Goal: Task Accomplishment & Management: Manage account settings

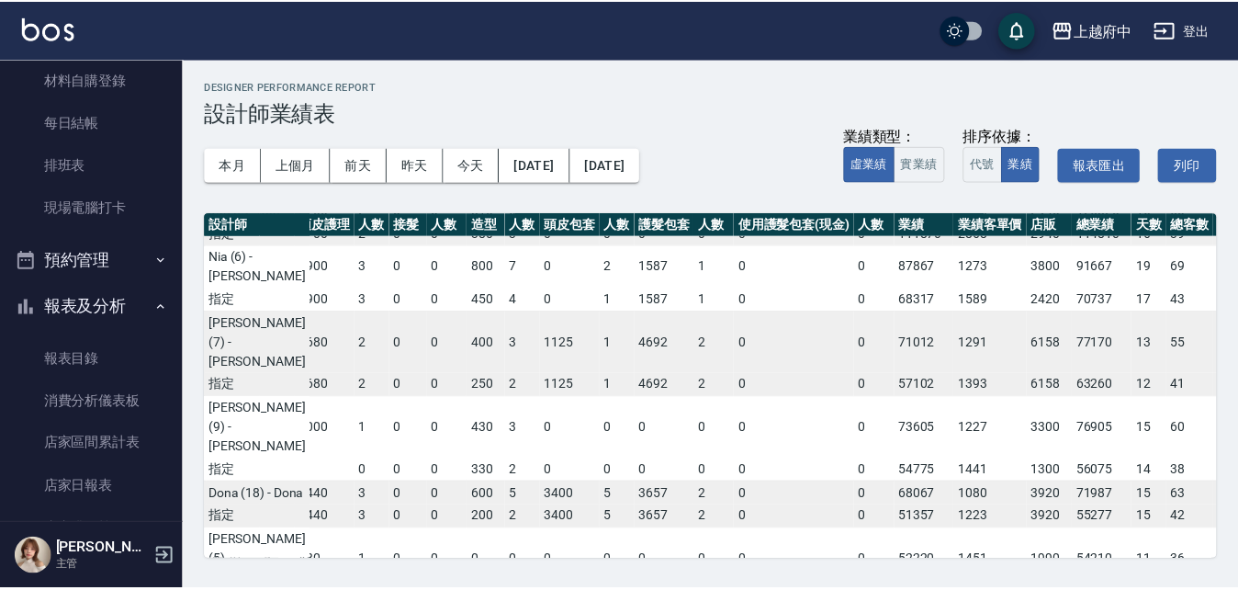
scroll to position [276, 0]
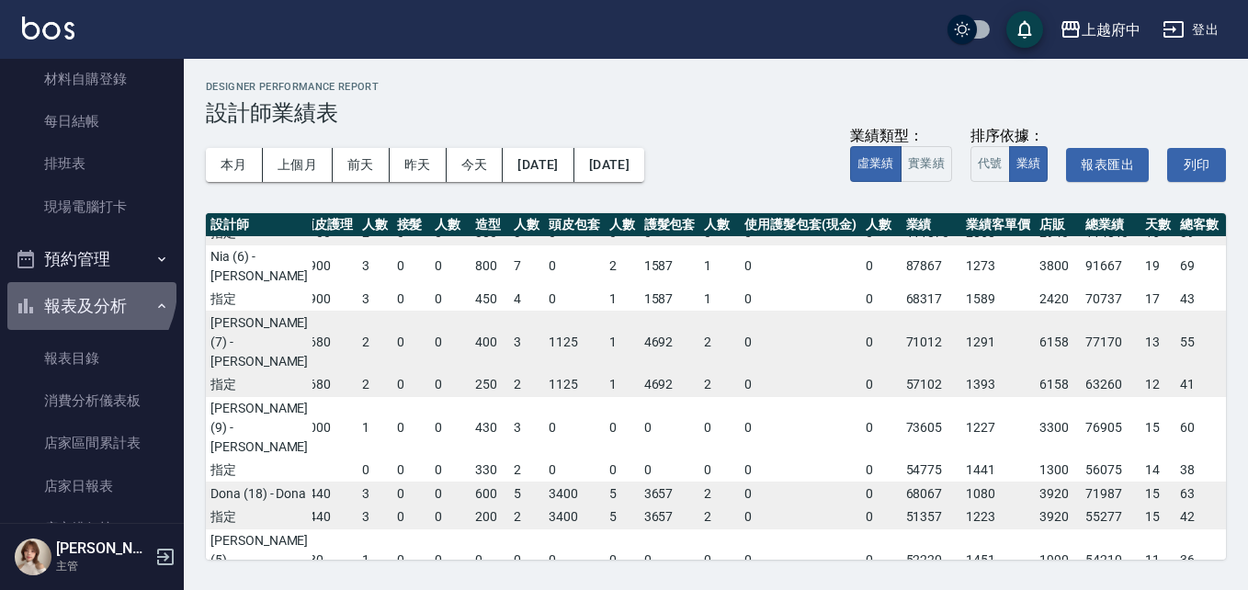
click at [76, 290] on button "報表及分析" at bounding box center [91, 306] width 169 height 48
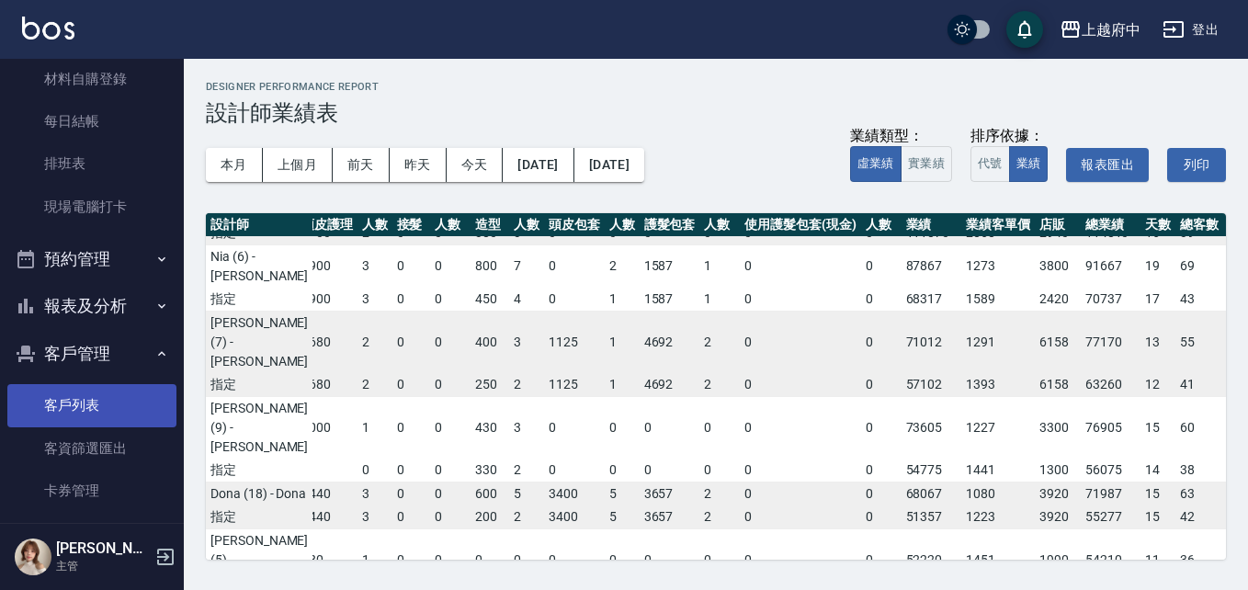
click at [77, 396] on link "客戶列表" at bounding box center [91, 405] width 169 height 42
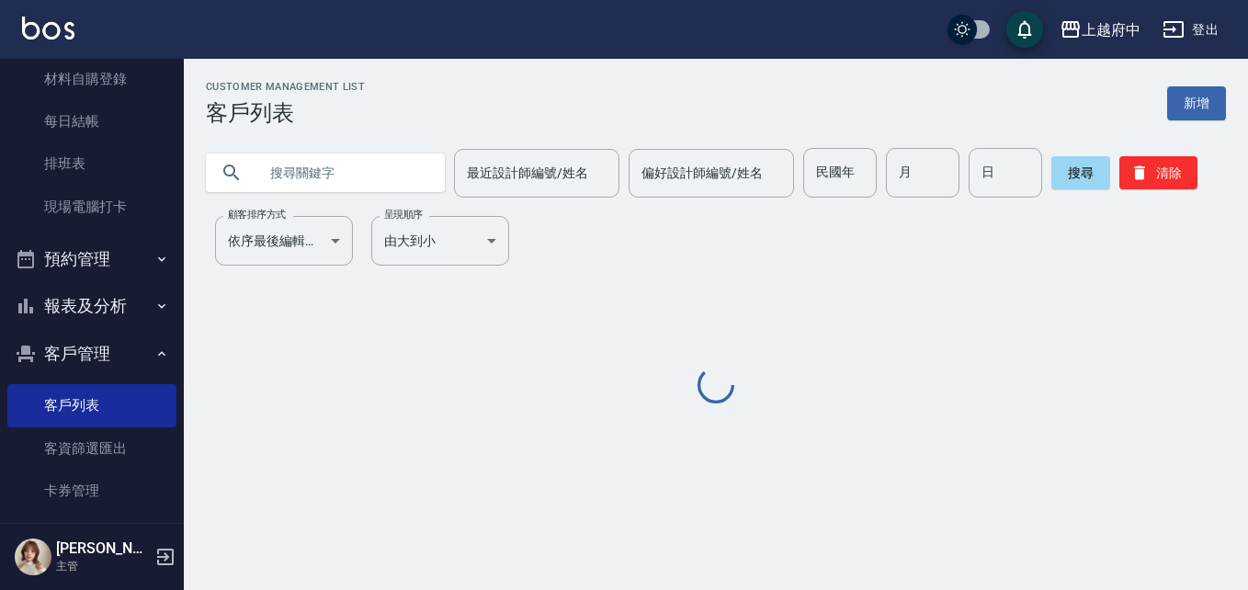
click at [331, 168] on input "text" at bounding box center [343, 173] width 173 height 50
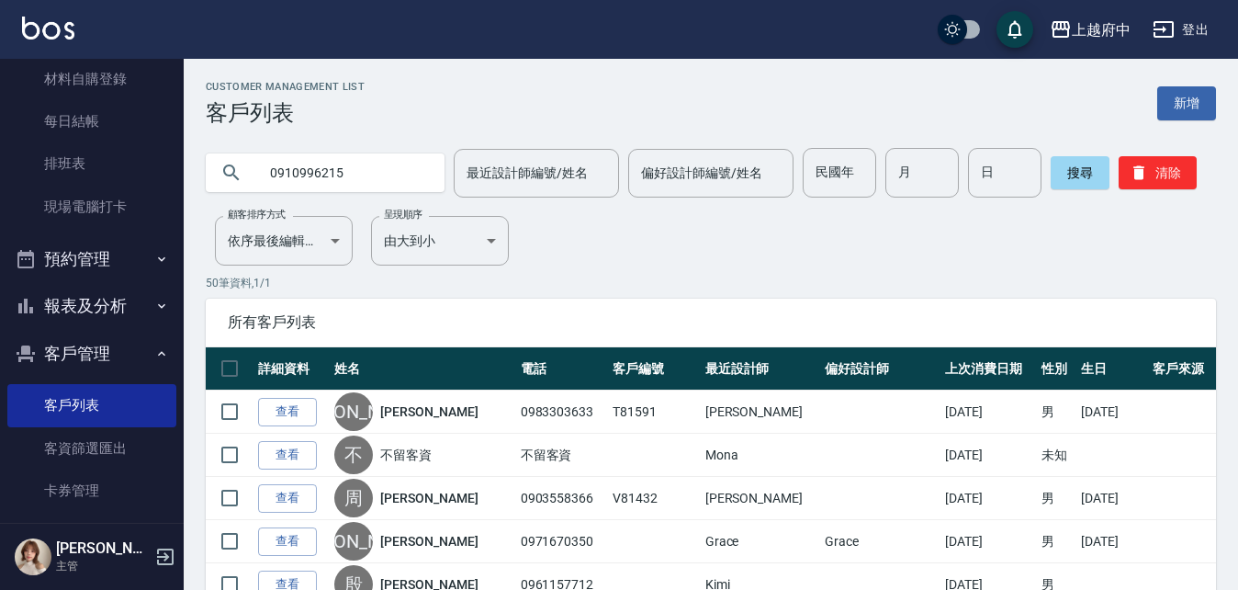
type input "0910996215"
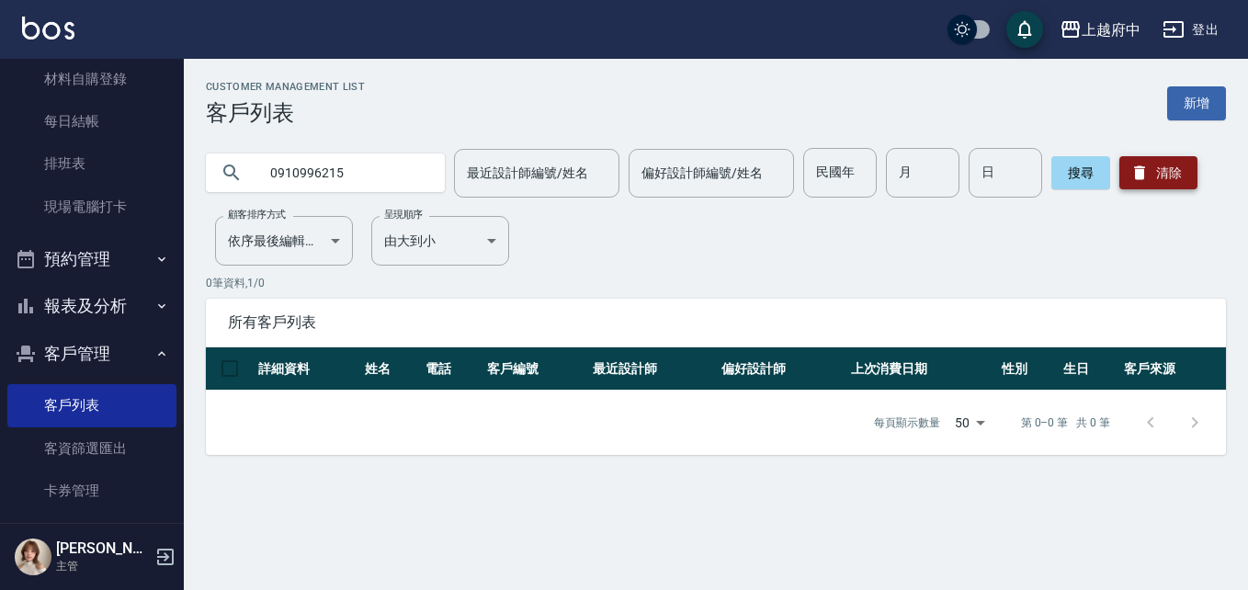
click at [1157, 171] on button "清除" at bounding box center [1158, 172] width 78 height 33
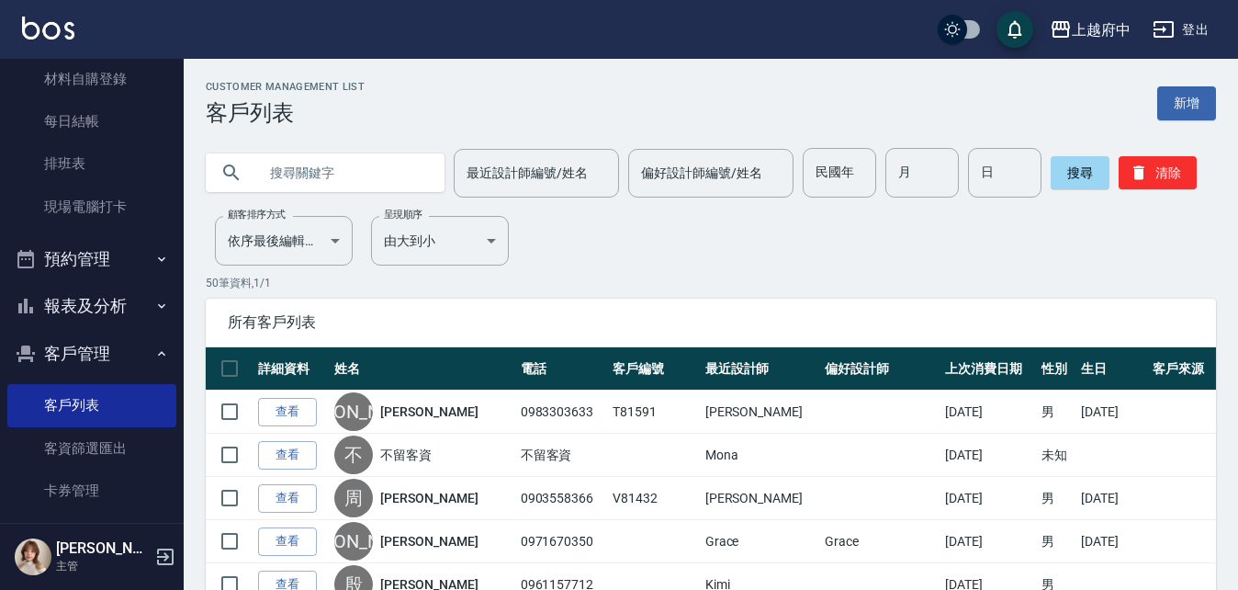
click at [343, 178] on input "text" at bounding box center [343, 173] width 173 height 50
type input "0"
type input "83362"
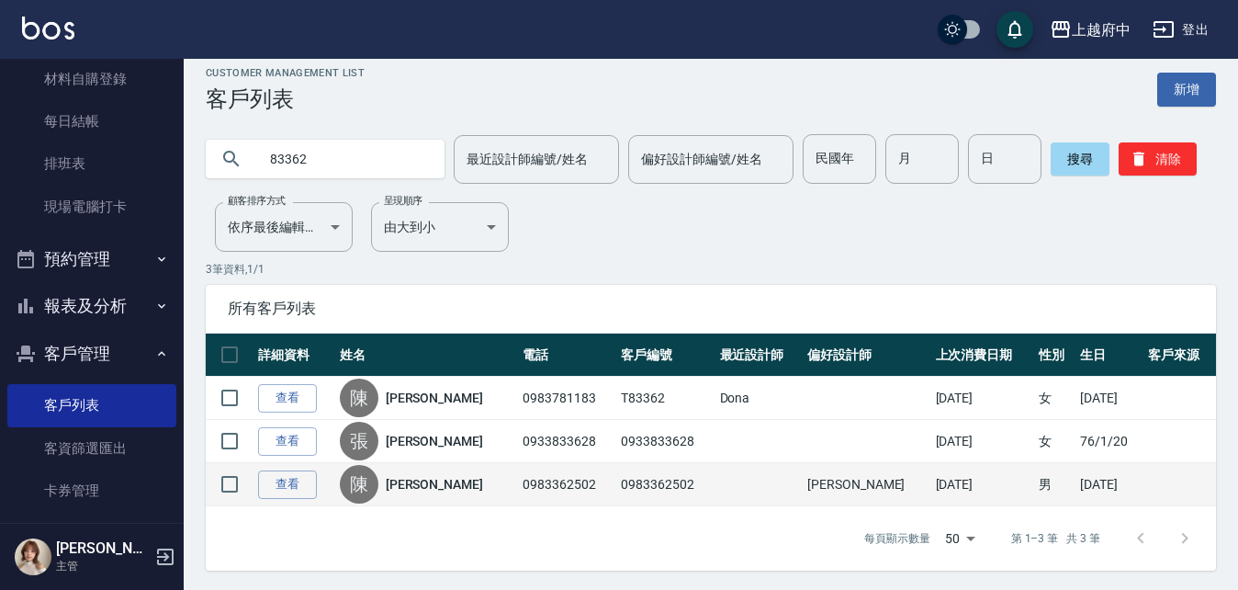
scroll to position [17, 0]
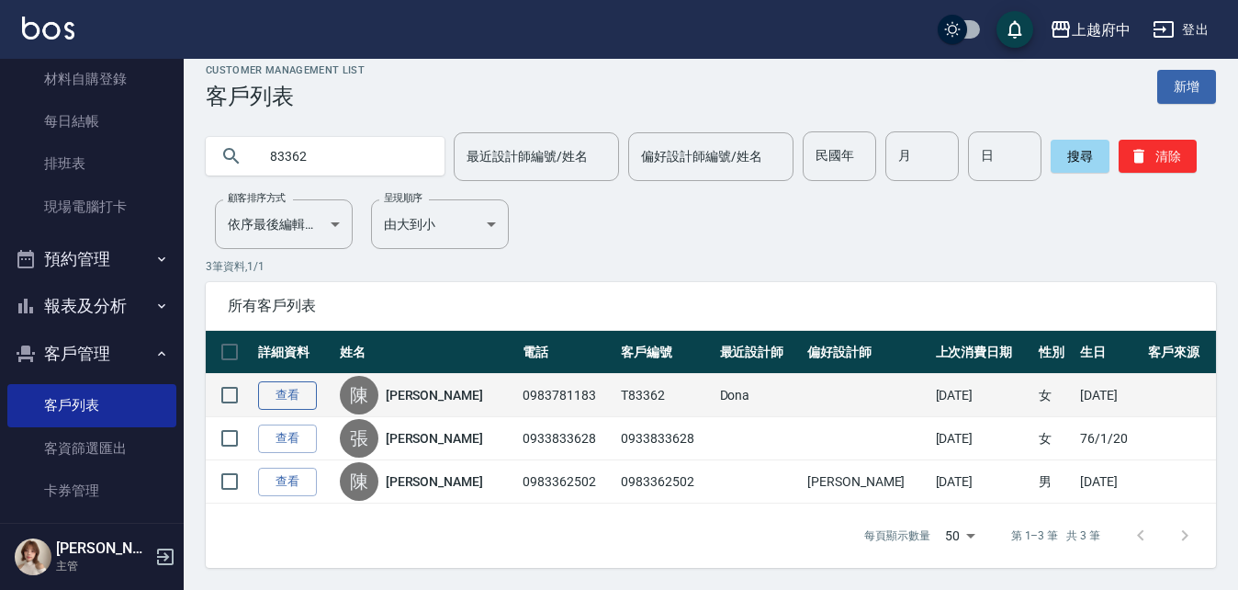
click at [290, 401] on link "查看" at bounding box center [287, 395] width 59 height 28
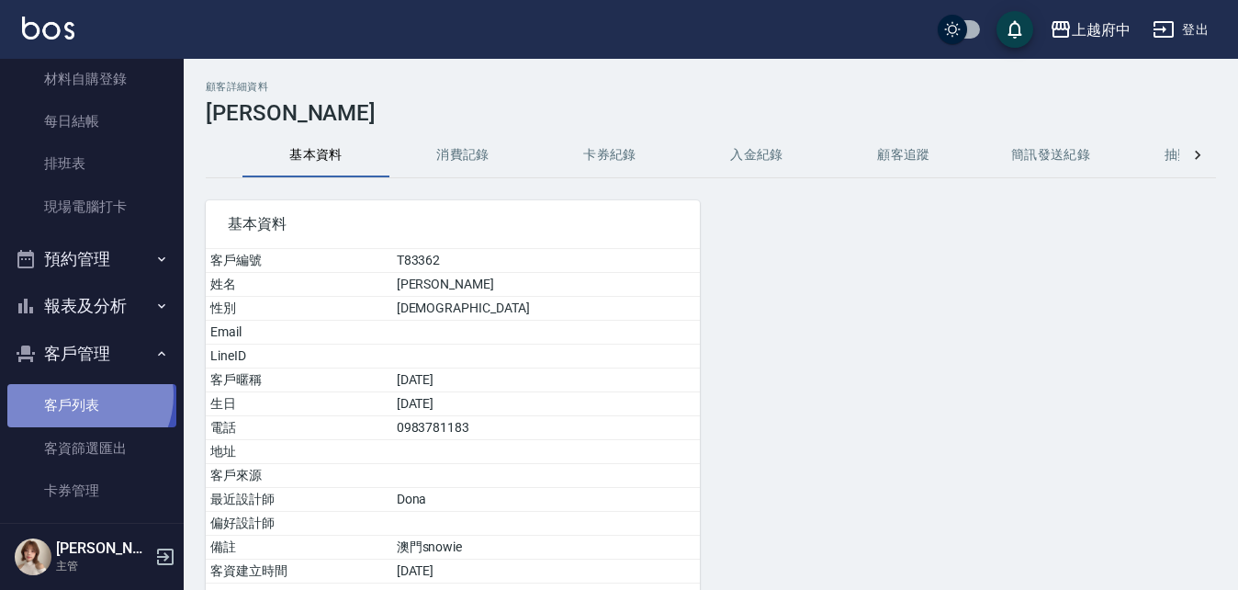
click at [80, 395] on link "客戶列表" at bounding box center [91, 405] width 169 height 42
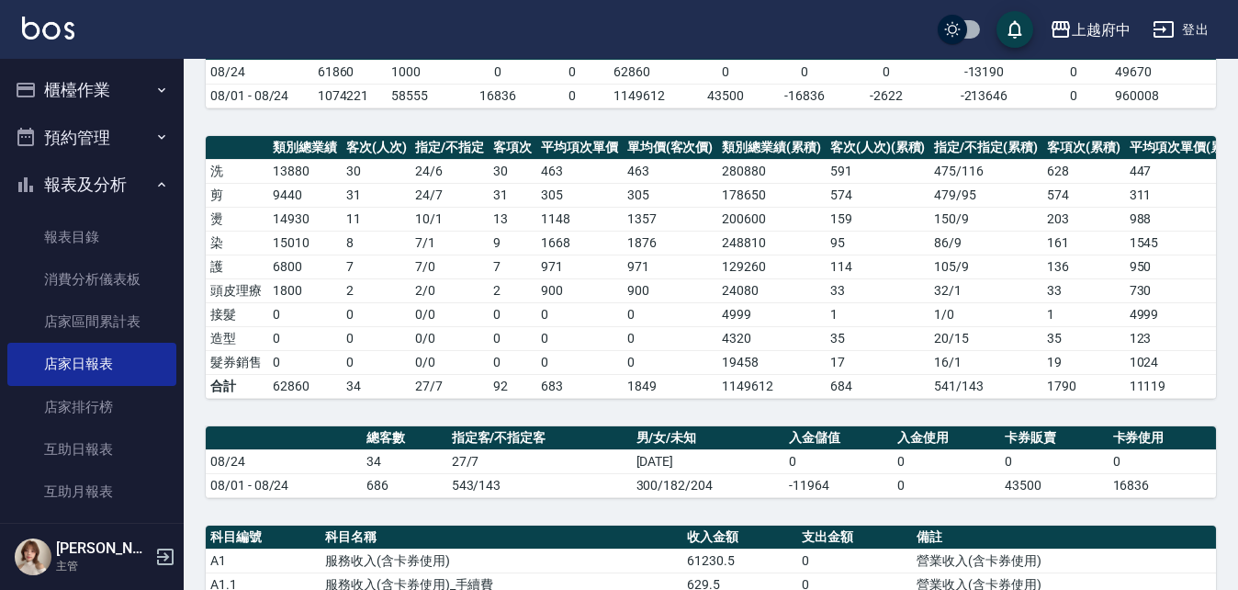
scroll to position [92, 0]
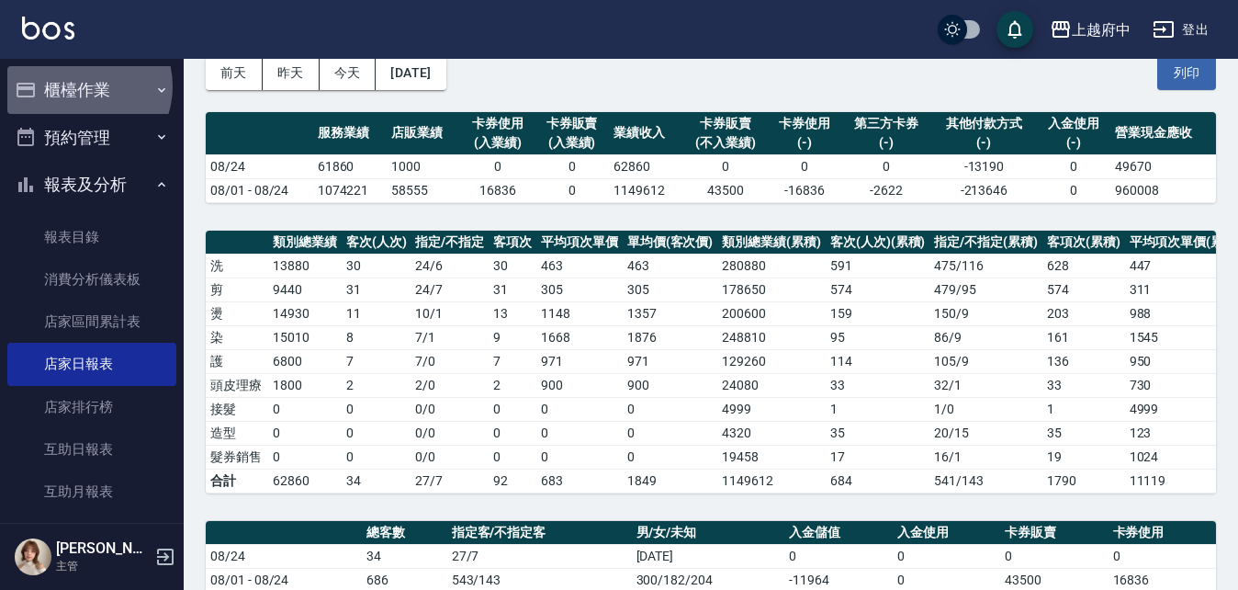
click at [80, 86] on button "櫃檯作業" at bounding box center [91, 90] width 169 height 48
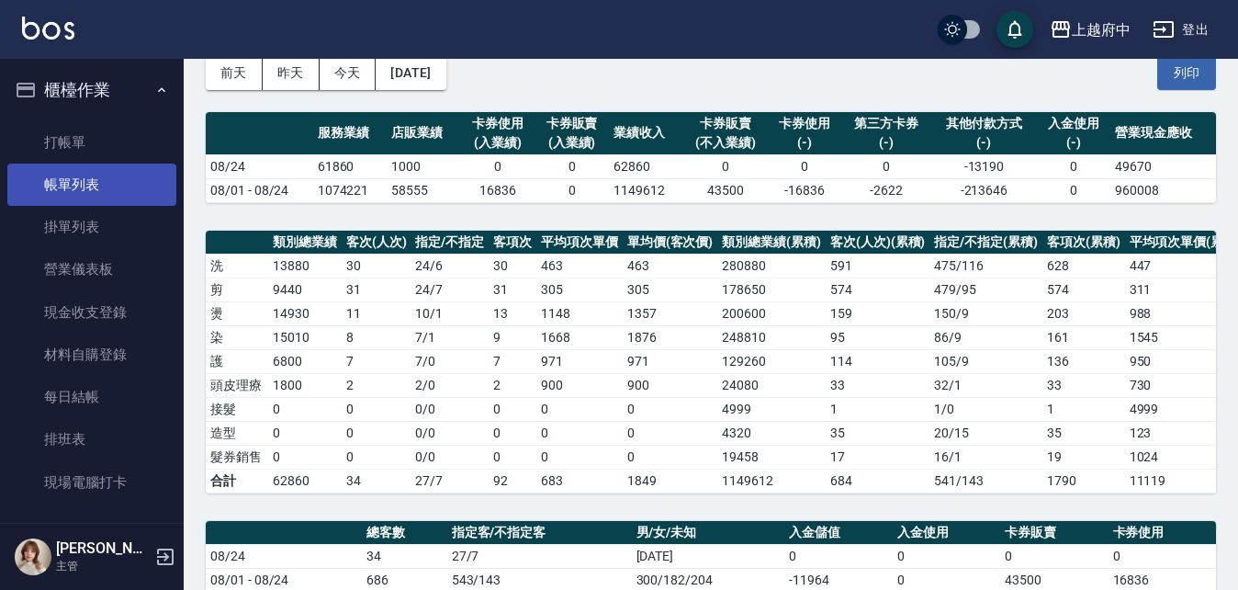
click at [30, 186] on link "帳單列表" at bounding box center [91, 185] width 169 height 42
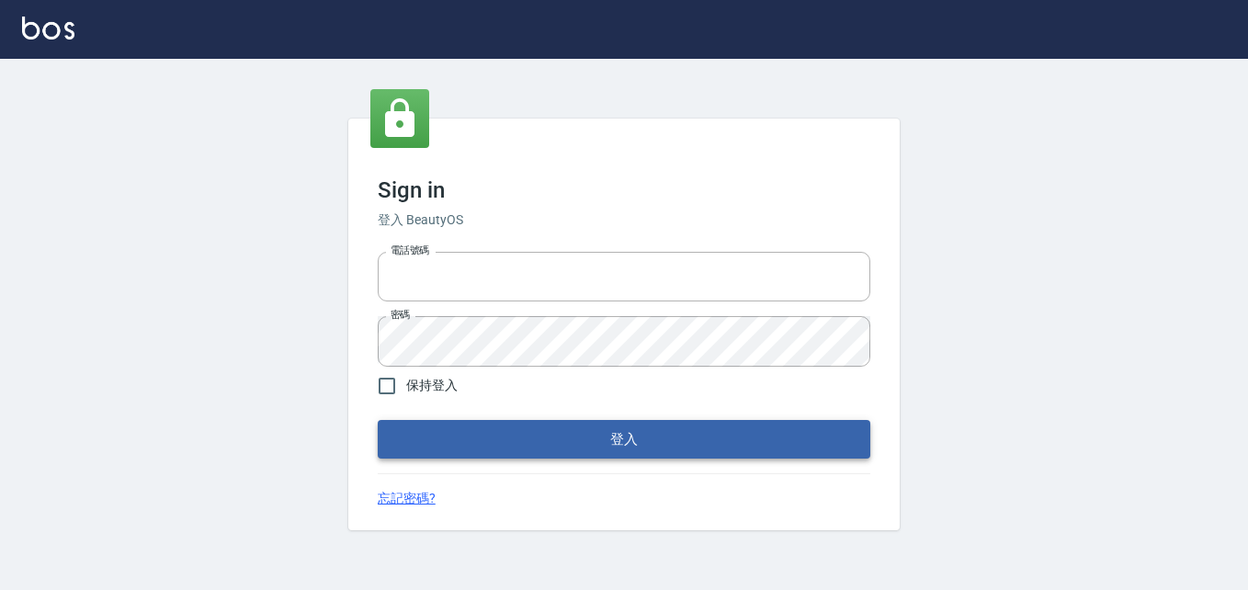
type input "0911903627"
click at [453, 451] on button "登入" at bounding box center [624, 439] width 492 height 39
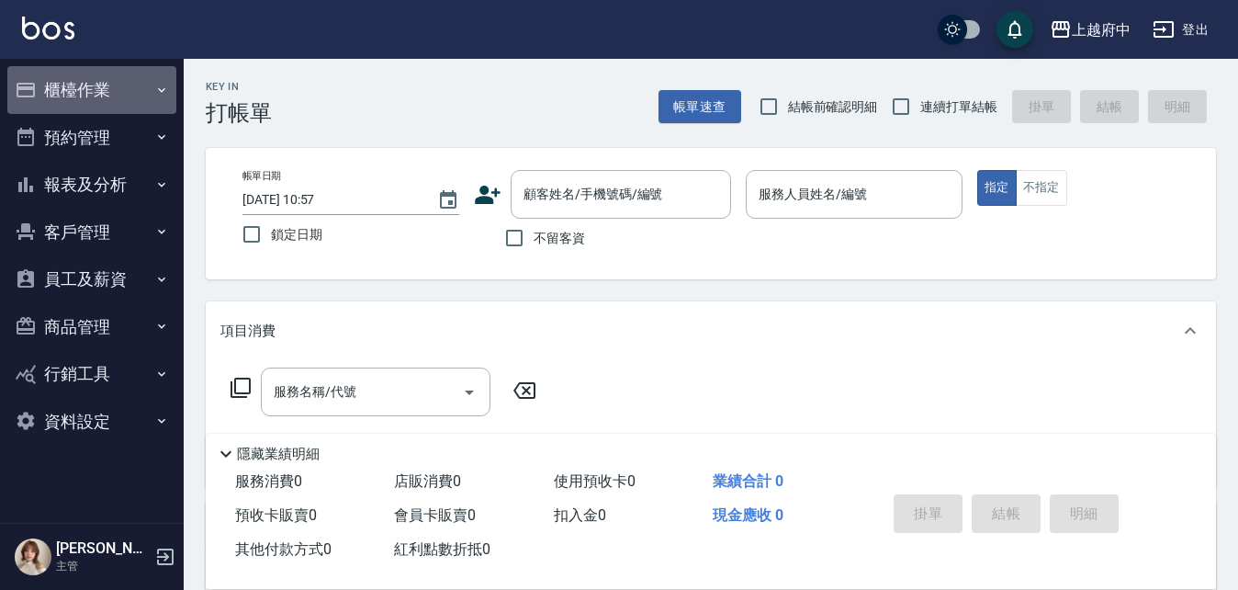
click at [77, 83] on button "櫃檯作業" at bounding box center [91, 90] width 169 height 48
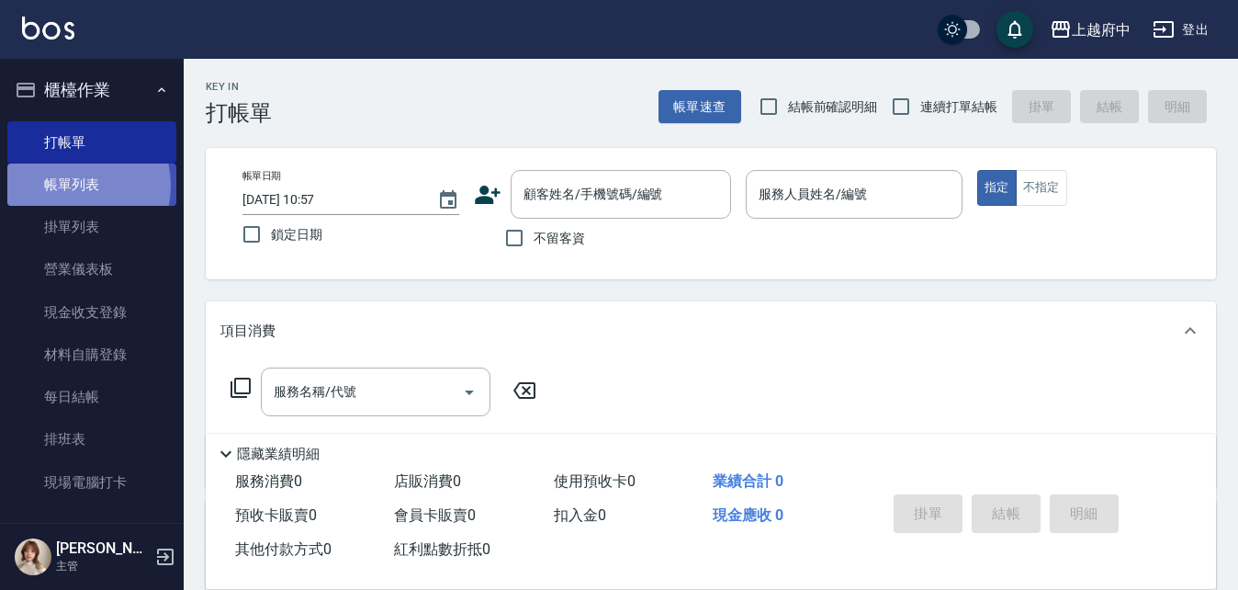
click at [71, 186] on link "帳單列表" at bounding box center [91, 185] width 169 height 42
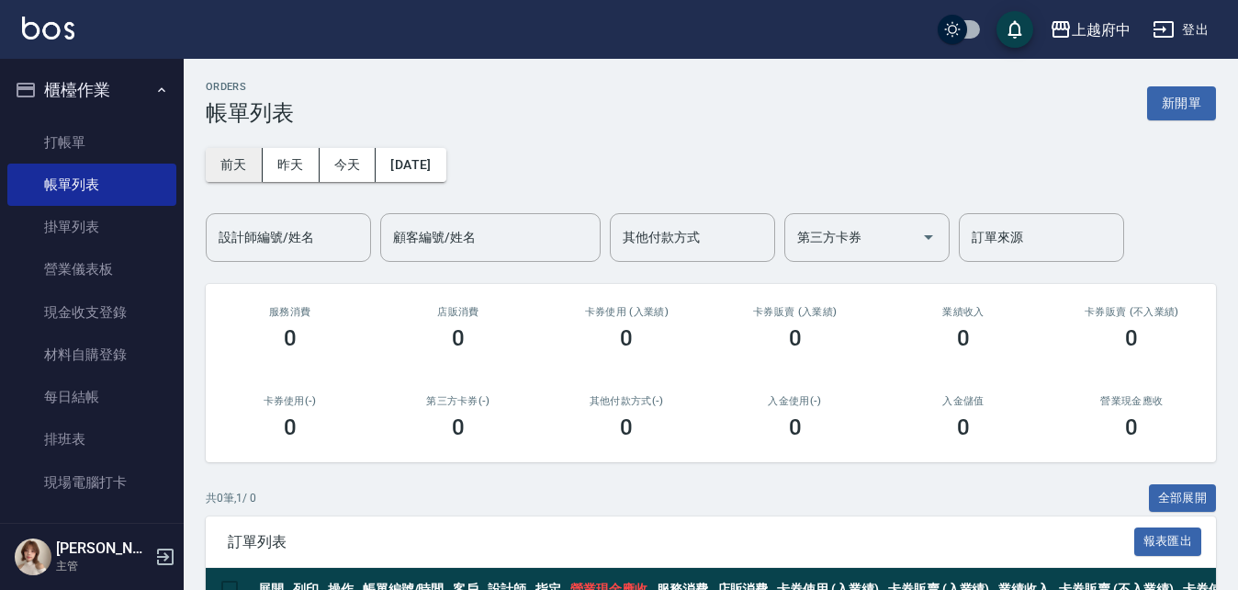
click at [247, 165] on button "前天" at bounding box center [234, 165] width 57 height 34
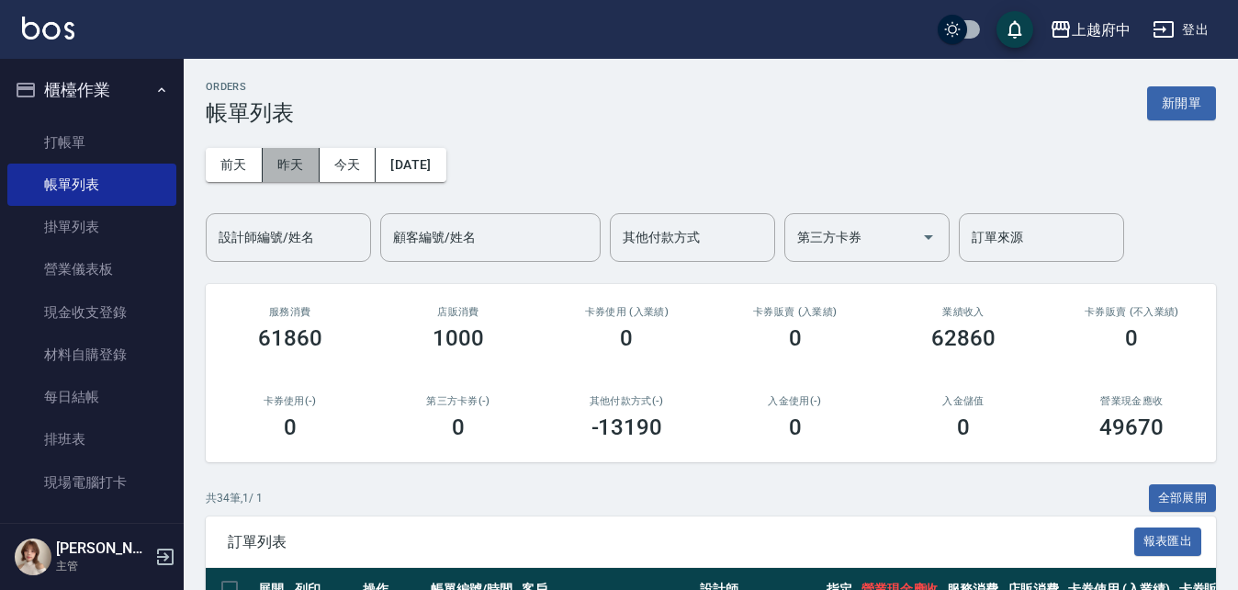
click at [293, 163] on button "昨天" at bounding box center [291, 165] width 57 height 34
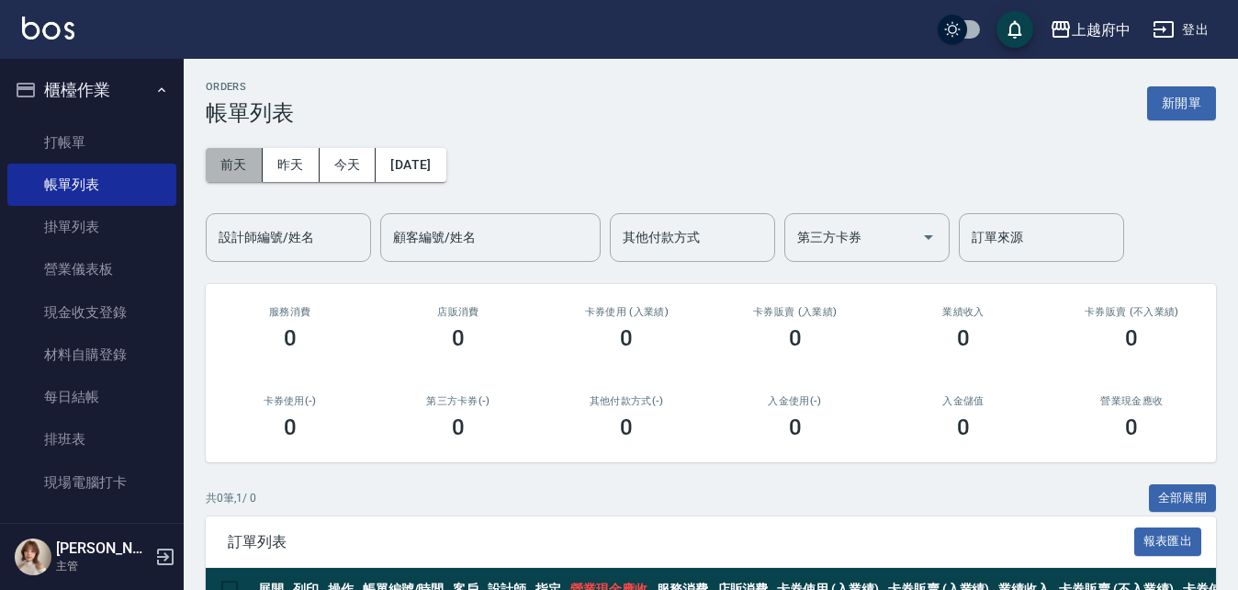
click at [235, 161] on button "前天" at bounding box center [234, 165] width 57 height 34
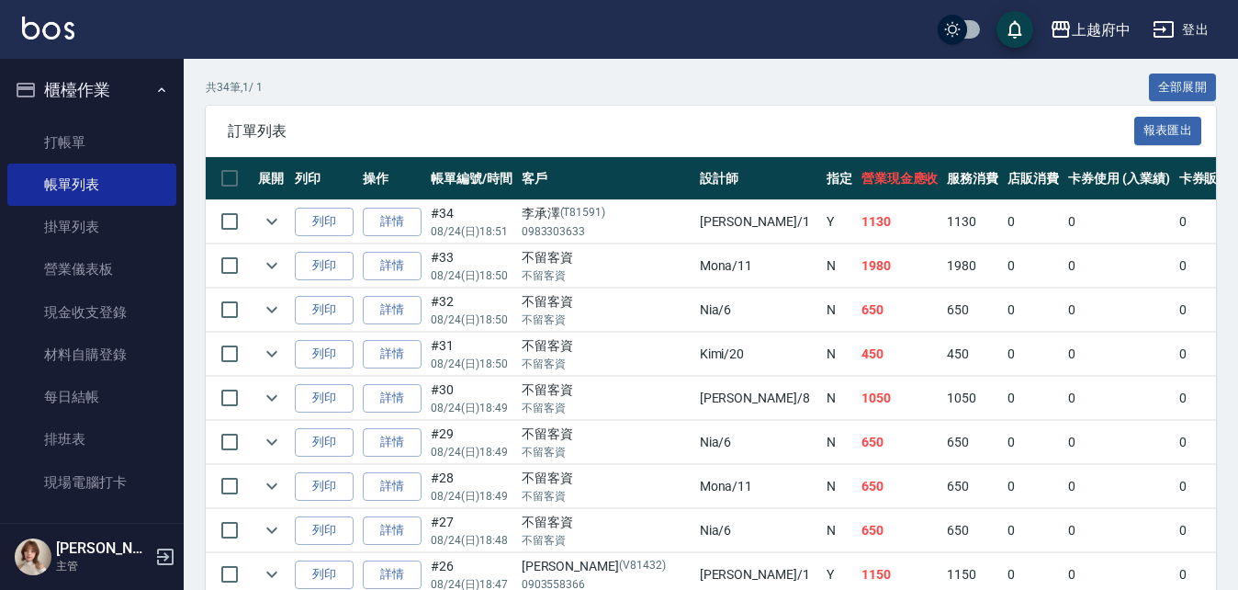
scroll to position [367, 0]
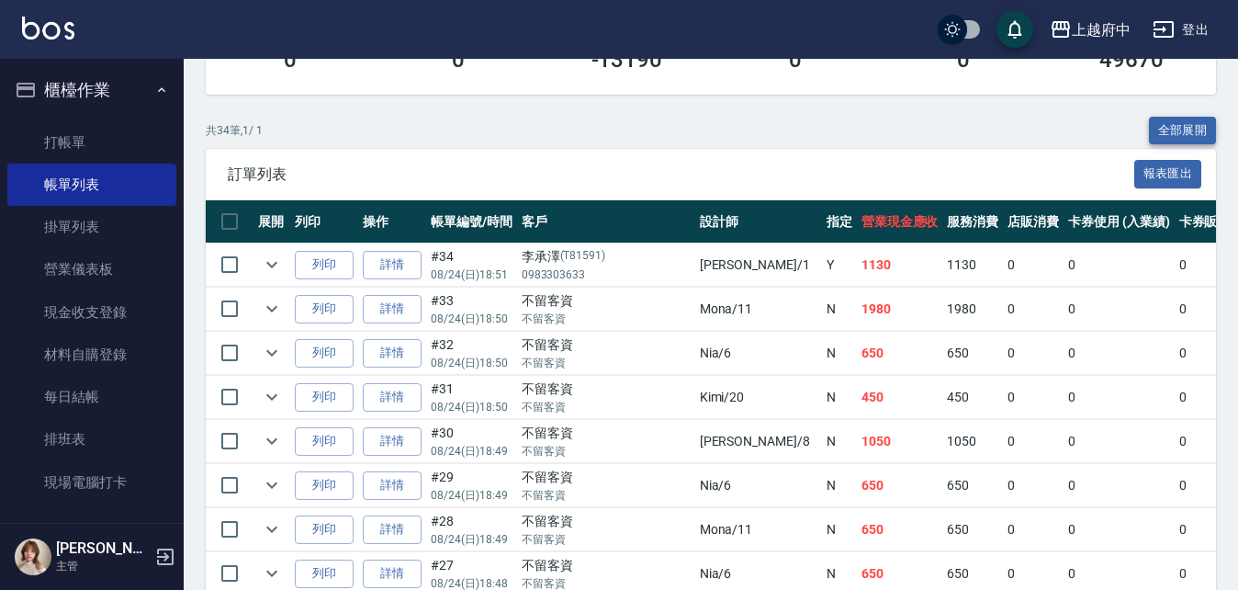
click at [1183, 127] on button "全部展開" at bounding box center [1183, 131] width 68 height 28
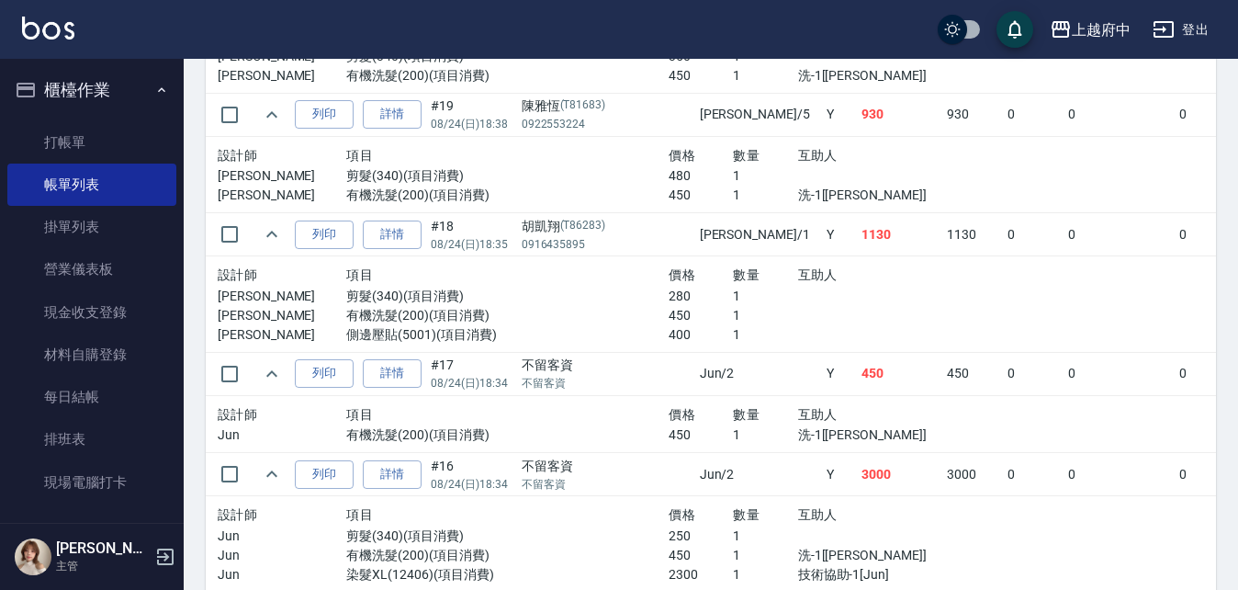
scroll to position [2480, 0]
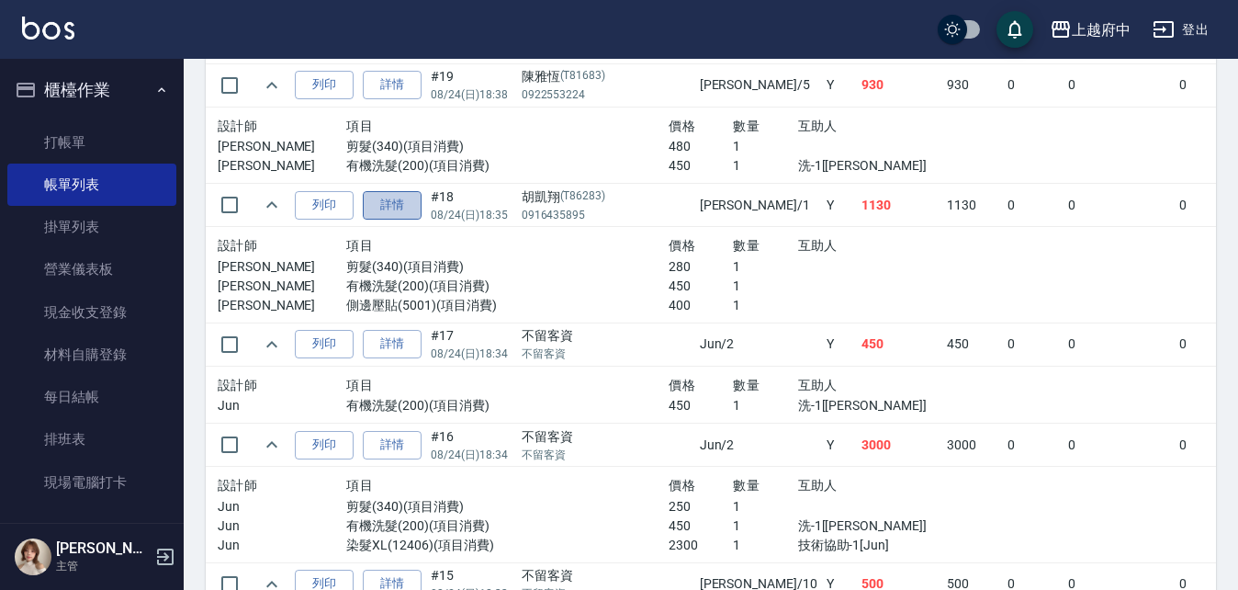
click at [381, 204] on link "詳情" at bounding box center [392, 205] width 59 height 28
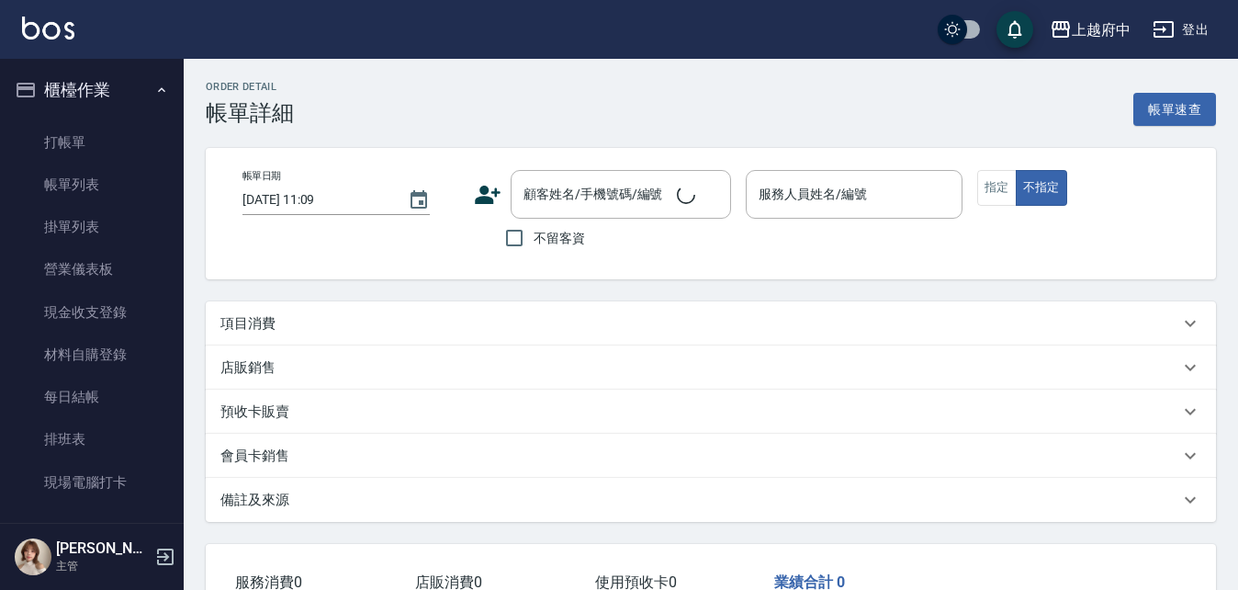
type input "2025/08/24 18:35"
type input "Annie -1"
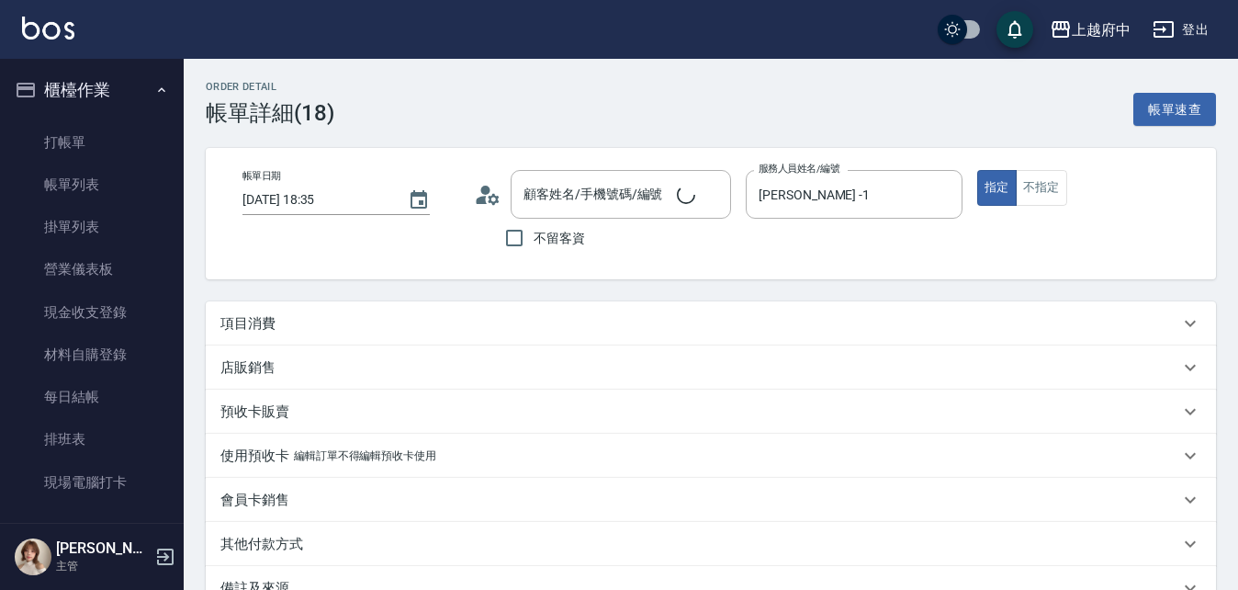
type input "胡凱翔/0916435895/T86283"
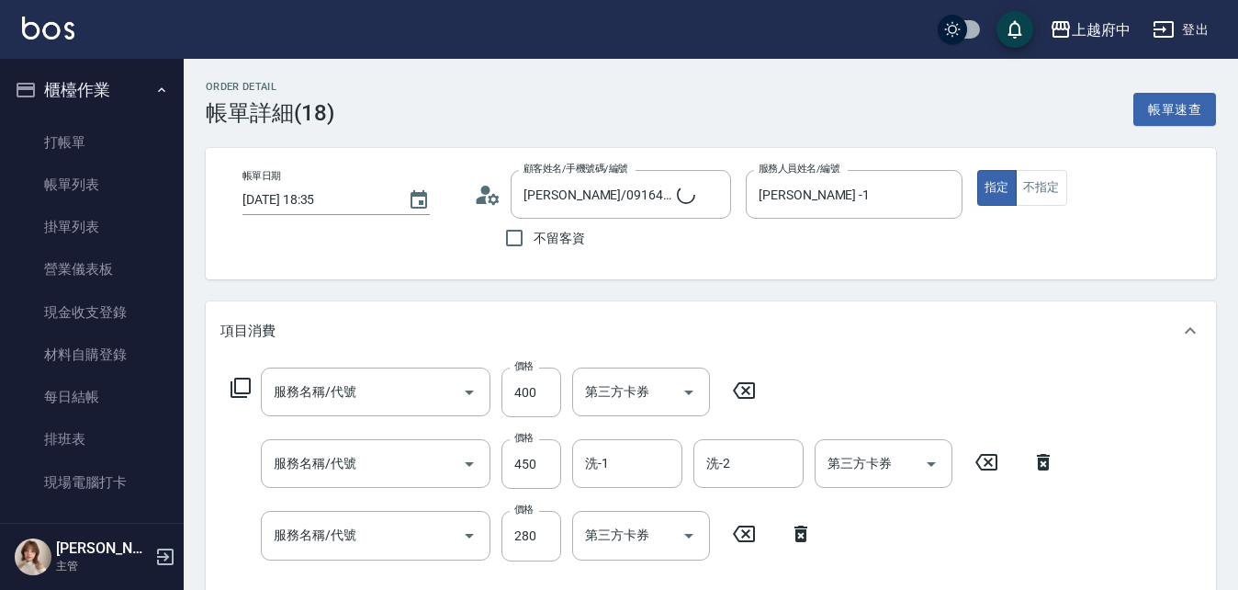
type input "側邊壓貼(5001)"
type input "有機洗髮(200)"
type input "剪髮(340)"
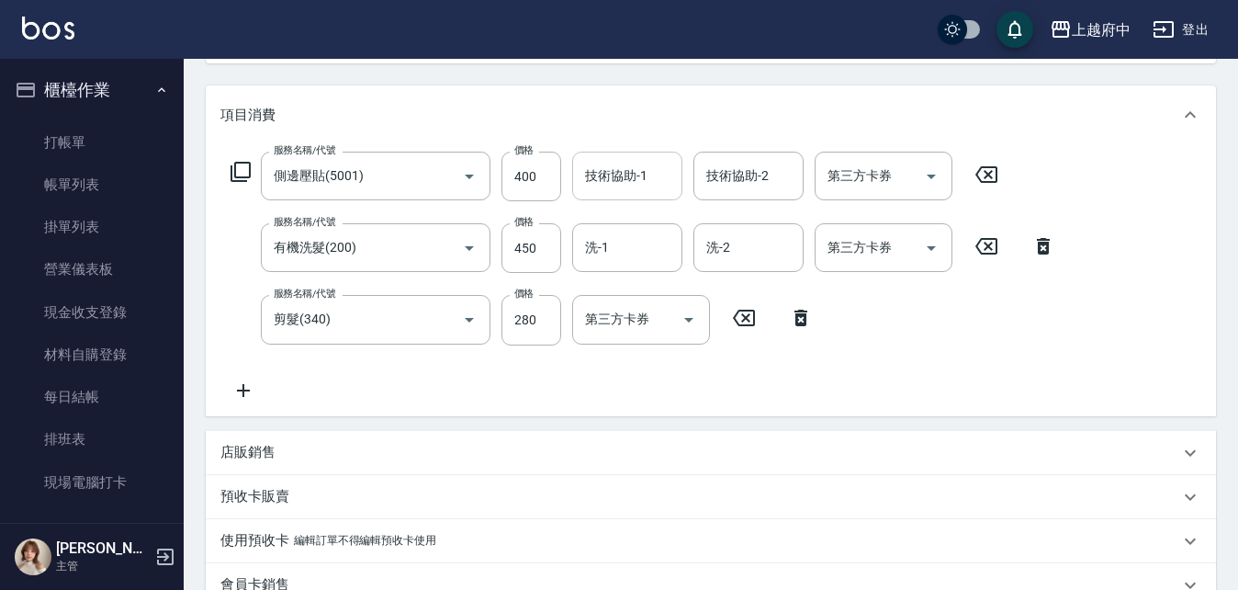
scroll to position [184, 0]
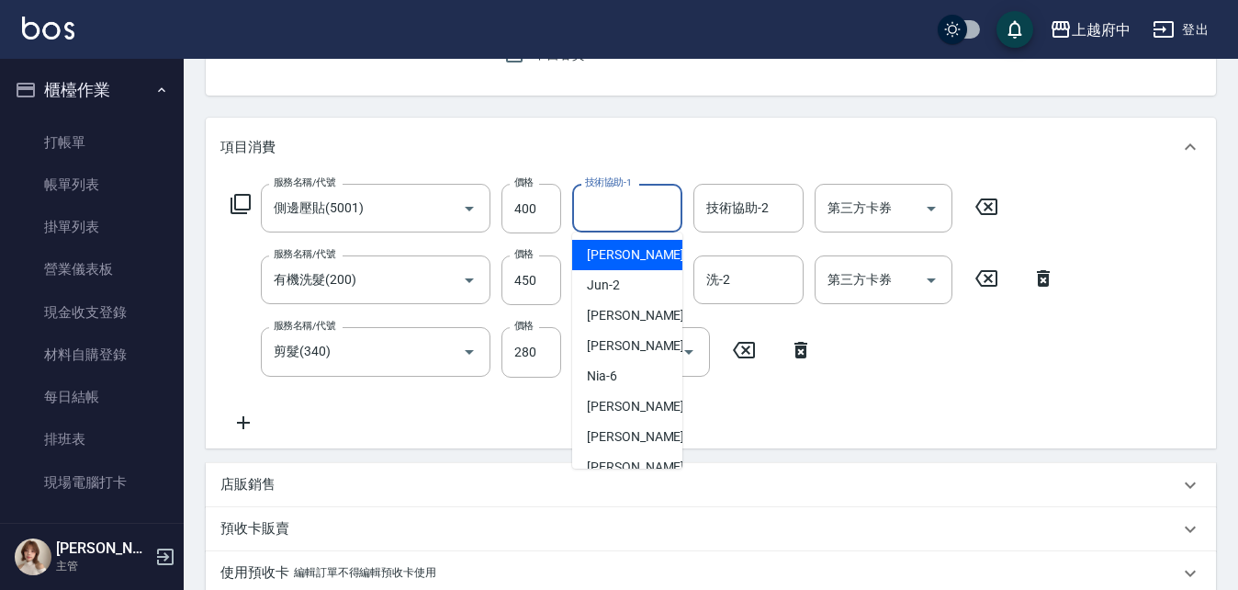
click at [628, 208] on input "技術協助-1" at bounding box center [628, 208] width 94 height 32
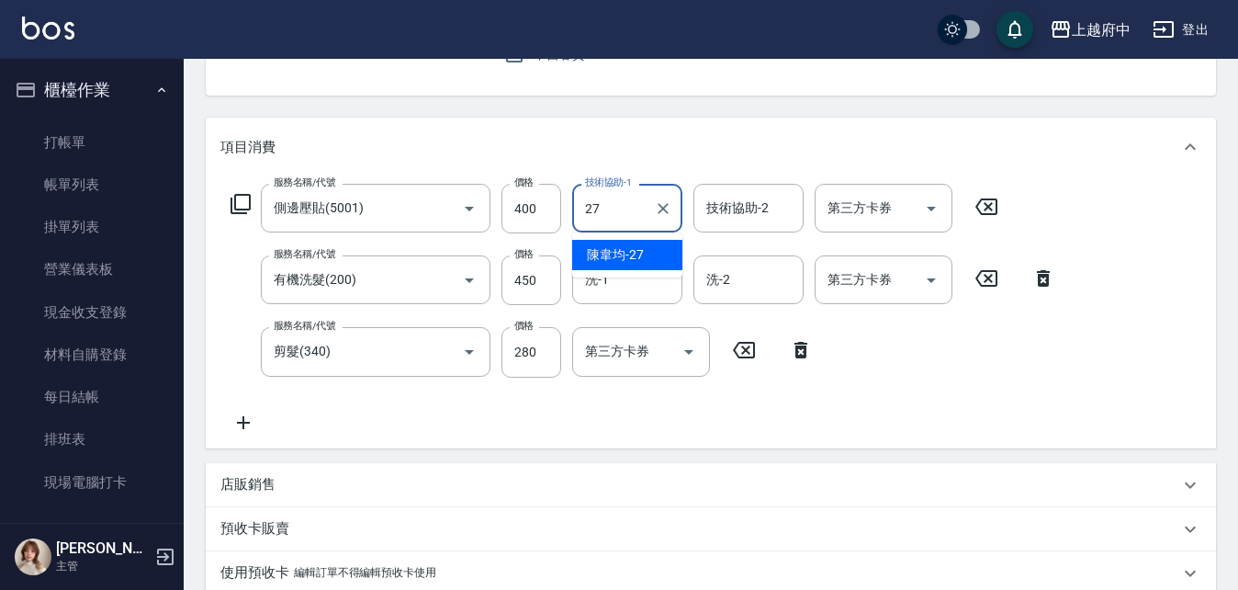
type input "陳韋均-27"
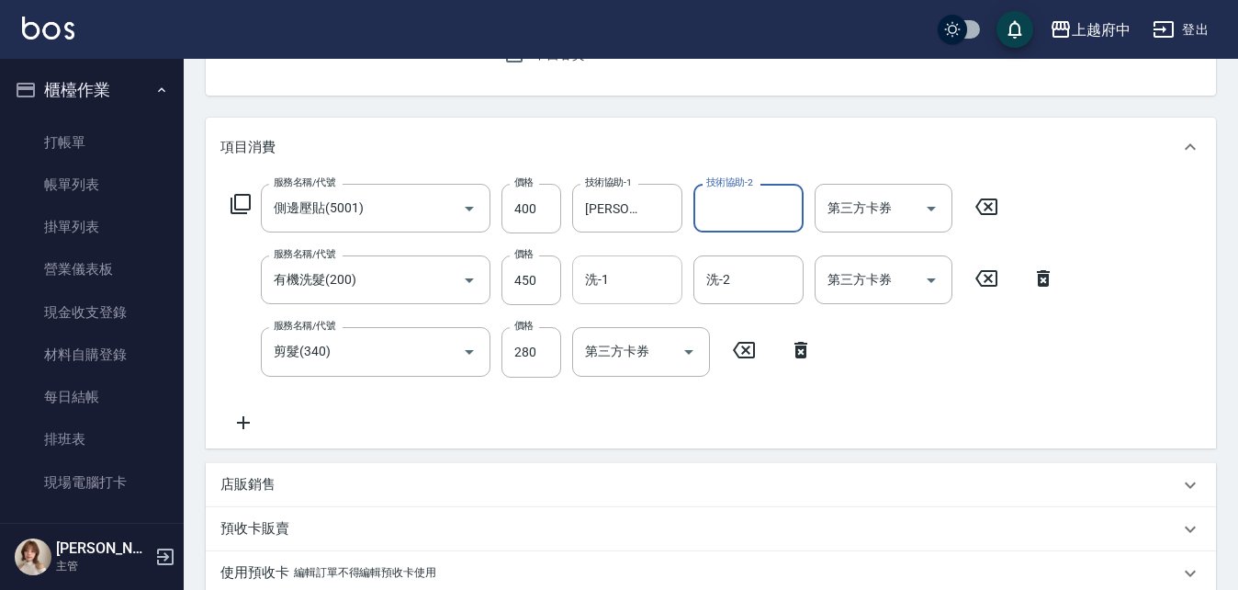
click at [606, 292] on input "洗-1" at bounding box center [628, 280] width 94 height 32
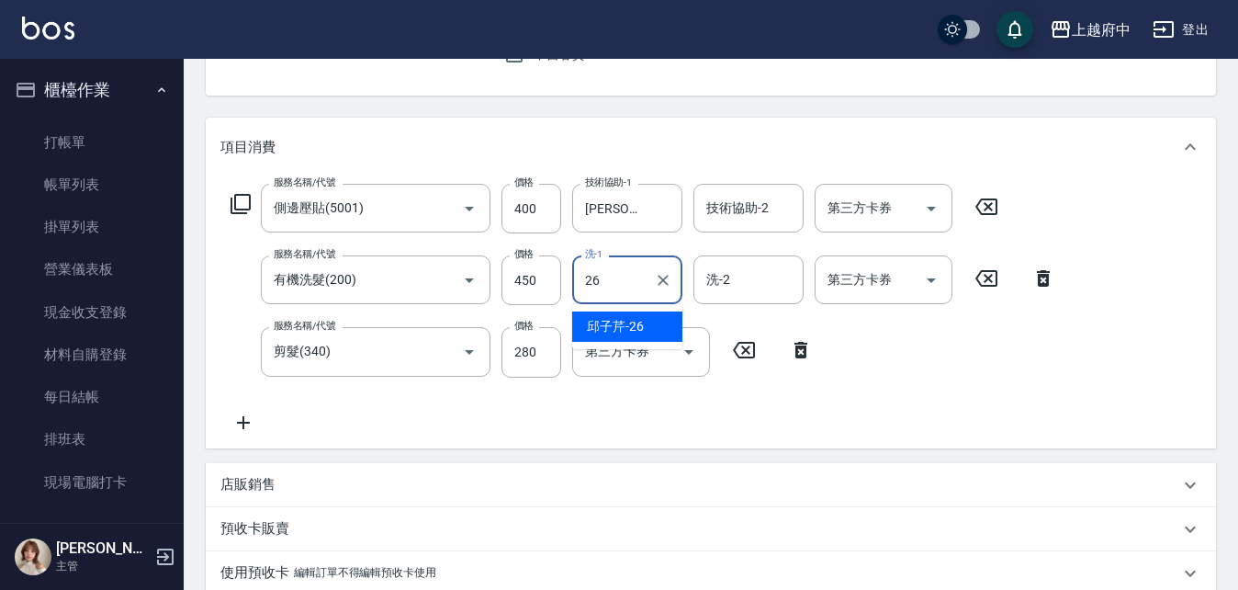
type input "邱子芹-26"
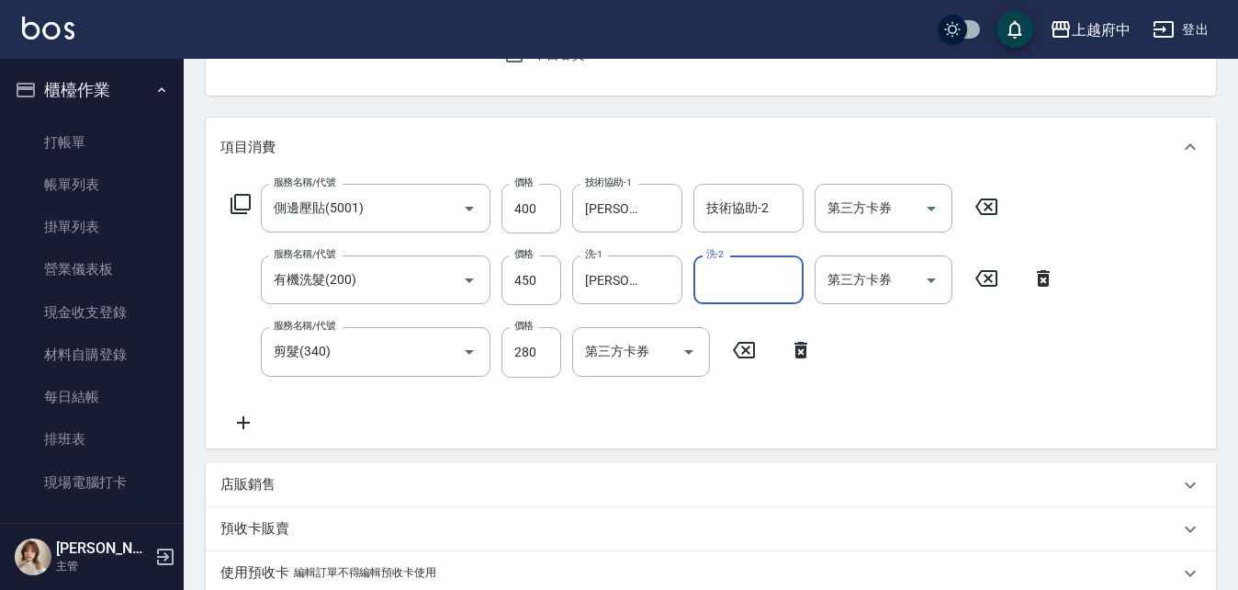
click at [645, 432] on div "服務名稱/代號 側邊壓貼(5001) 服務名稱/代號 價格 400 價格 技術協助-1 陳韋均-27 技術協助-1 技術協助-2 技術協助-2 第三方卡券 第…" at bounding box center [643, 308] width 846 height 249
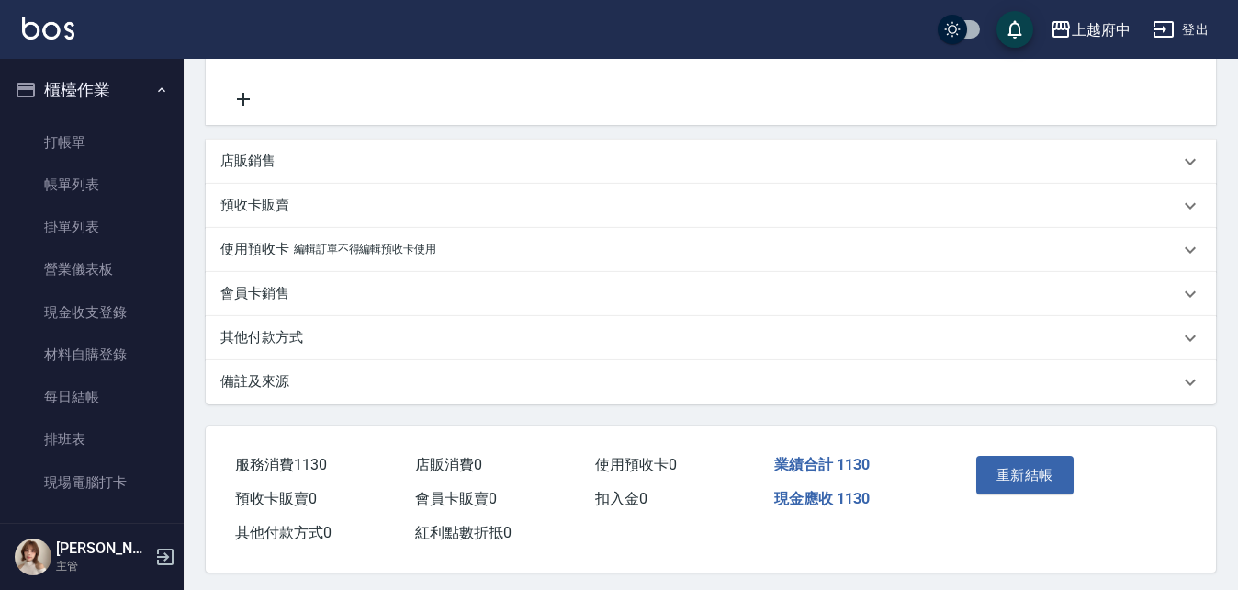
scroll to position [520, 0]
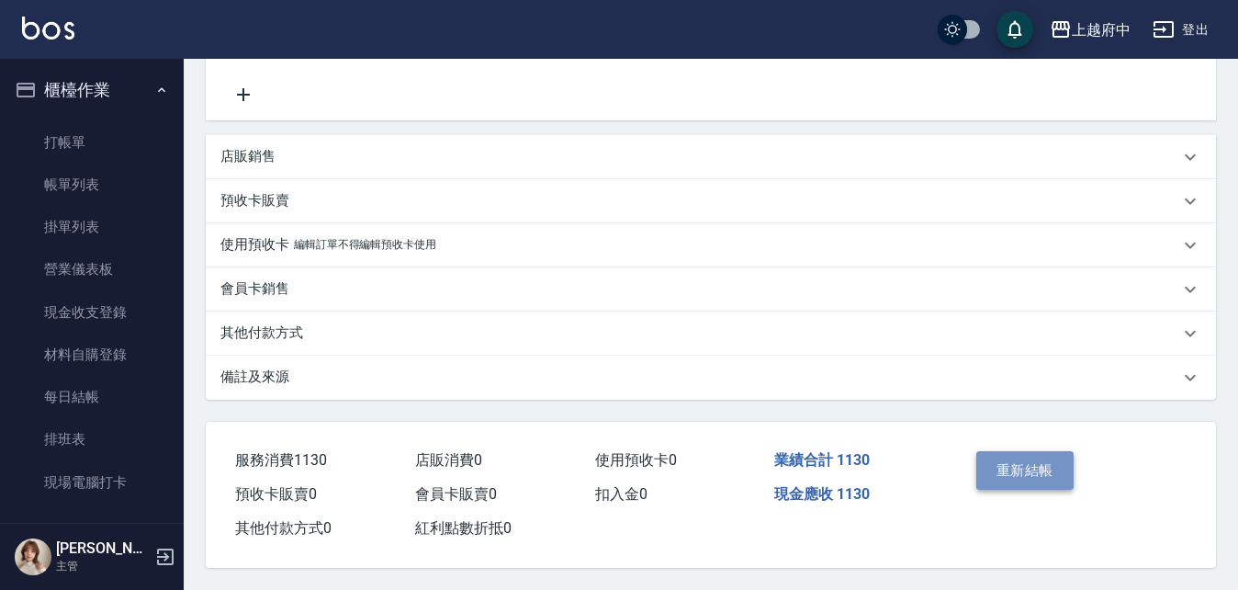
click at [1032, 451] on button "重新結帳" at bounding box center [1025, 470] width 97 height 39
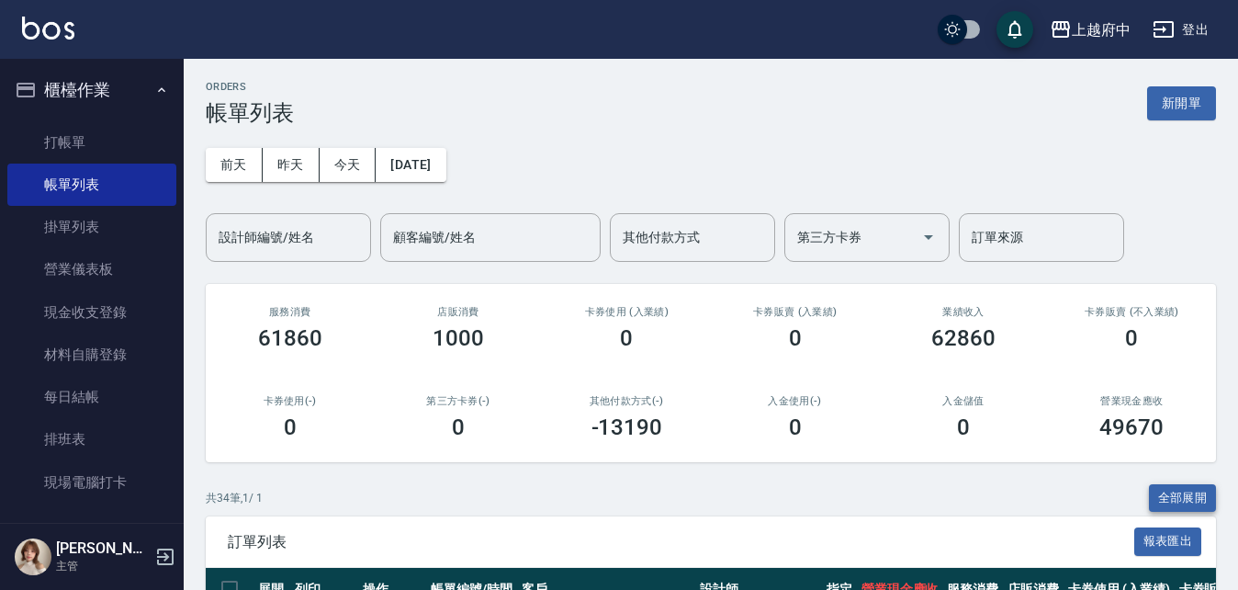
click at [1184, 491] on button "全部展開" at bounding box center [1183, 498] width 68 height 28
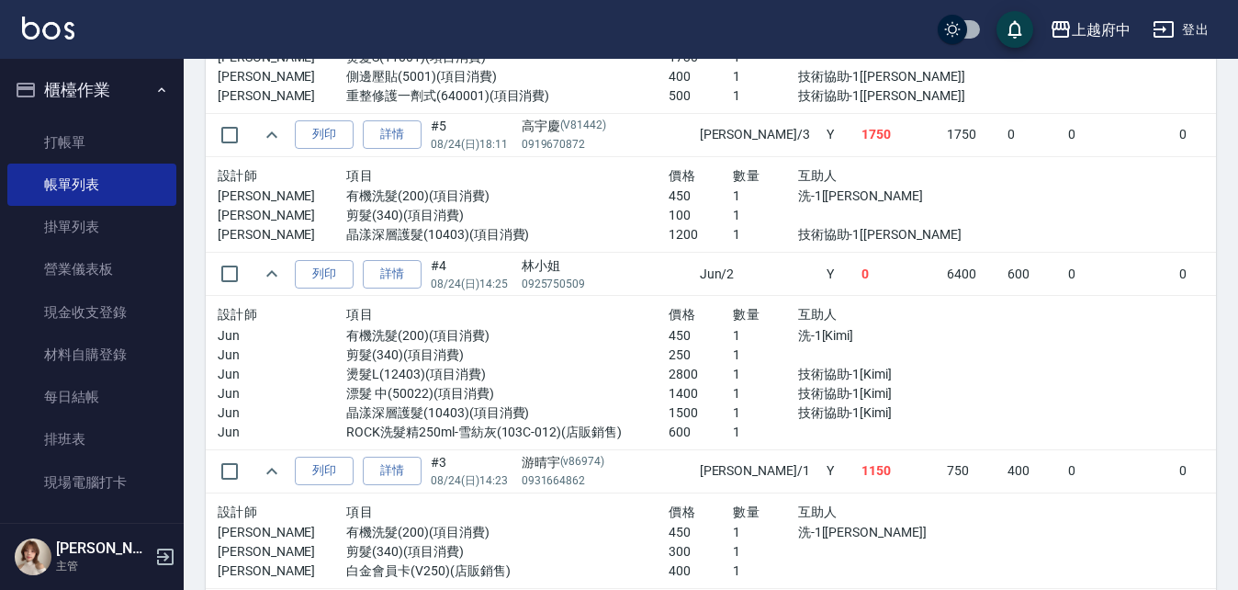
scroll to position [4410, 0]
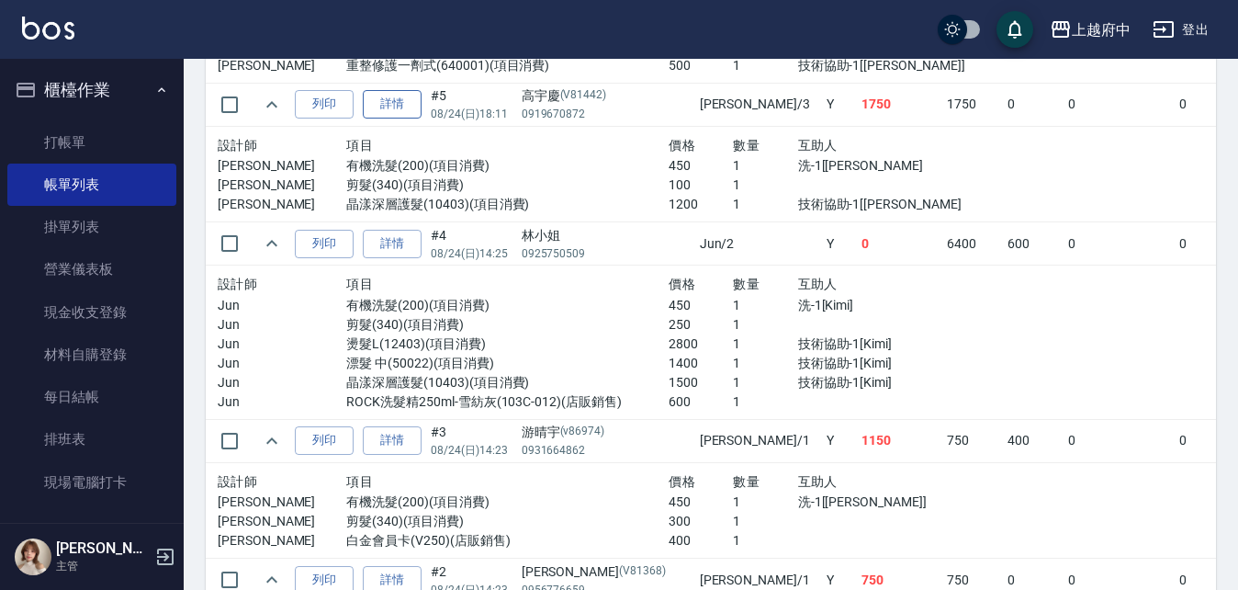
click at [397, 106] on link "詳情" at bounding box center [392, 104] width 59 height 28
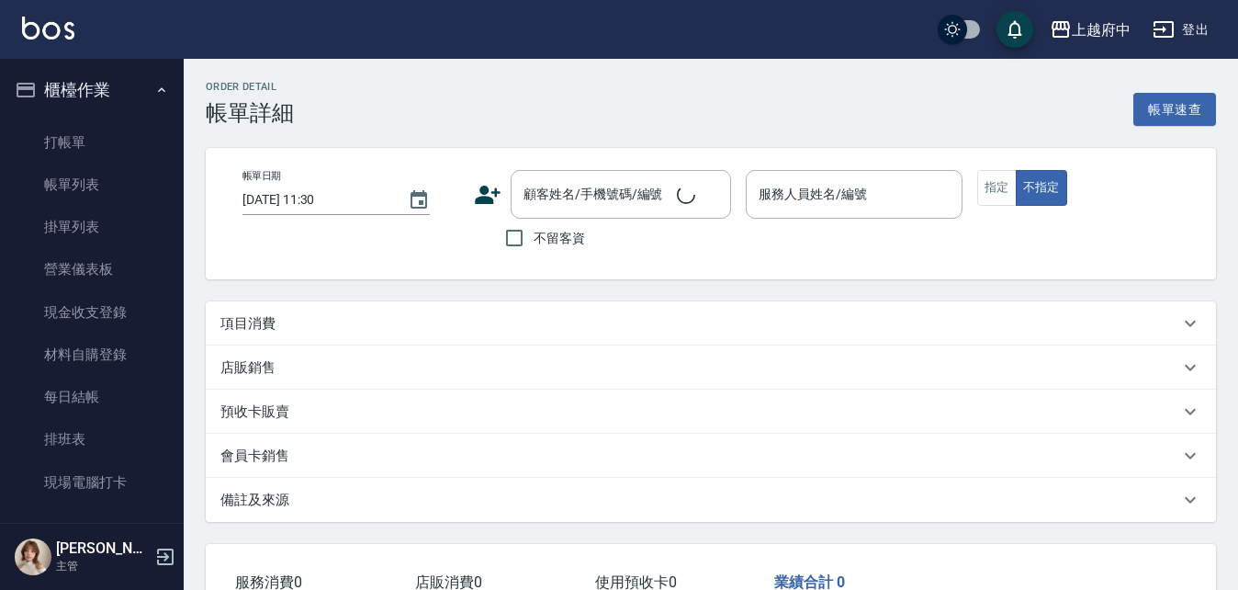
type input "2025/08/24 18:11"
type input "黎黎-3"
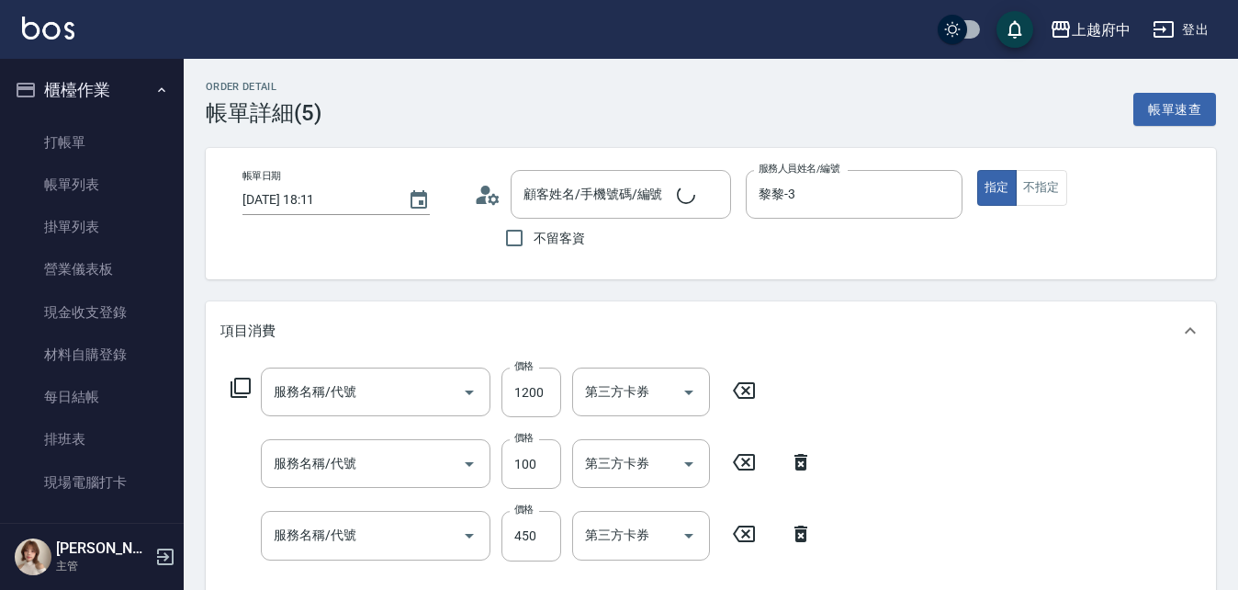
type input "高宇慶/0919670872/V81442"
type input "晶漾深層護髮(10403)"
type input "剪髮(340)"
type input "有機洗髮(200)"
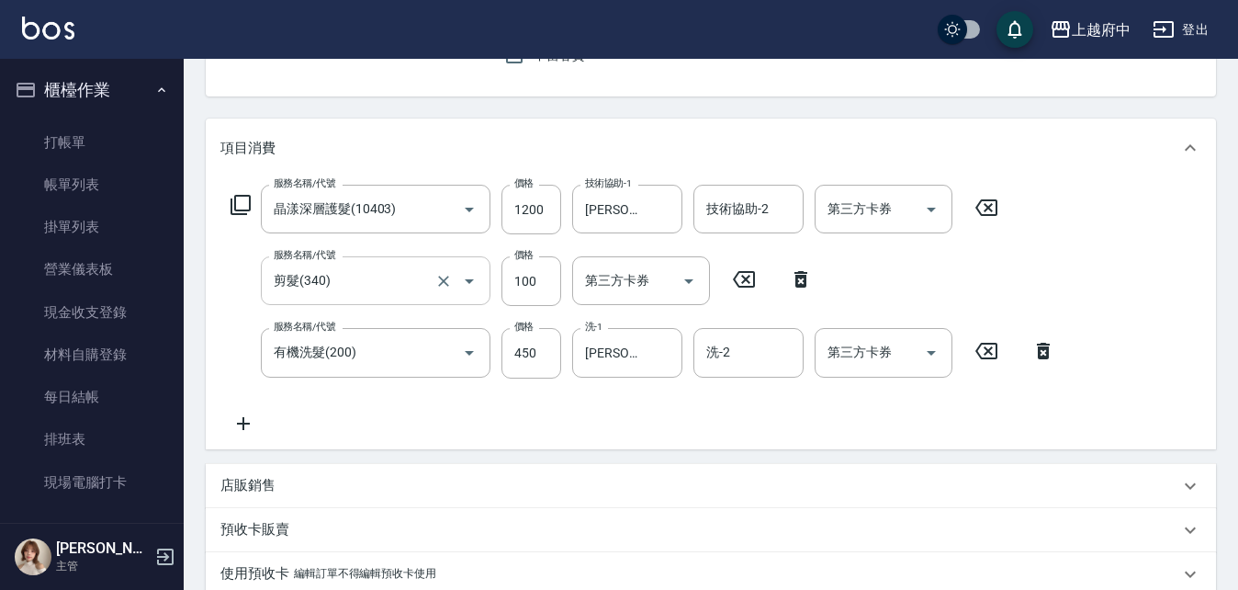
scroll to position [184, 0]
click at [739, 277] on icon at bounding box center [744, 278] width 46 height 22
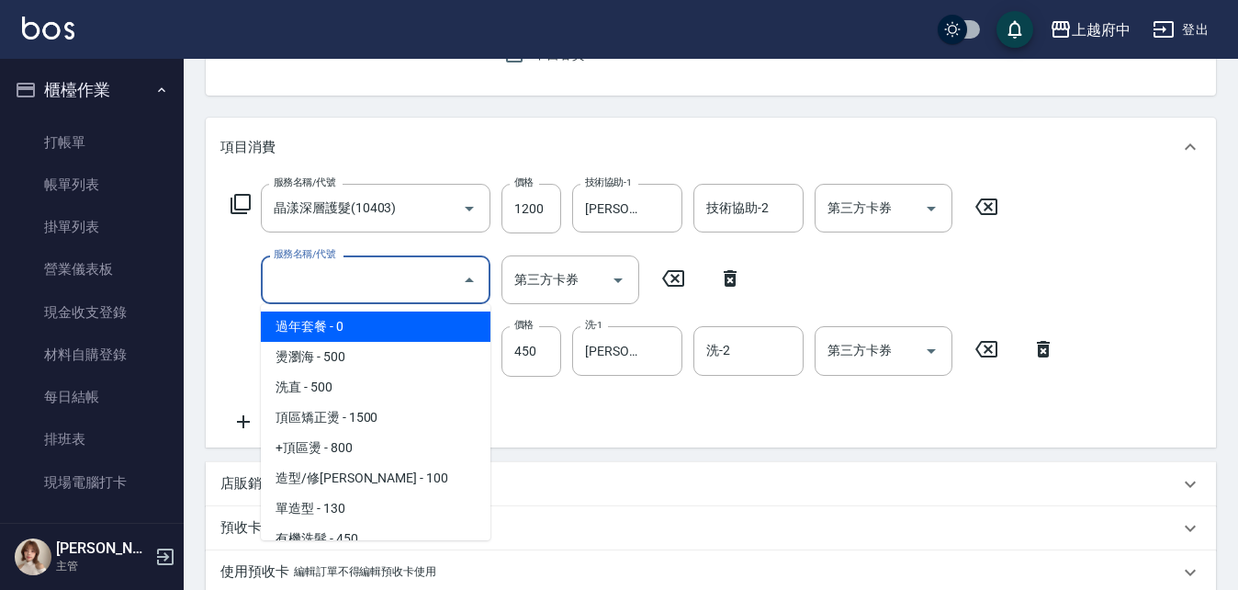
click at [346, 268] on input "服務名稱/代號" at bounding box center [362, 280] width 186 height 32
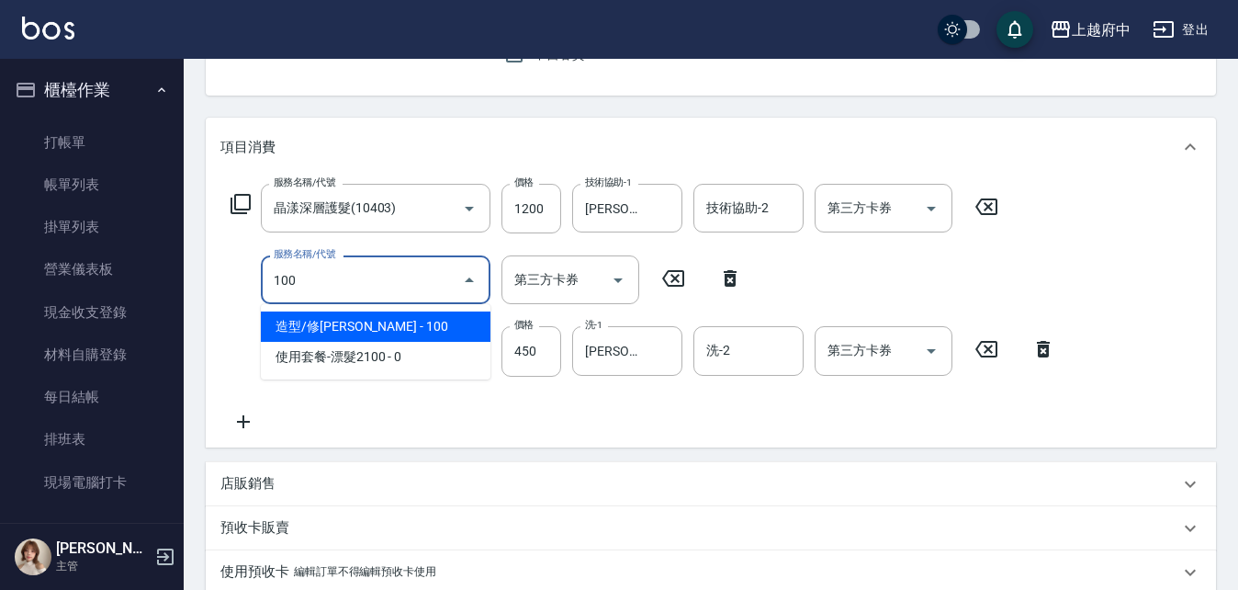
click at [331, 325] on span "造型/修劉海 - 100" at bounding box center [376, 326] width 230 height 30
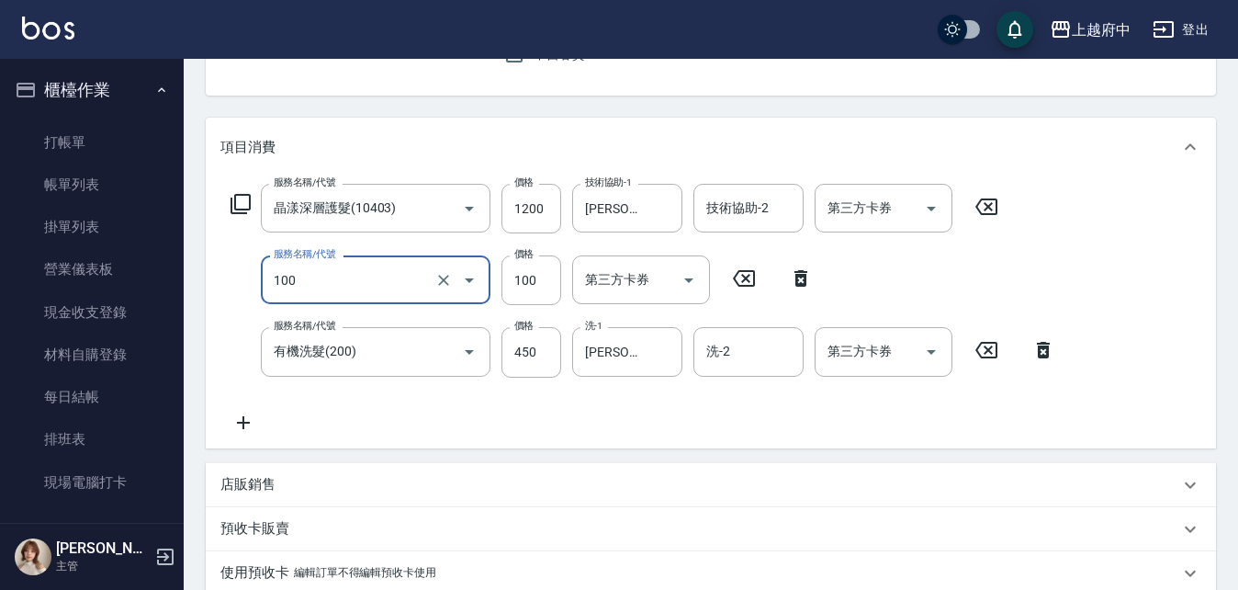
type input "造型/修劉海(100)"
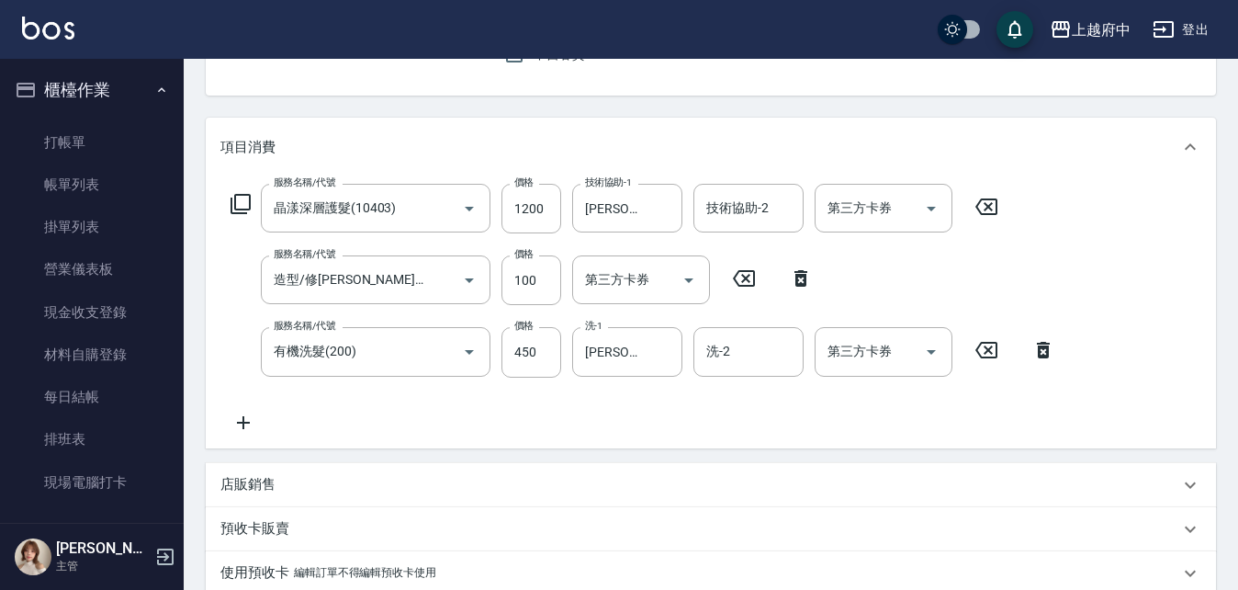
click at [539, 417] on div "服務名稱/代號 晶漾深層護髮(10403) 服務名稱/代號 價格 1200 價格 技術協助-1 李鎮宇-28 技術協助-1 技術協助-2 技術協助-2 第三方…" at bounding box center [643, 308] width 846 height 249
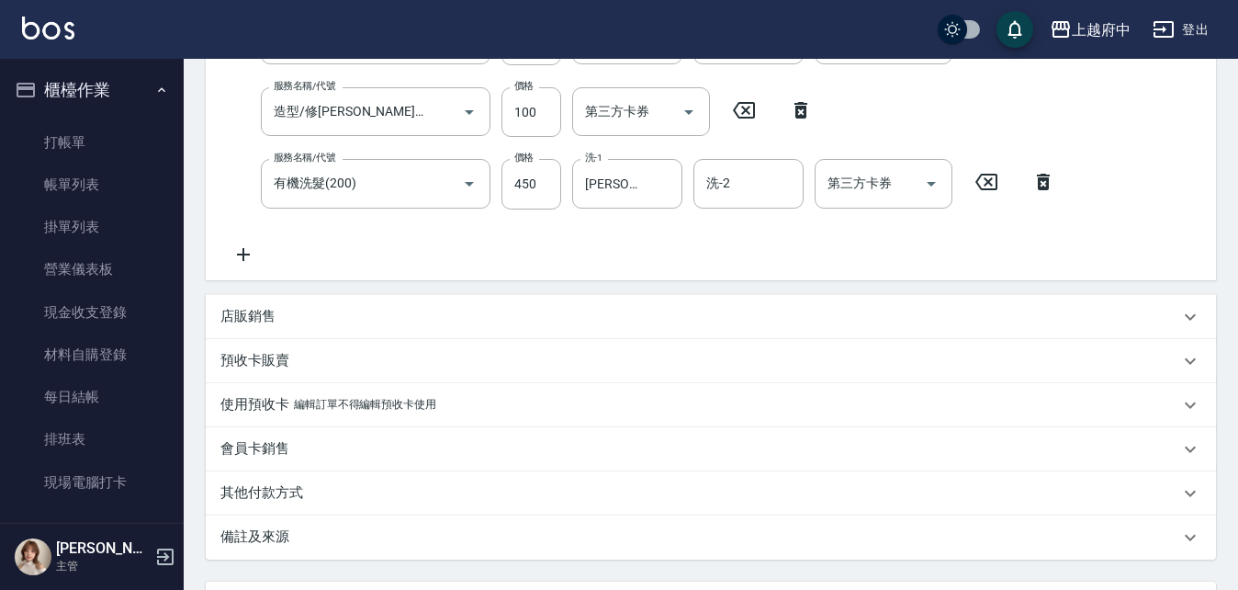
scroll to position [520, 0]
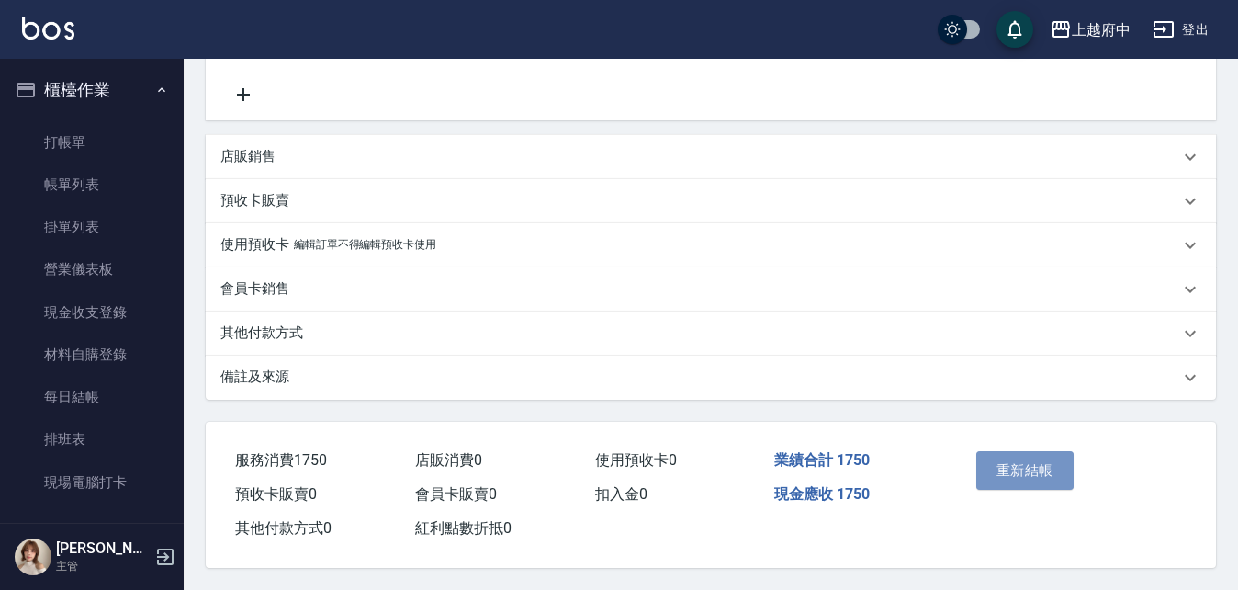
click at [1036, 458] on button "重新結帳" at bounding box center [1025, 470] width 97 height 39
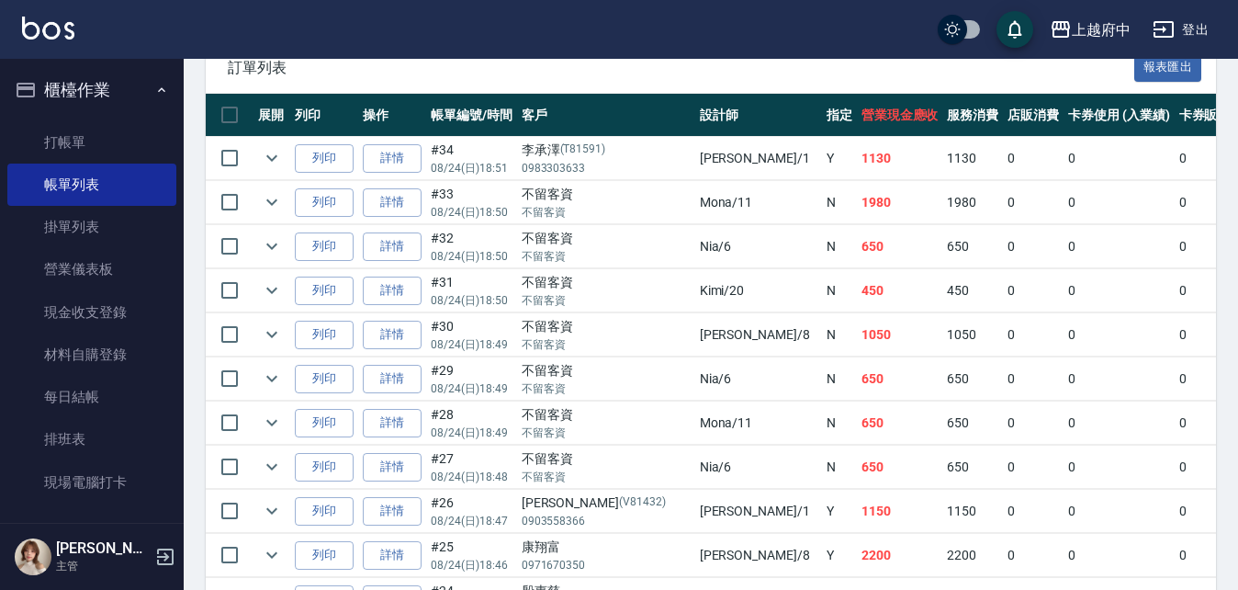
scroll to position [184, 0]
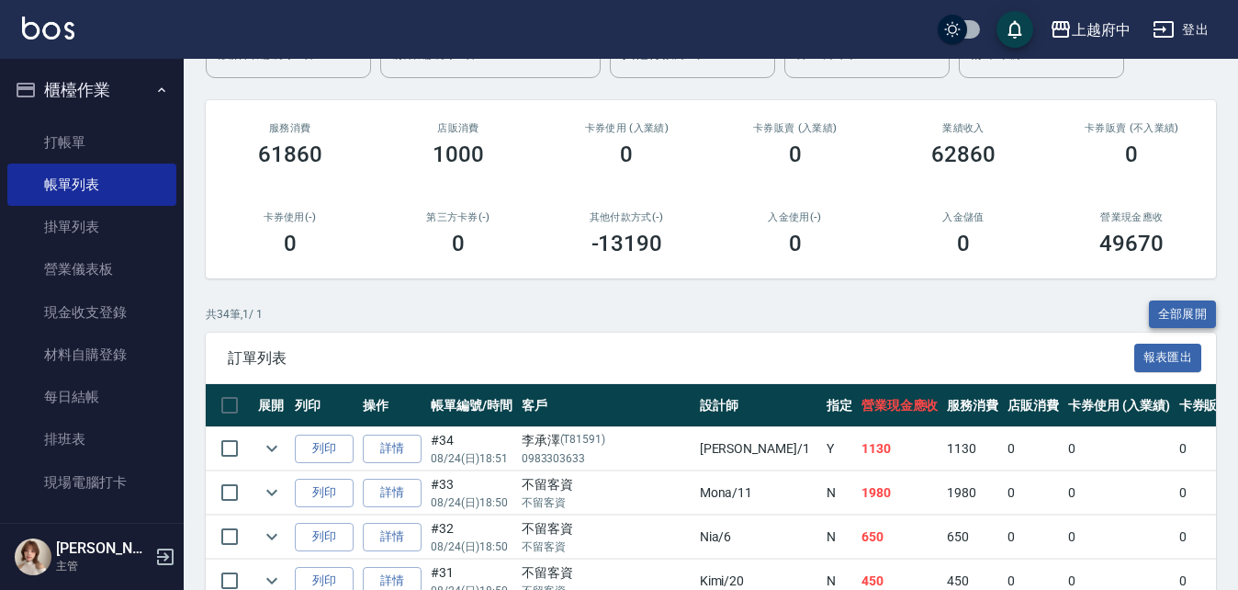
click at [1187, 309] on button "全部展開" at bounding box center [1183, 314] width 68 height 28
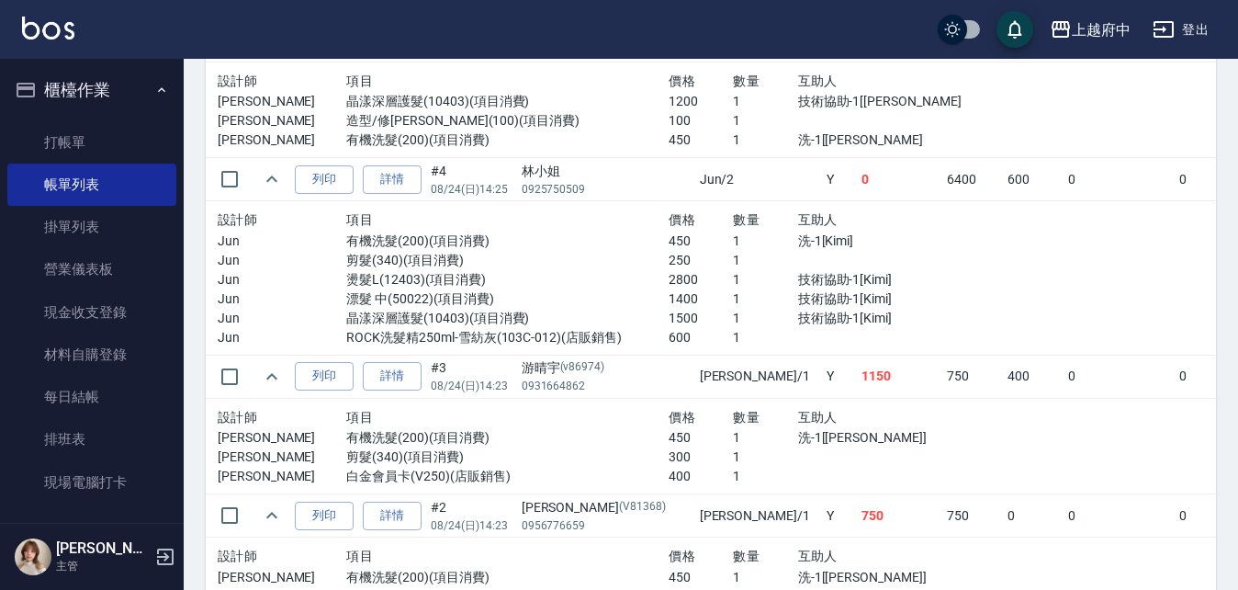
scroll to position [4502, 0]
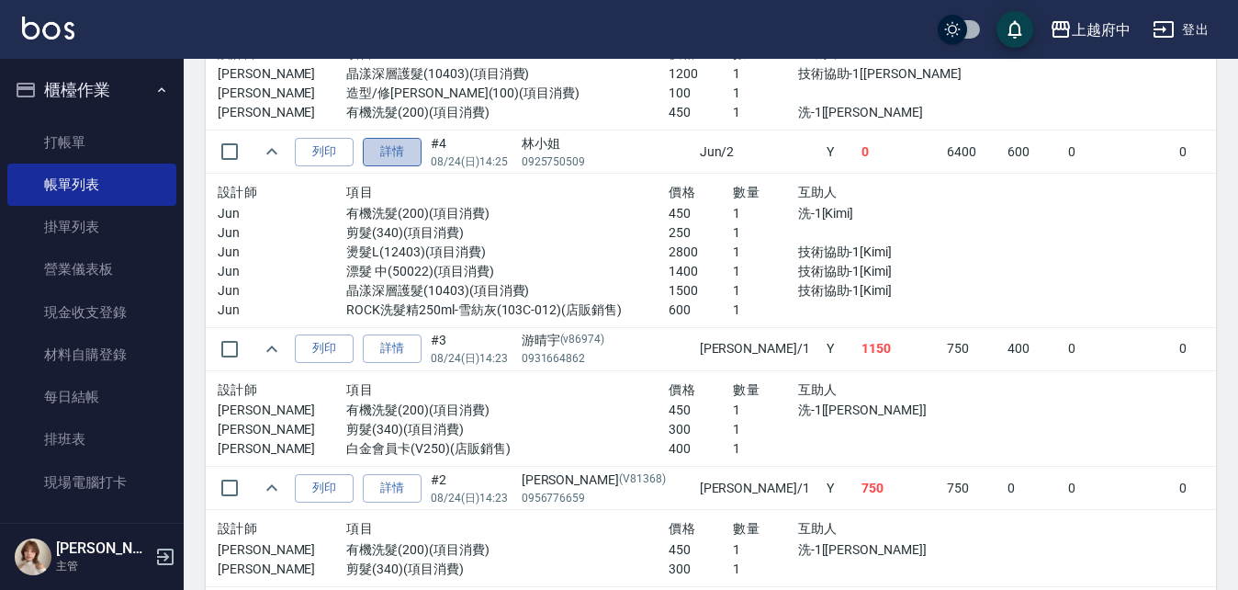
click at [406, 154] on link "詳情" at bounding box center [392, 152] width 59 height 28
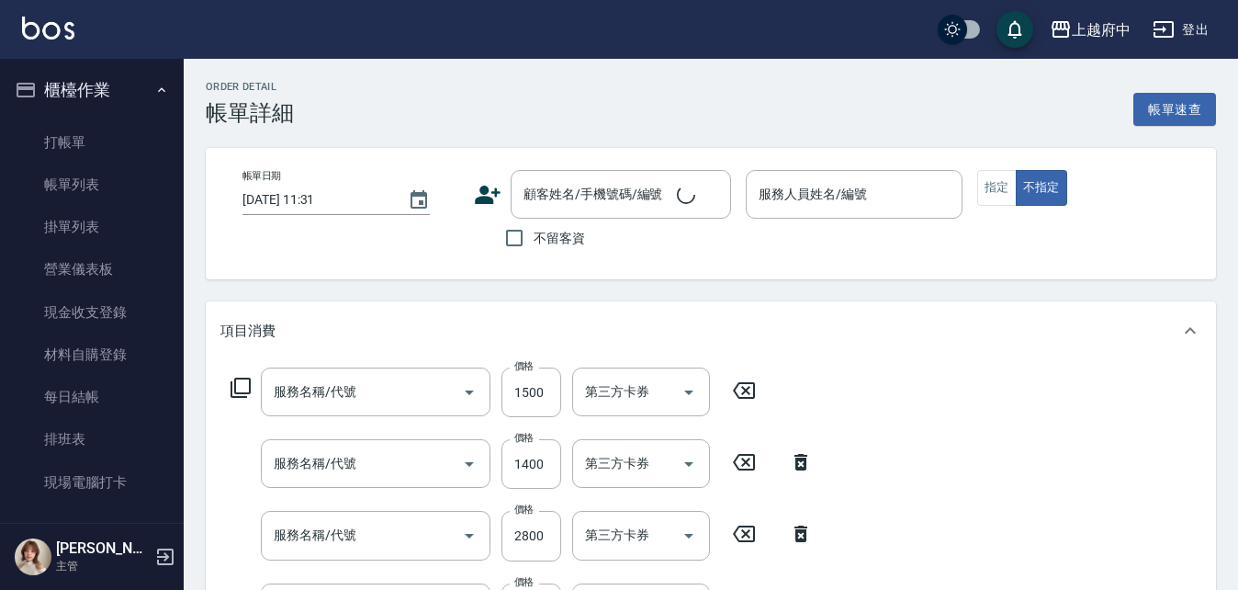
type input "2025/08/24 14:25"
type input "Jun-2"
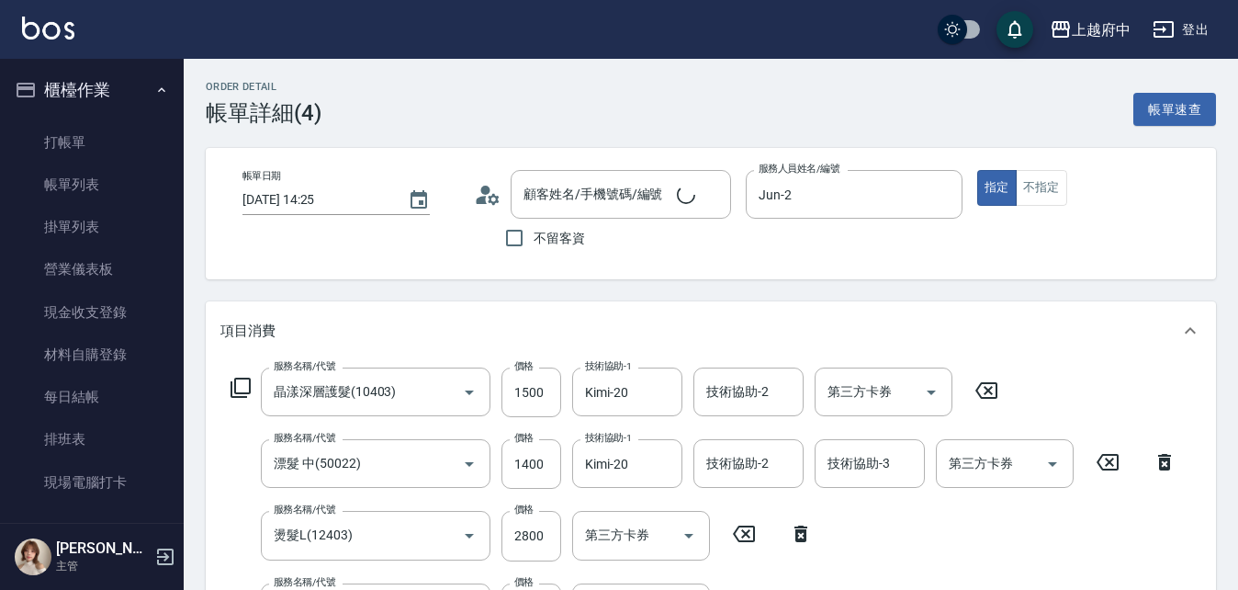
type input "晶漾深層護髮(10403)"
type input "漂髮 中(50022)"
type input "燙髮L(12403)"
type input "剪髮(340)"
type input "有機洗髮(200)"
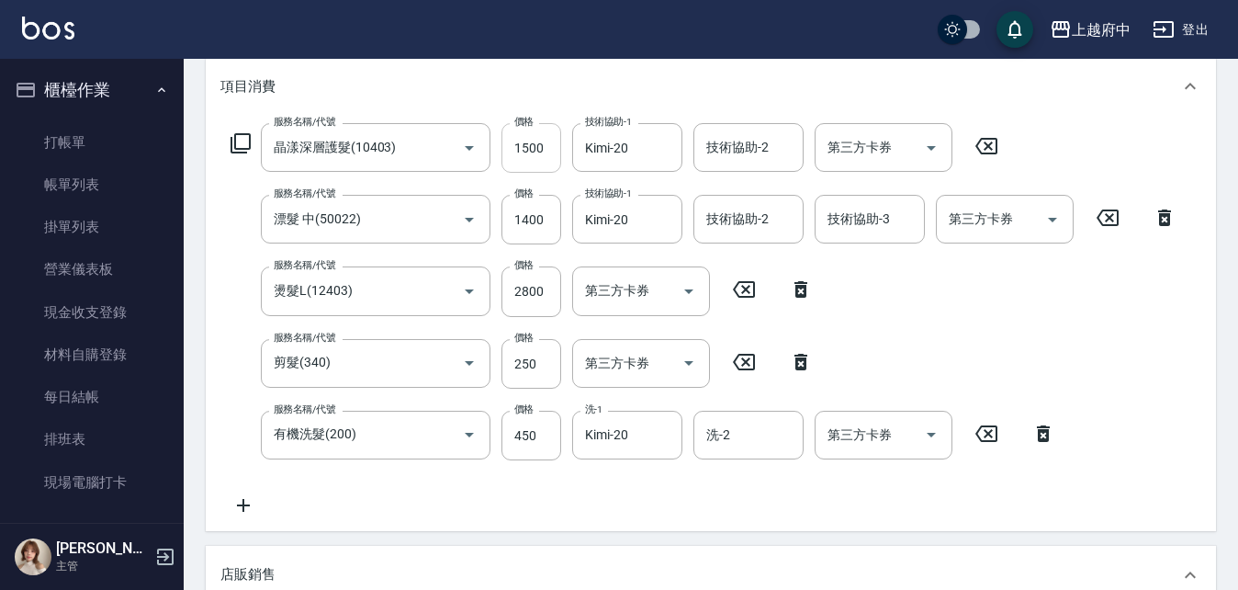
scroll to position [276, 0]
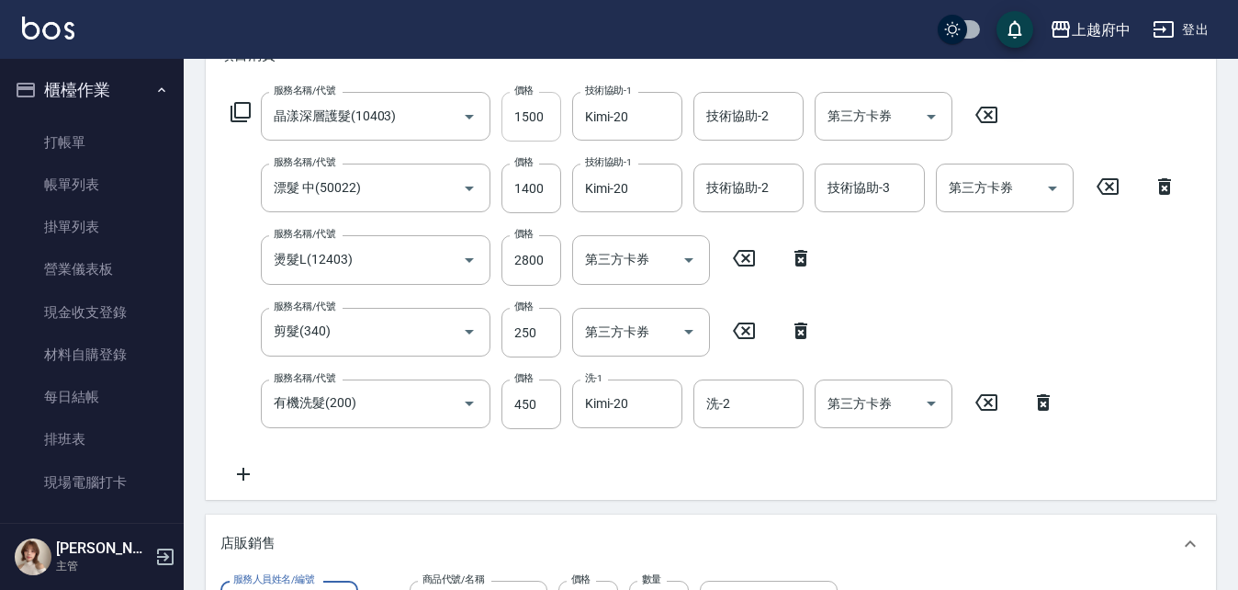
type input "林小姐/0925750509/"
click at [1109, 256] on icon at bounding box center [1108, 258] width 22 height 17
type input "0"
click at [313, 238] on div "服務名稱/代號" at bounding box center [376, 259] width 230 height 49
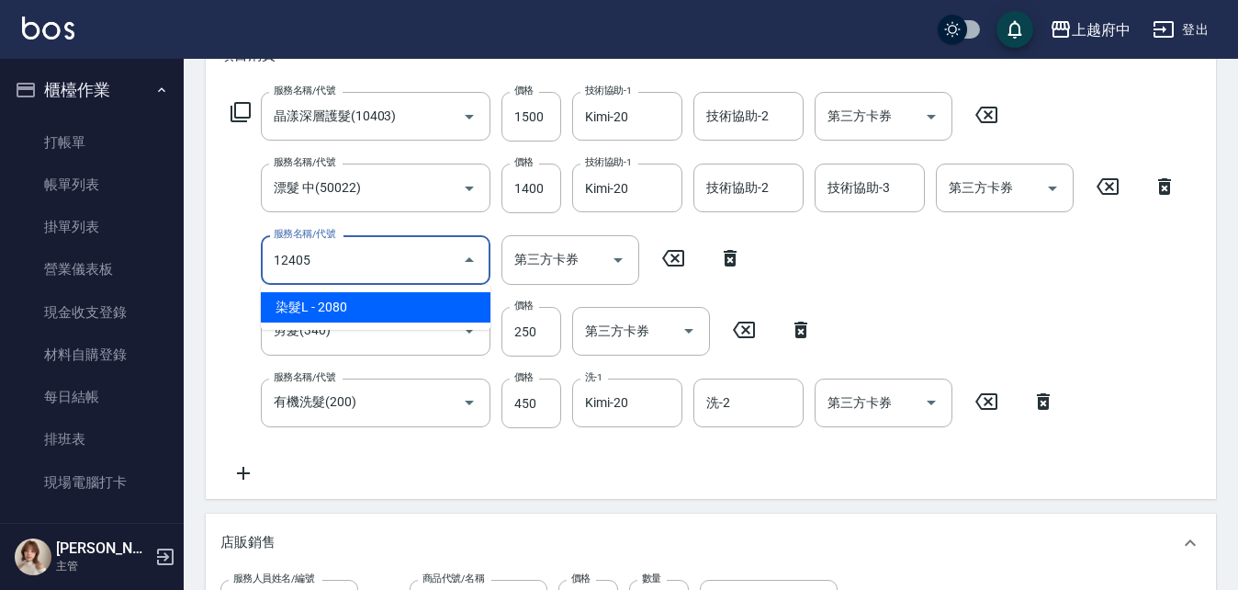
type input "染髮L(12405)"
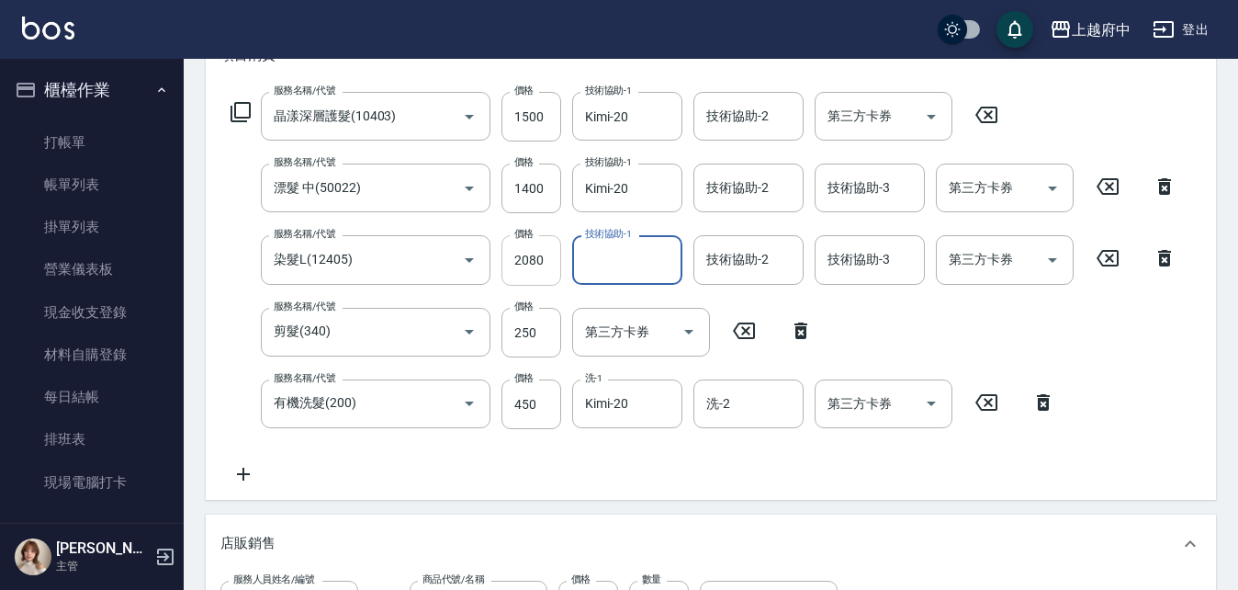
click at [544, 280] on input "2080" at bounding box center [532, 260] width 60 height 50
type input "2000"
type input "Kimi-20"
click at [828, 466] on div "服務名稱/代號 晶漾深層護髮(10403) 服務名稱/代號 價格 1500 價格 技術協助-1 Kimi-20 技術協助-1 技術協助-2 技術協助-2 第三…" at bounding box center [703, 288] width 967 height 393
click at [243, 471] on icon at bounding box center [243, 474] width 13 height 13
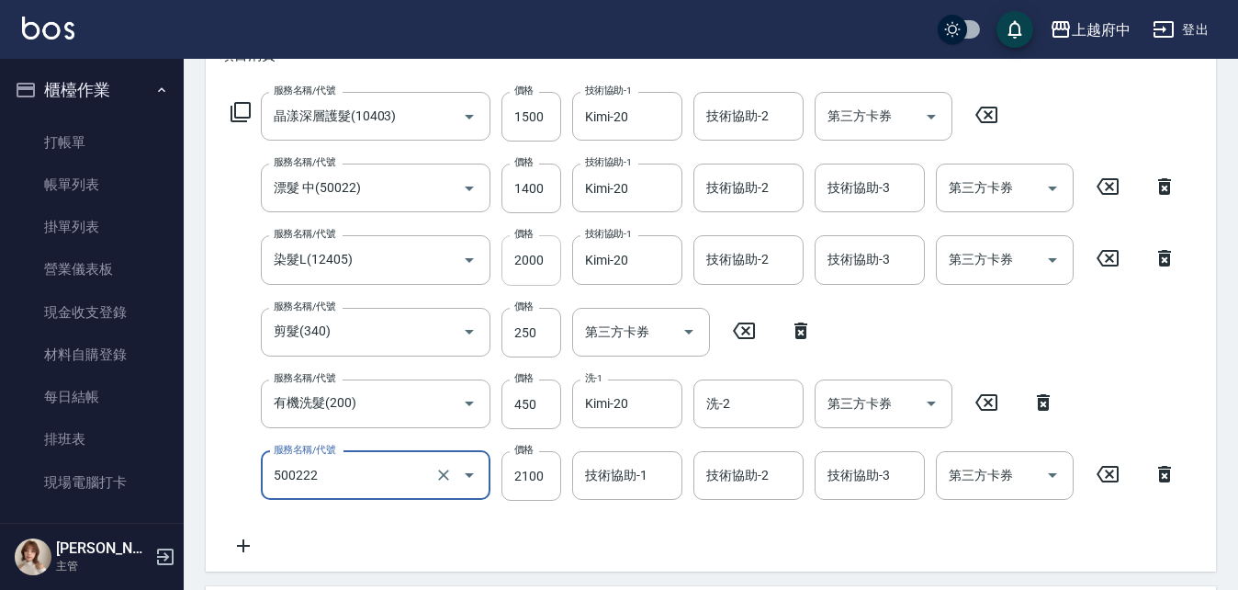
type input "漂髮 長(500222)"
click at [525, 247] on input "2000" at bounding box center [532, 260] width 60 height 50
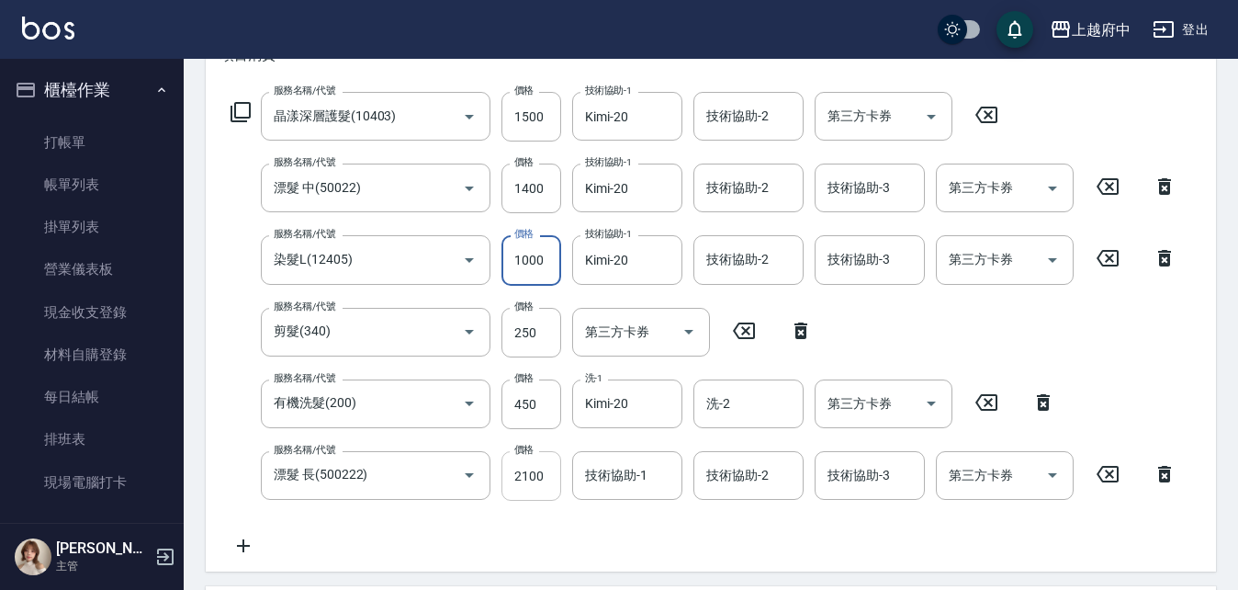
type input "1000"
click at [520, 473] on input "2100" at bounding box center [532, 476] width 60 height 50
type input "1000"
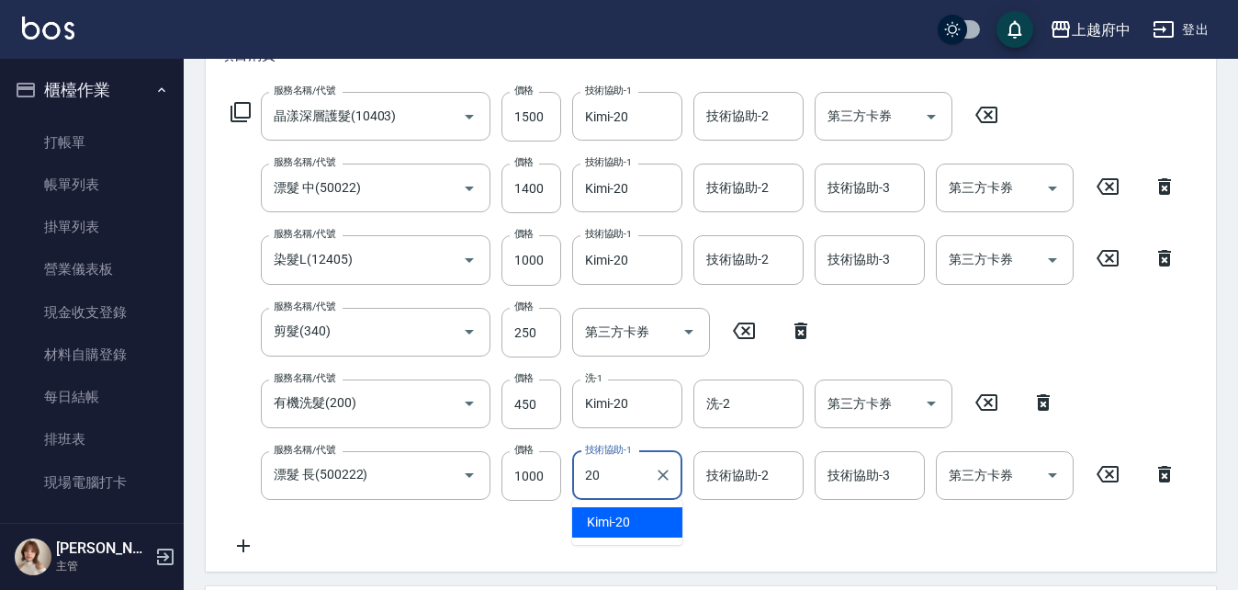
type input "Kimi-20"
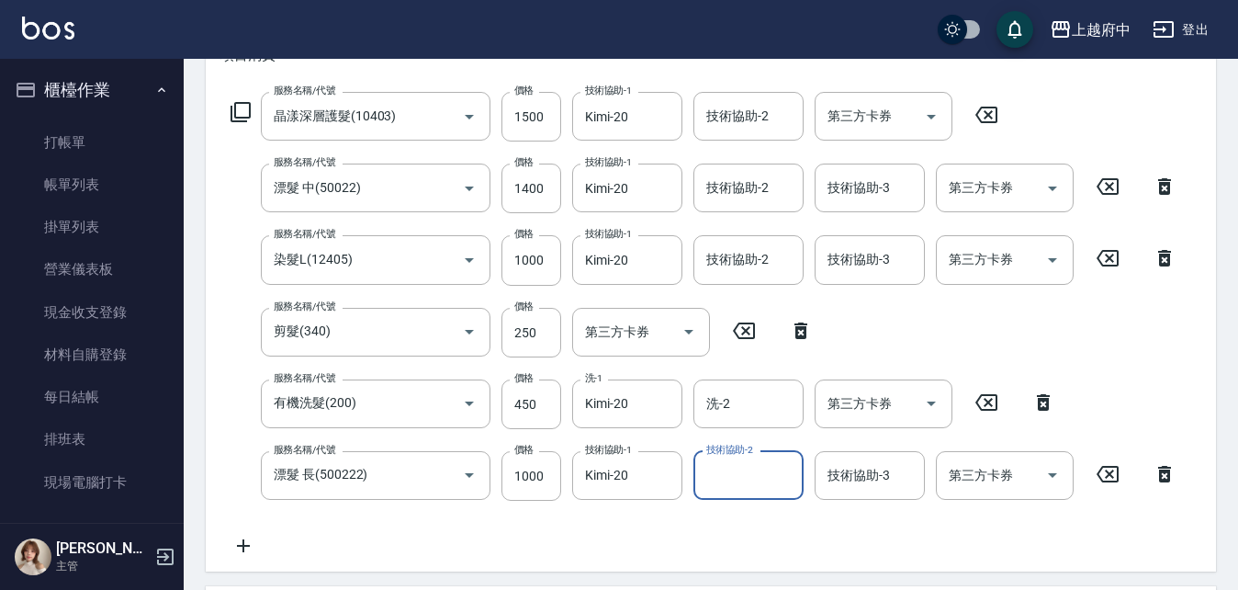
click at [755, 511] on div "服務名稱/代號 晶漾深層護髮(10403) 服務名稱/代號 價格 1500 價格 技術協助-1 Kimi-20 技術協助-1 技術協助-2 技術協助-2 第三…" at bounding box center [703, 324] width 967 height 465
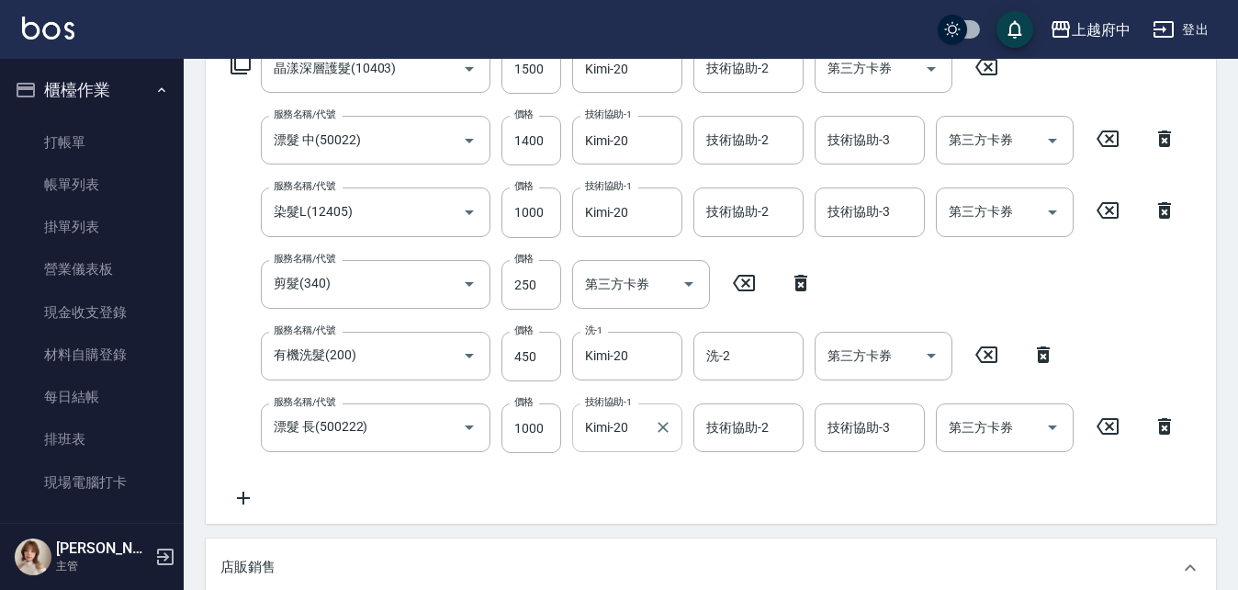
scroll to position [331, 0]
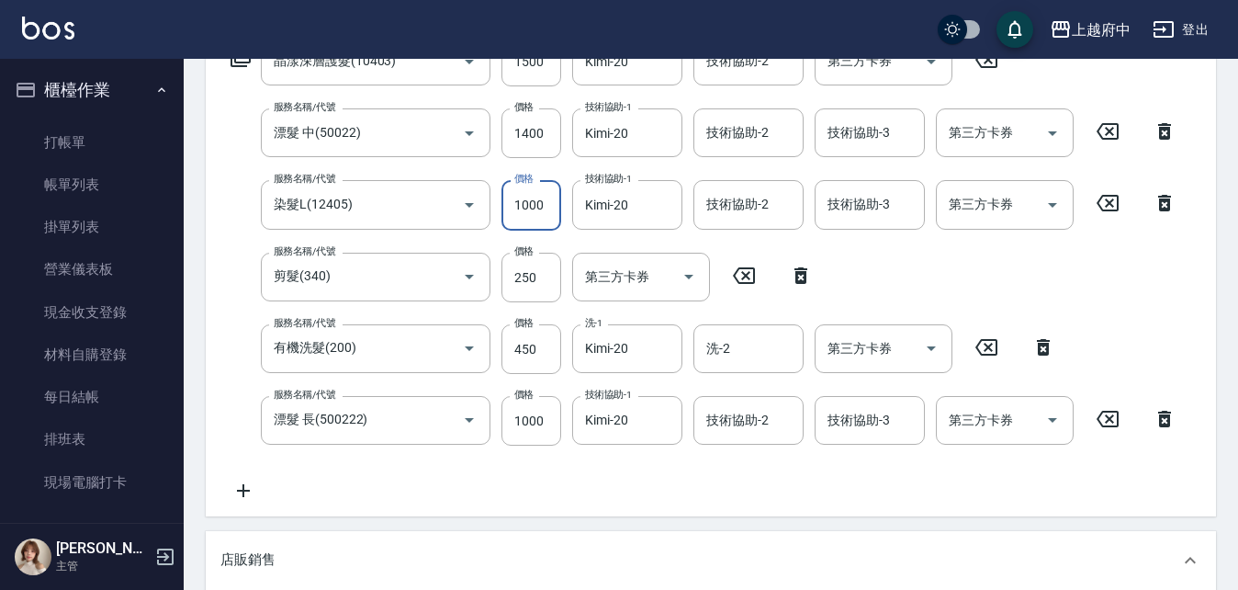
click at [525, 218] on input "1000" at bounding box center [532, 205] width 60 height 50
type input "1400"
click at [540, 408] on input "1000" at bounding box center [532, 421] width 60 height 50
type input "1400"
click at [638, 480] on div "服務名稱/代號 晶漾深層護髮(10403) 服務名稱/代號 價格 1500 價格 技術協助-1 Kimi-20 技術協助-1 技術協助-2 技術協助-2 第三…" at bounding box center [703, 269] width 967 height 465
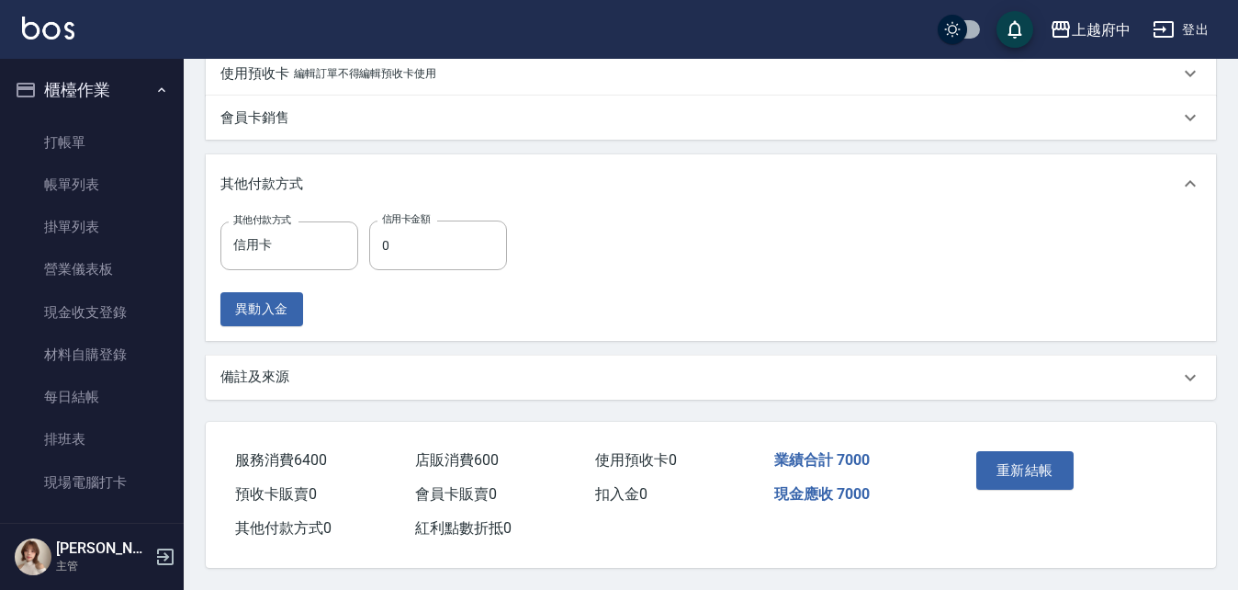
scroll to position [974, 0]
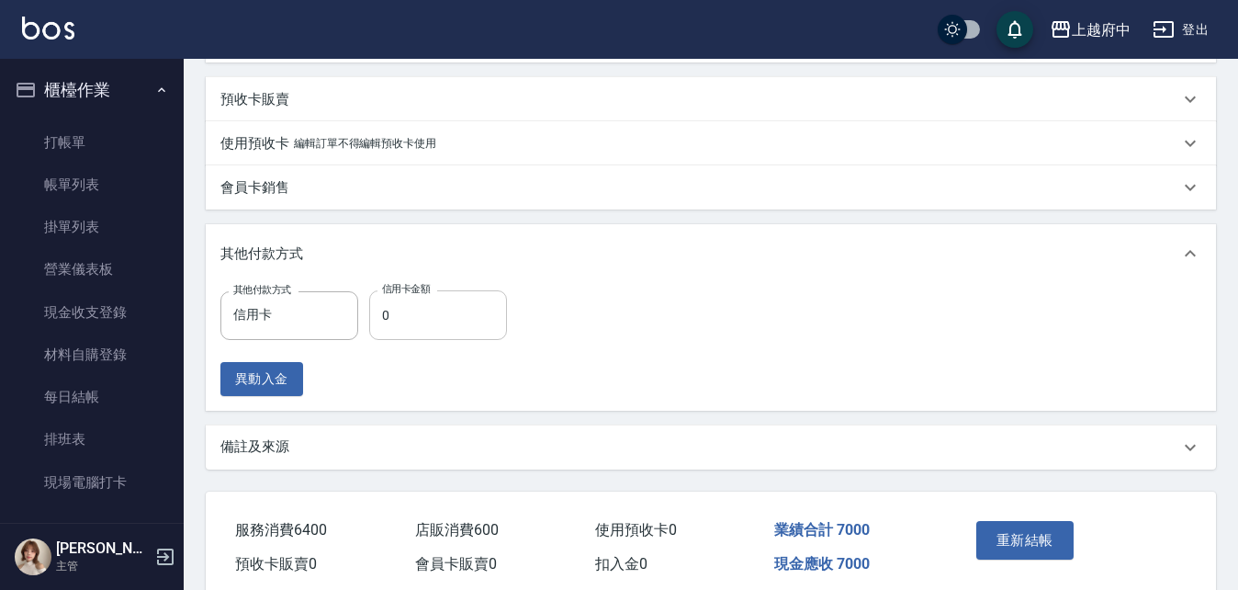
click at [431, 327] on input "0" at bounding box center [438, 315] width 138 height 50
type input "7000"
click at [809, 297] on div "其他付款方式 信用卡 其他付款方式 信用卡金額 7000 信用卡金額 異動入金" at bounding box center [711, 347] width 1011 height 128
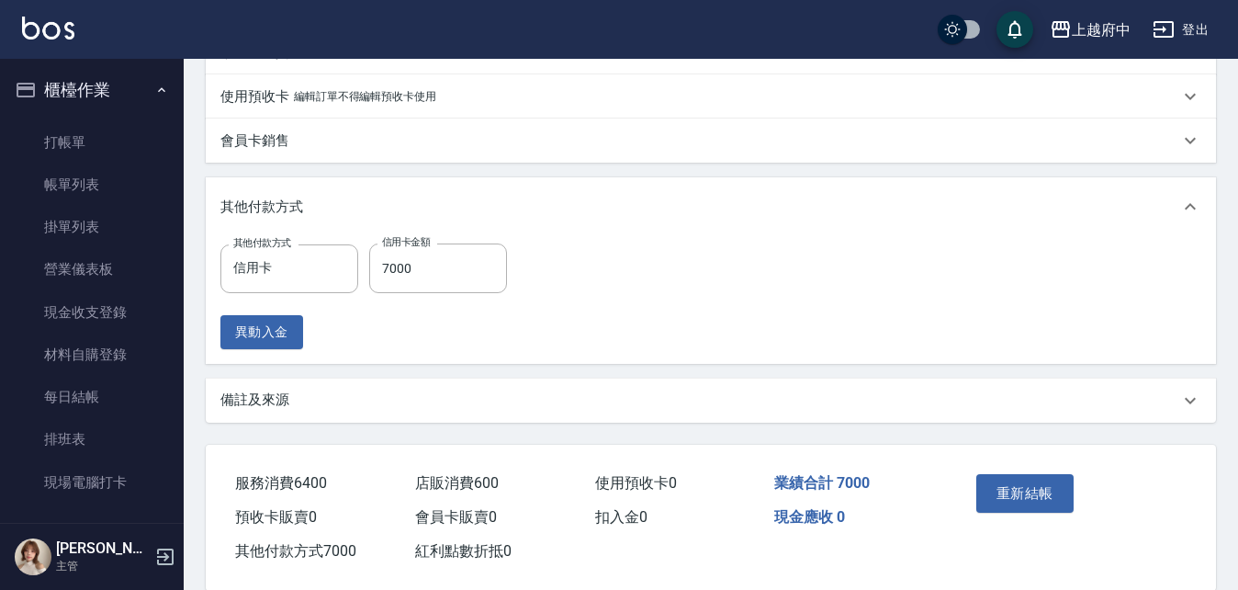
scroll to position [1066, 0]
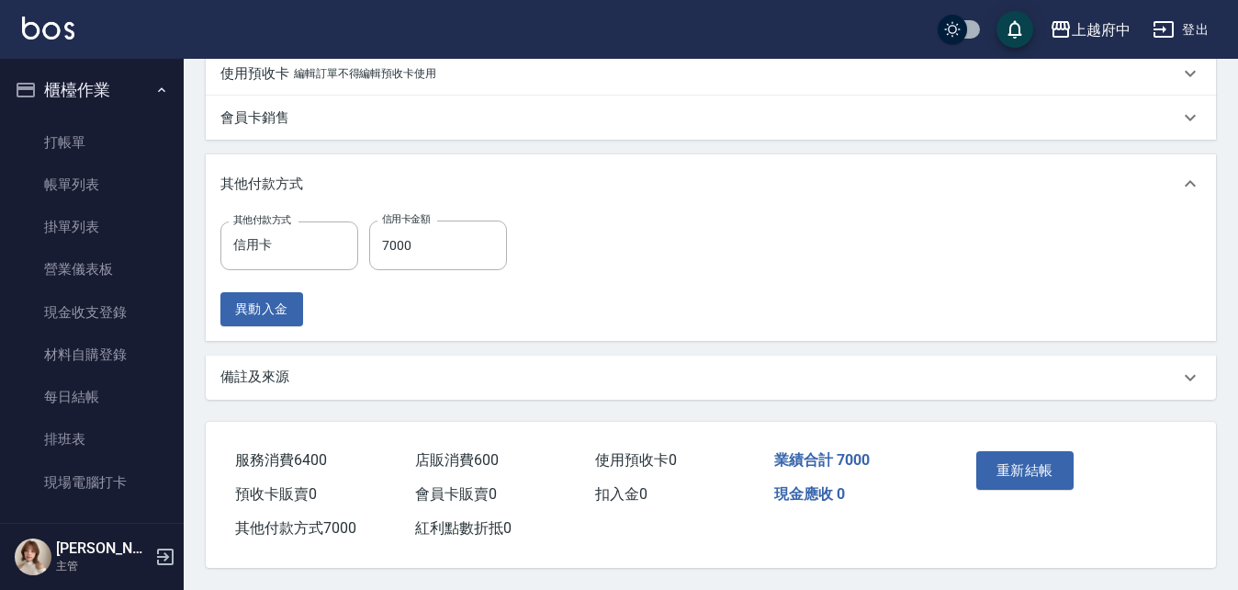
click at [1024, 451] on button "重新結帳" at bounding box center [1025, 470] width 97 height 39
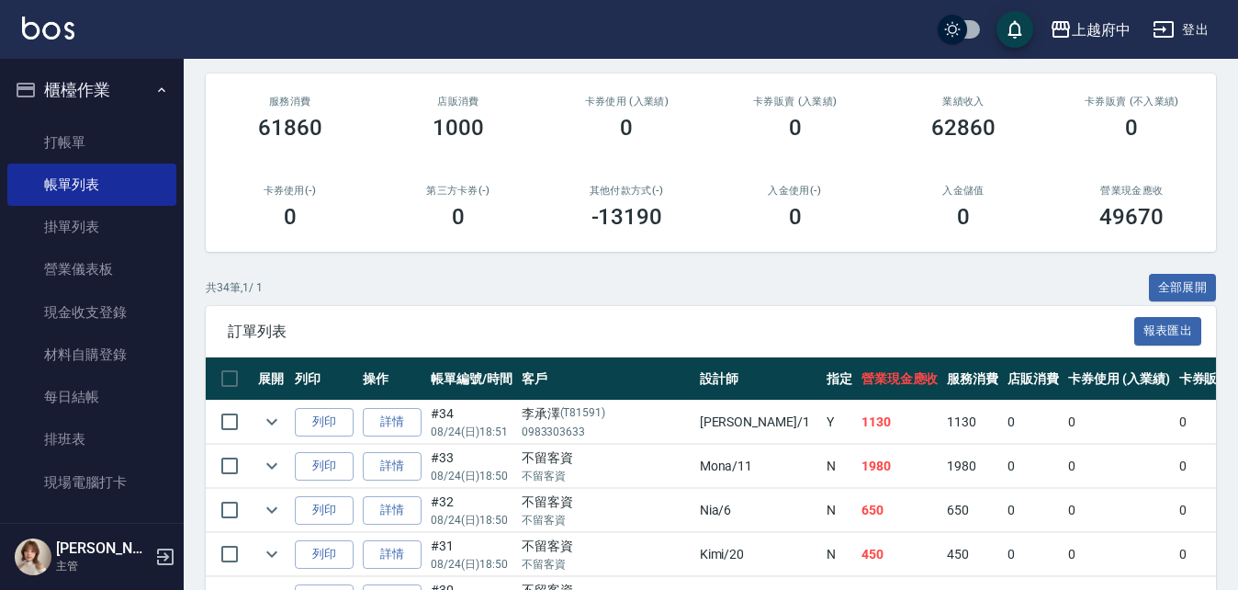
scroll to position [184, 0]
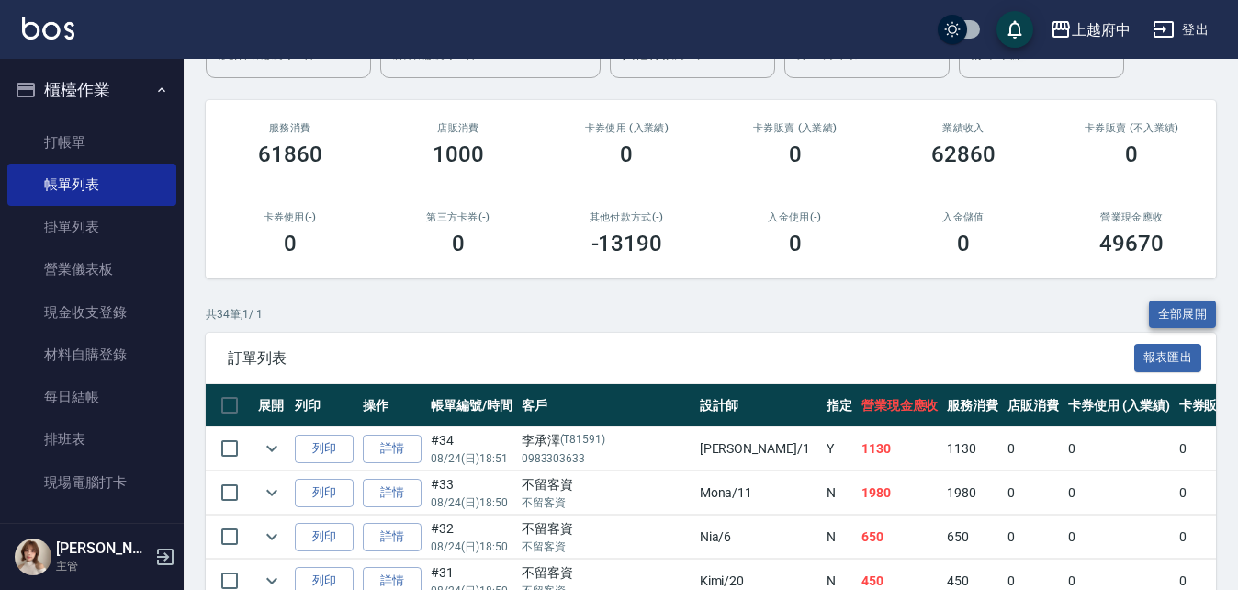
click at [1180, 310] on button "全部展開" at bounding box center [1183, 314] width 68 height 28
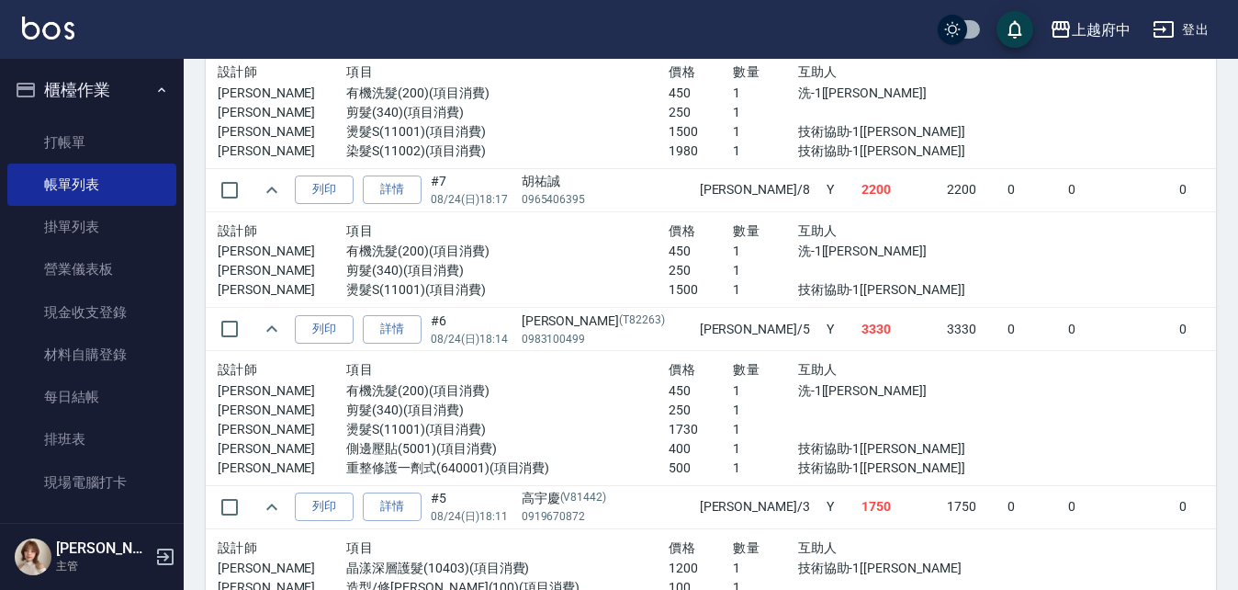
scroll to position [4099, 0]
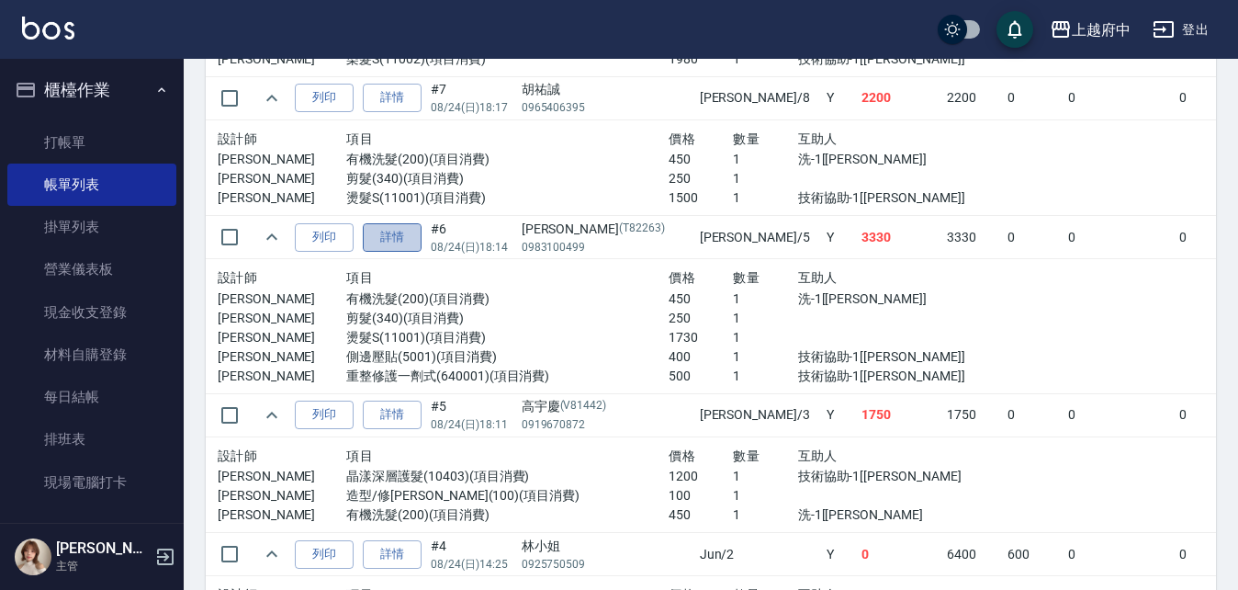
click at [401, 242] on link "詳情" at bounding box center [392, 237] width 59 height 28
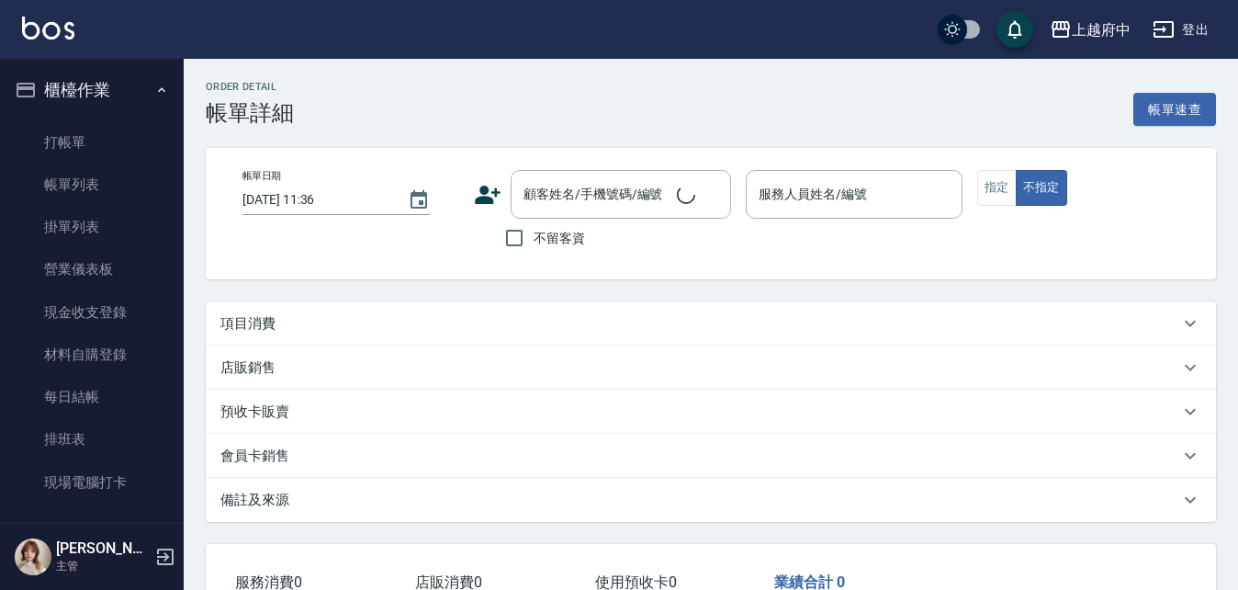
type input "2025/08/24 18:14"
type input "Gary-5"
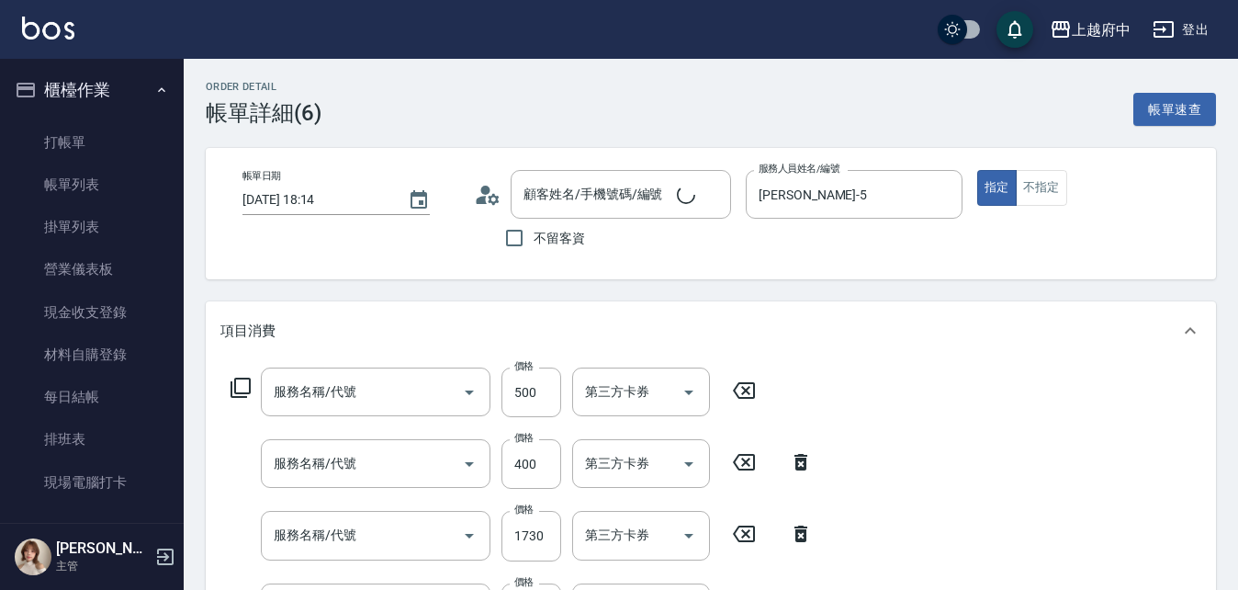
type input "重整修護一劑式(640001)"
type input "側邊壓貼(5001)"
type input "燙髮S(11001)"
type input "剪髮(340)"
type input "有機洗髮(200)"
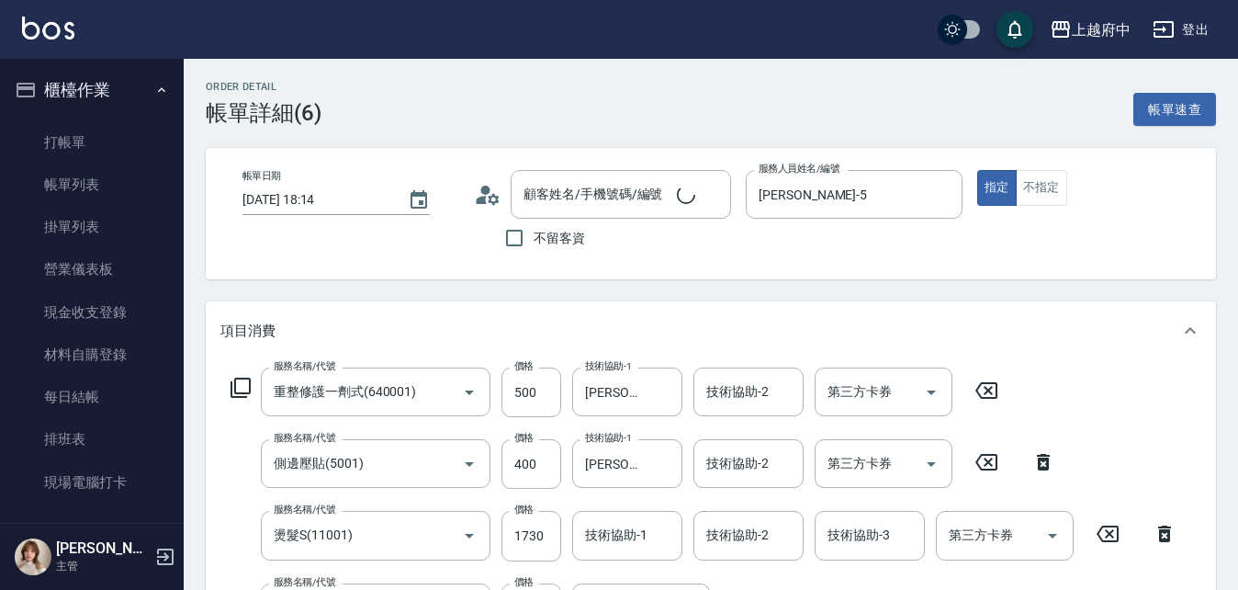
type input "林珉/0983100499/T82263"
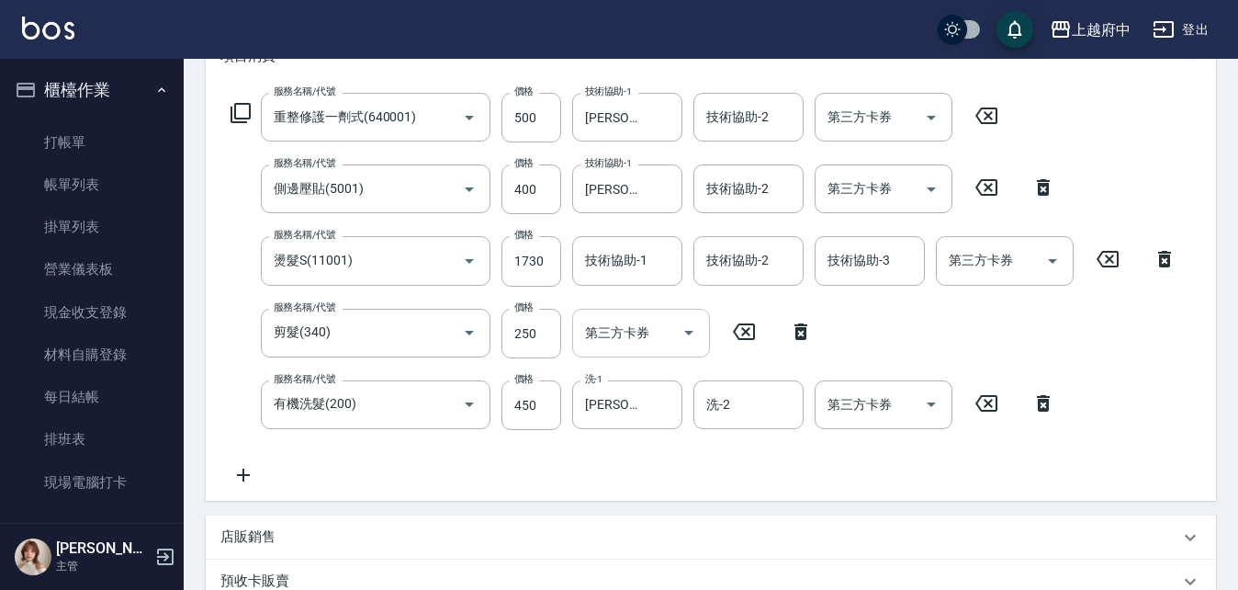
scroll to position [276, 0]
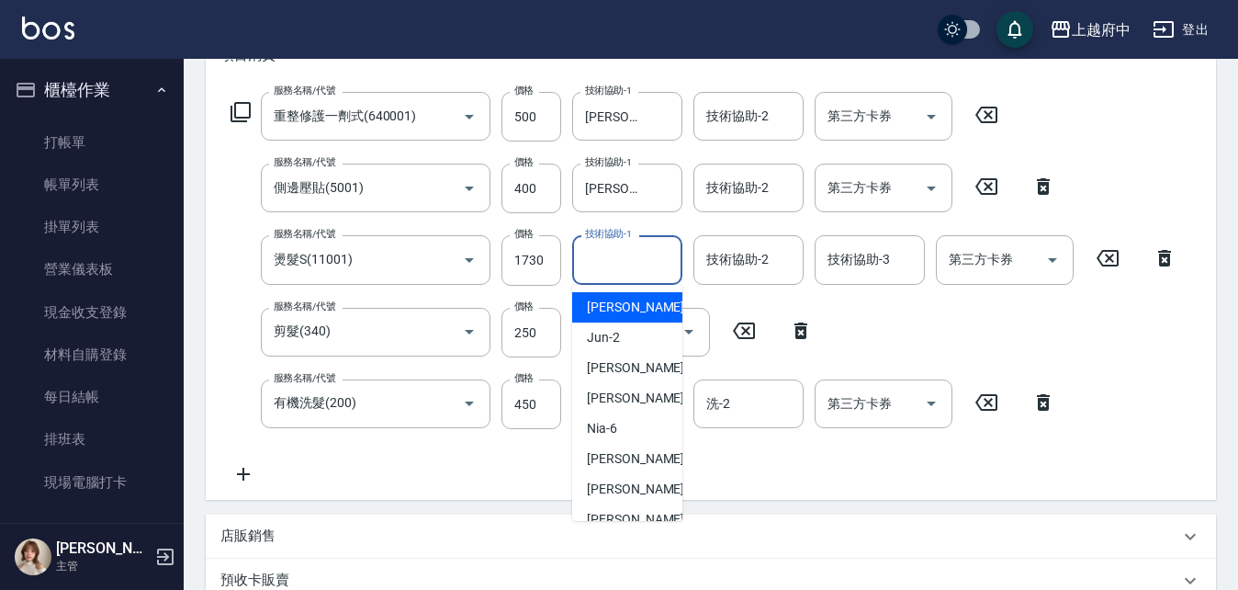
drag, startPoint x: 601, startPoint y: 263, endPoint x: 679, endPoint y: 260, distance: 78.1
click at [602, 261] on input "技術協助-1" at bounding box center [628, 259] width 94 height 32
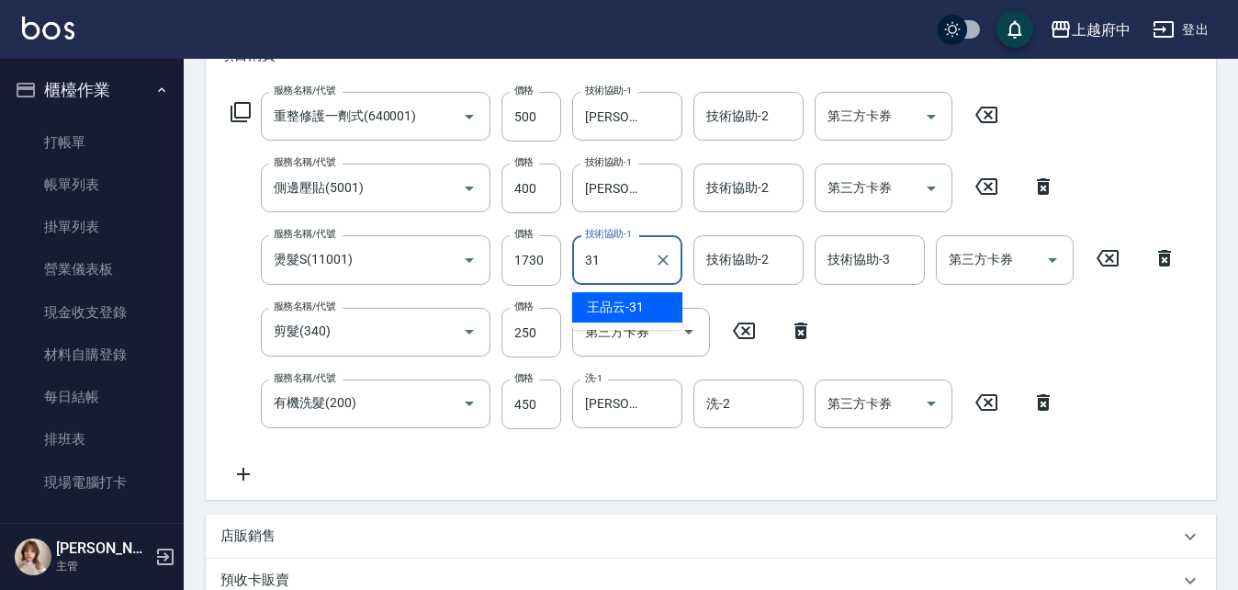
type input "王品云-31"
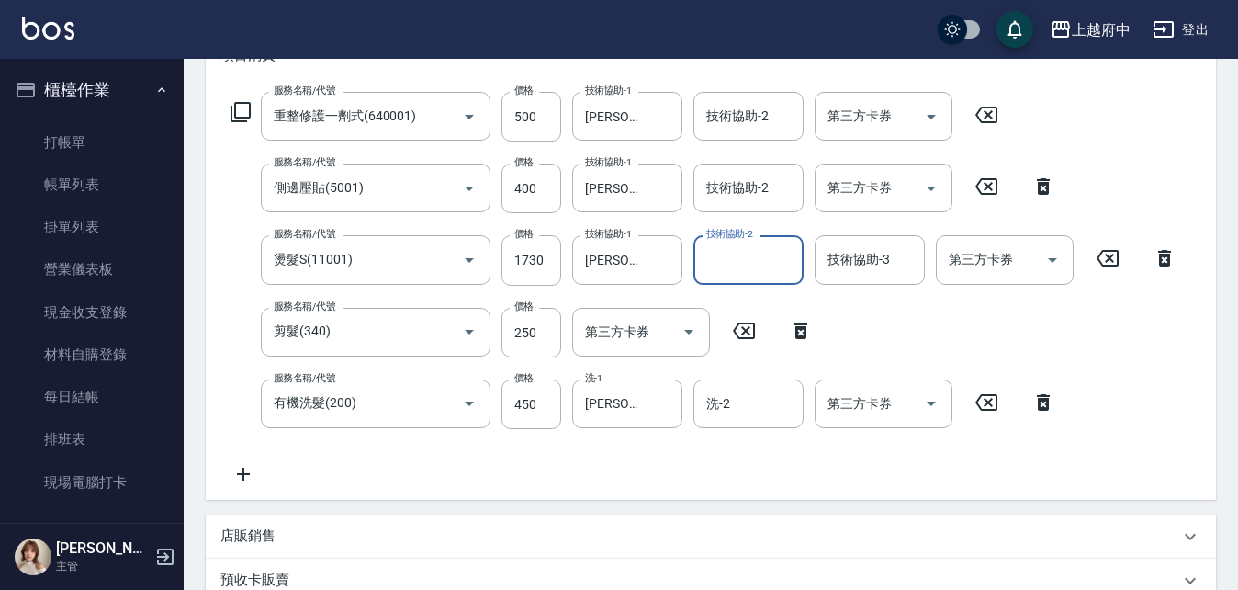
click at [639, 485] on div "服務名稱/代號 重整修護一劑式(640001) 服務名稱/代號 價格 500 價格 技術協助-1 王品云-31 技術協助-1 技術協助-2 技術協助-2 第三…" at bounding box center [711, 292] width 1011 height 415
click at [710, 472] on div "服務名稱/代號 重整修護一劑式(640001) 服務名稱/代號 價格 500 價格 技術協助-1 王品云-31 技術協助-1 技術協助-2 技術協助-2 第三…" at bounding box center [703, 288] width 967 height 393
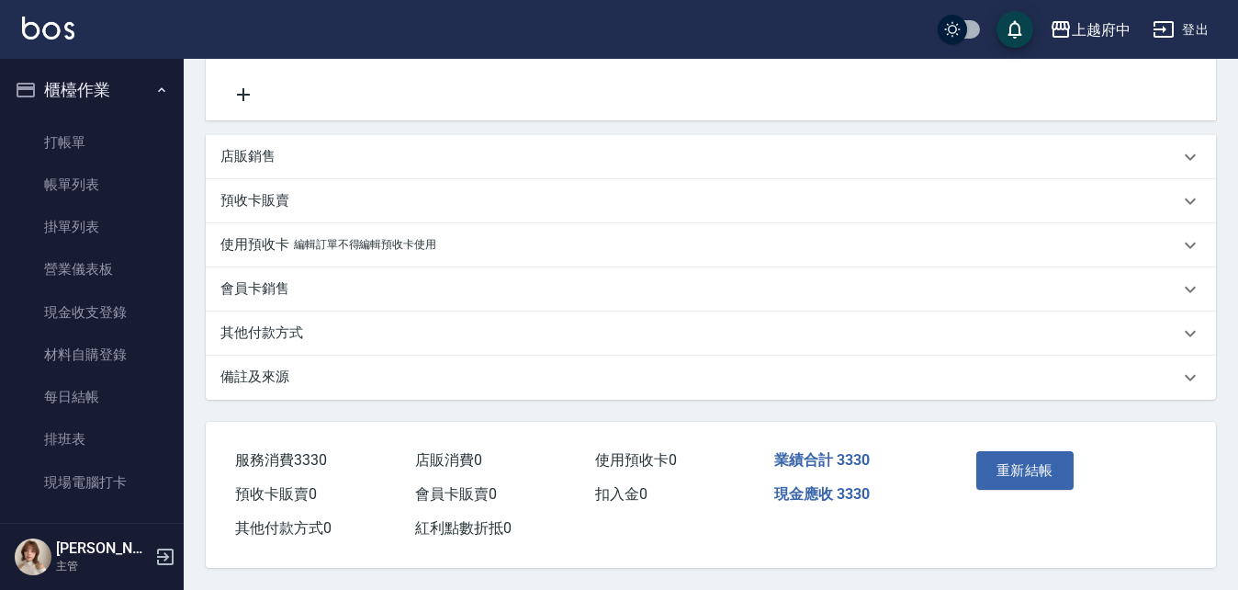
scroll to position [663, 0]
click at [1012, 455] on button "重新結帳" at bounding box center [1025, 470] width 97 height 39
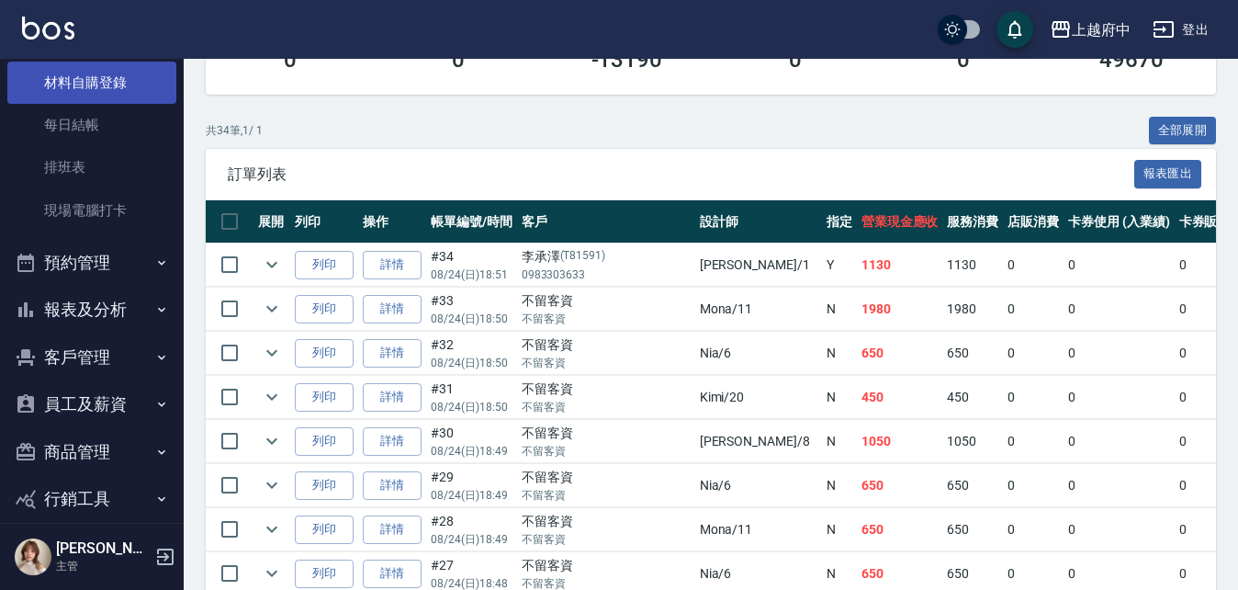
scroll to position [276, 0]
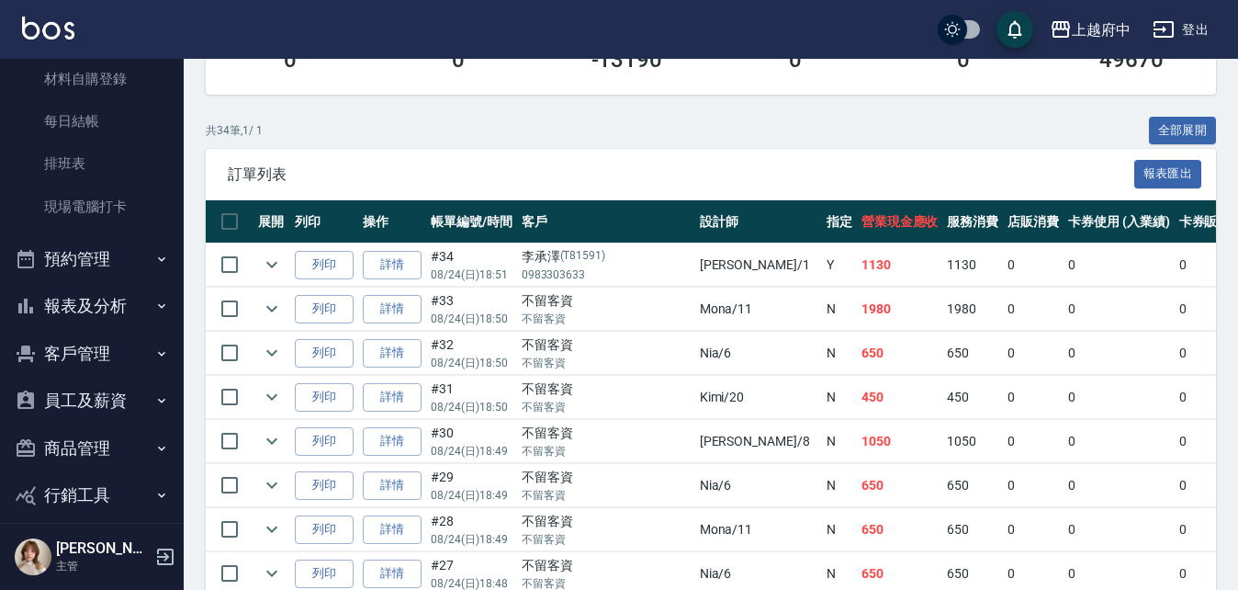
click at [64, 295] on button "報表及分析" at bounding box center [91, 306] width 169 height 48
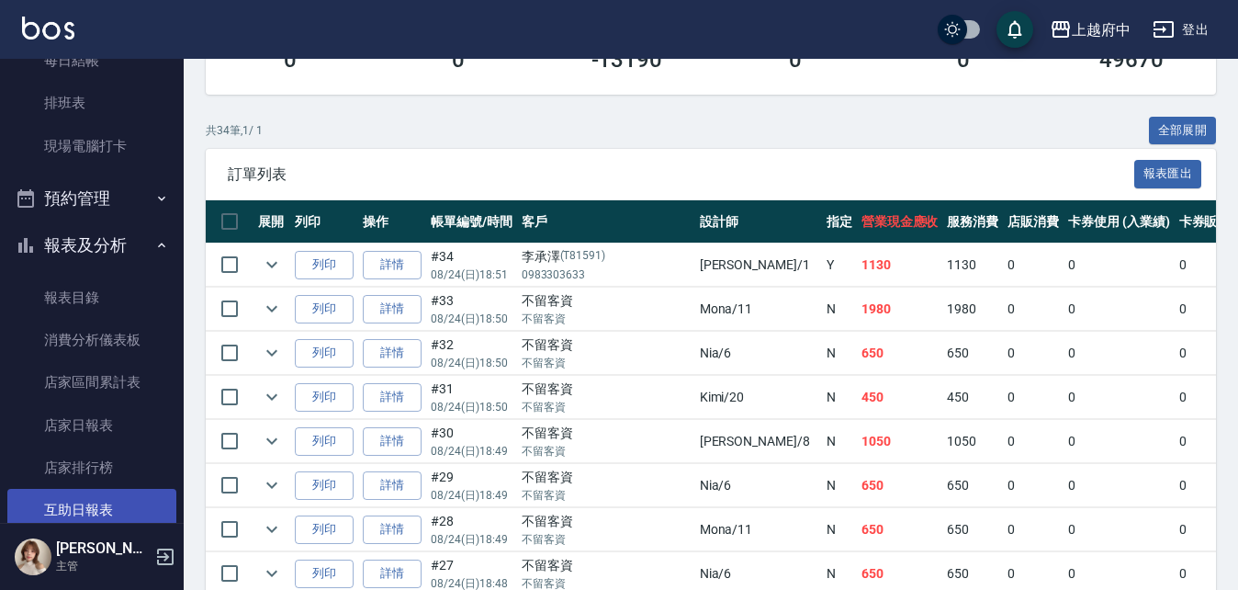
scroll to position [367, 0]
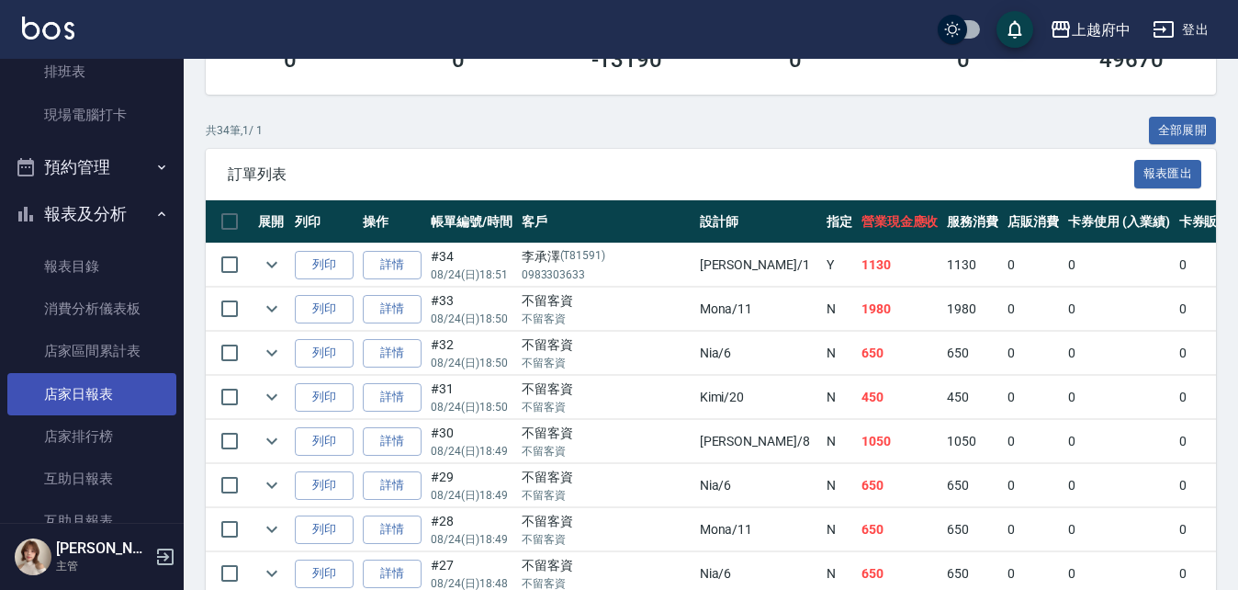
click at [50, 398] on link "店家日報表" at bounding box center [91, 394] width 169 height 42
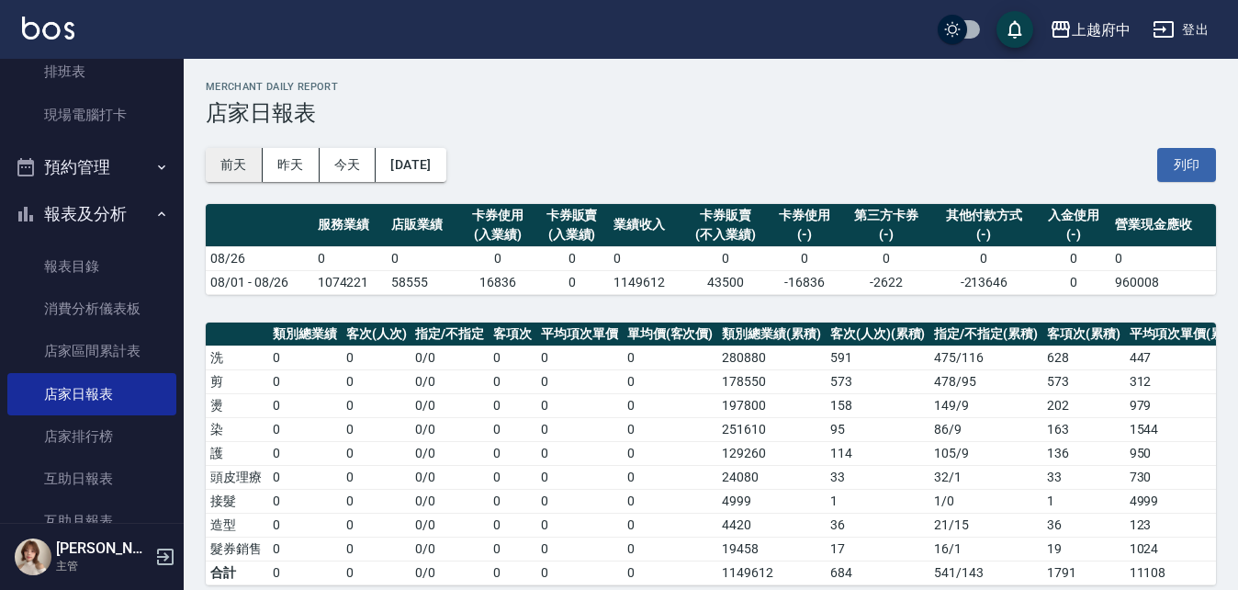
click at [234, 168] on button "前天" at bounding box center [234, 165] width 57 height 34
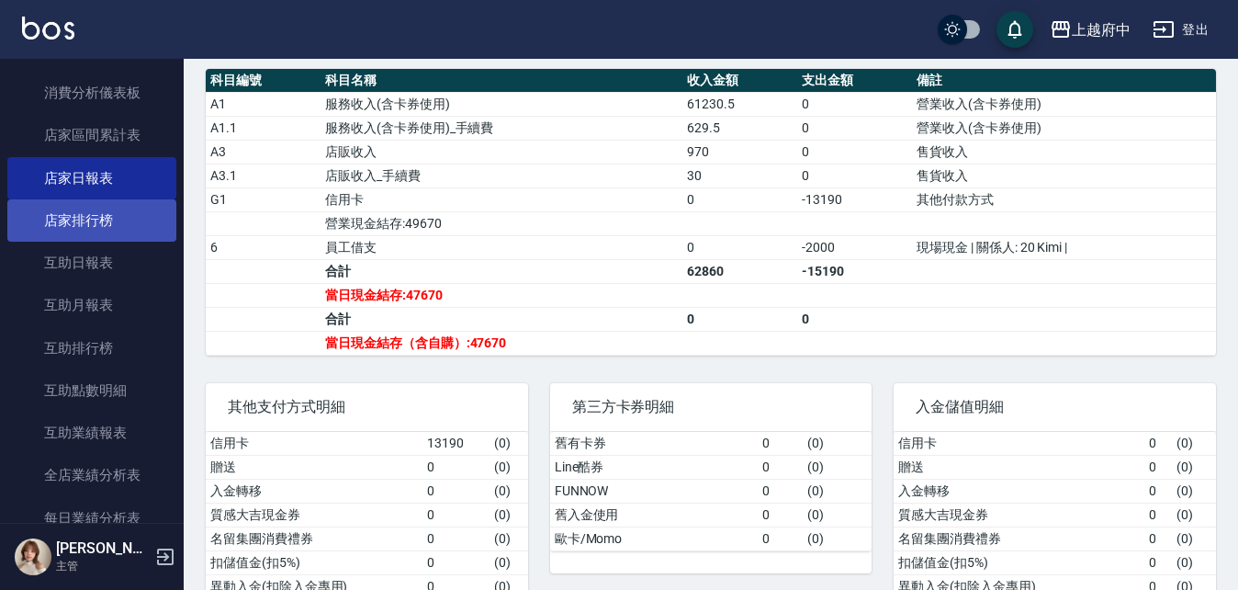
scroll to position [459, 0]
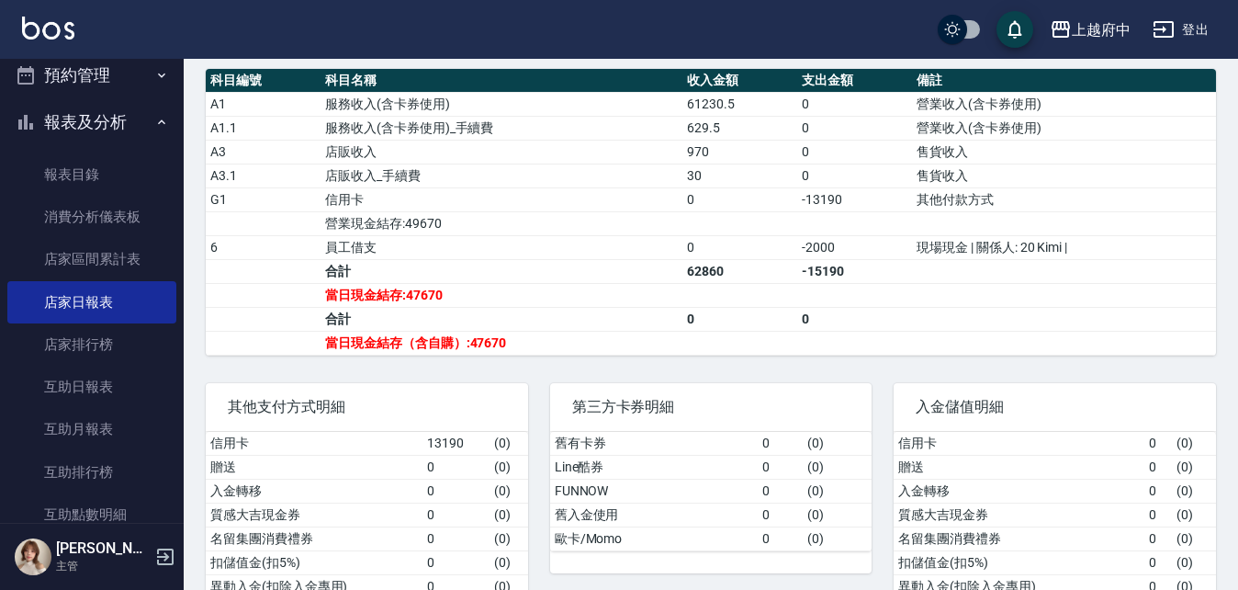
click at [74, 117] on button "報表及分析" at bounding box center [91, 122] width 169 height 48
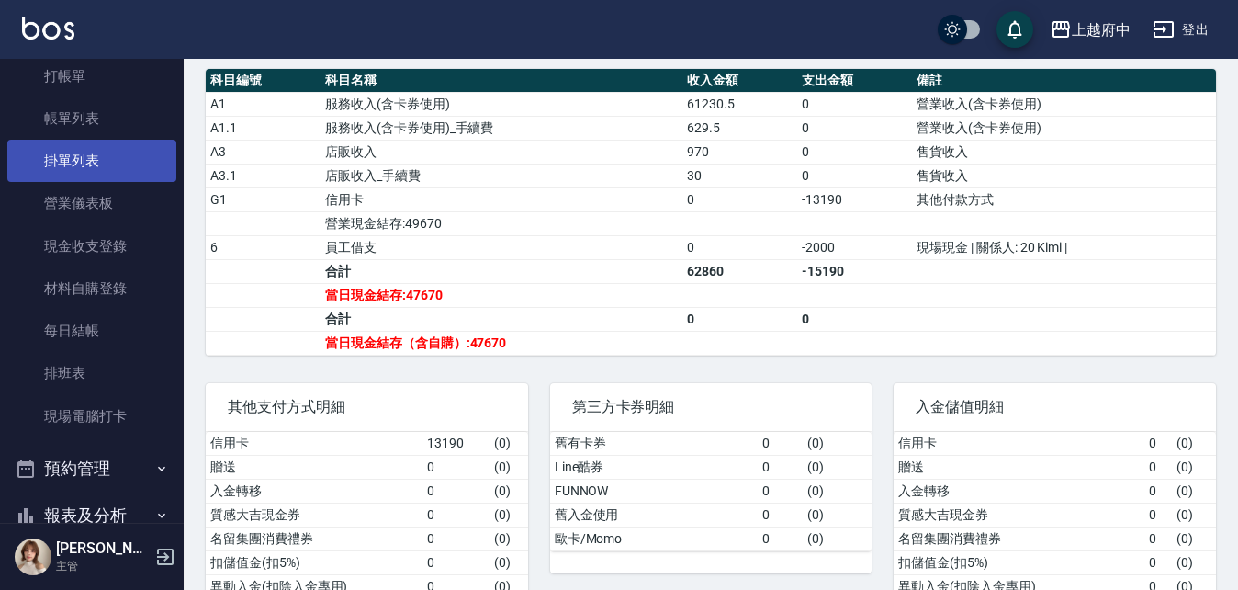
scroll to position [65, 0]
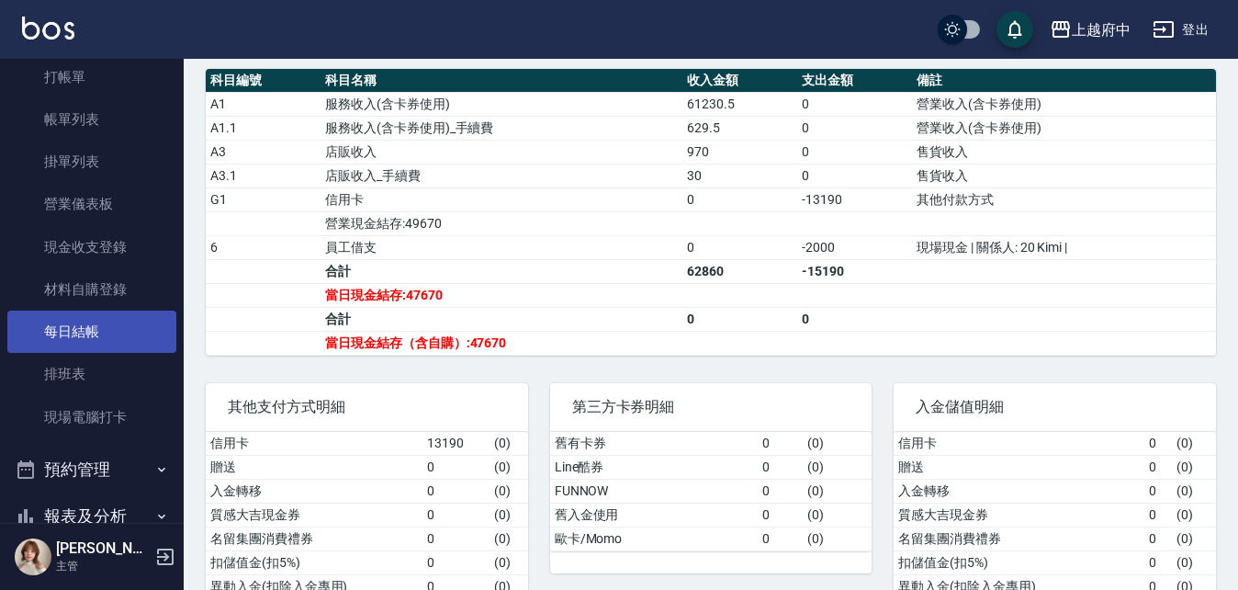
click at [61, 323] on link "每日結帳" at bounding box center [91, 332] width 169 height 42
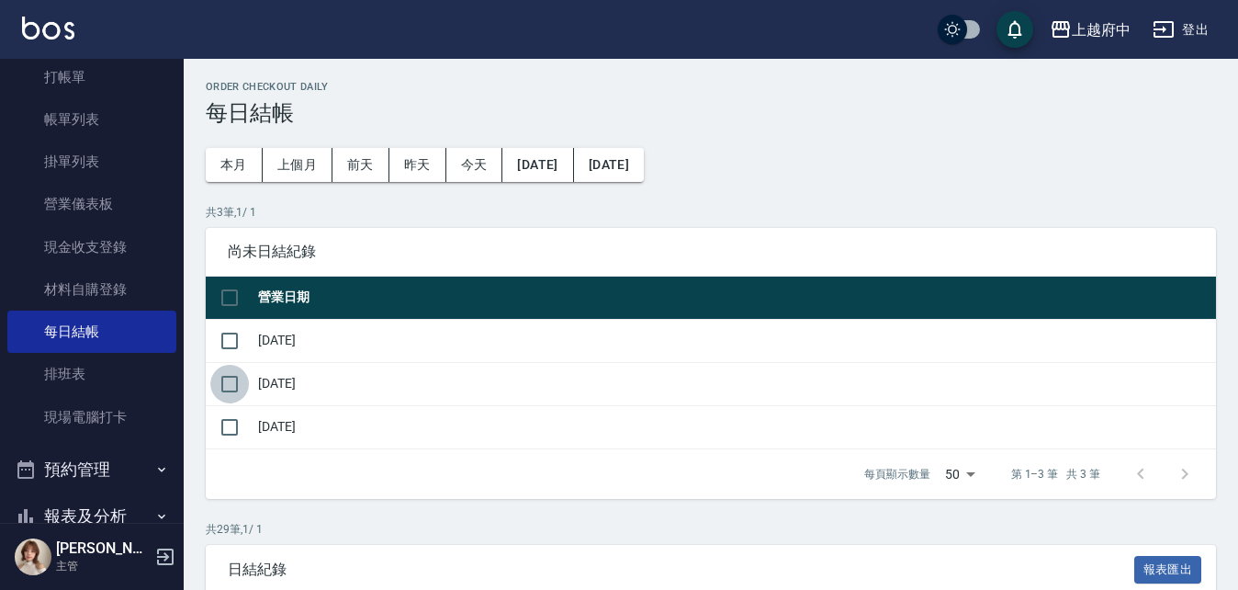
click at [233, 381] on input "checkbox" at bounding box center [229, 384] width 39 height 39
checkbox input "true"
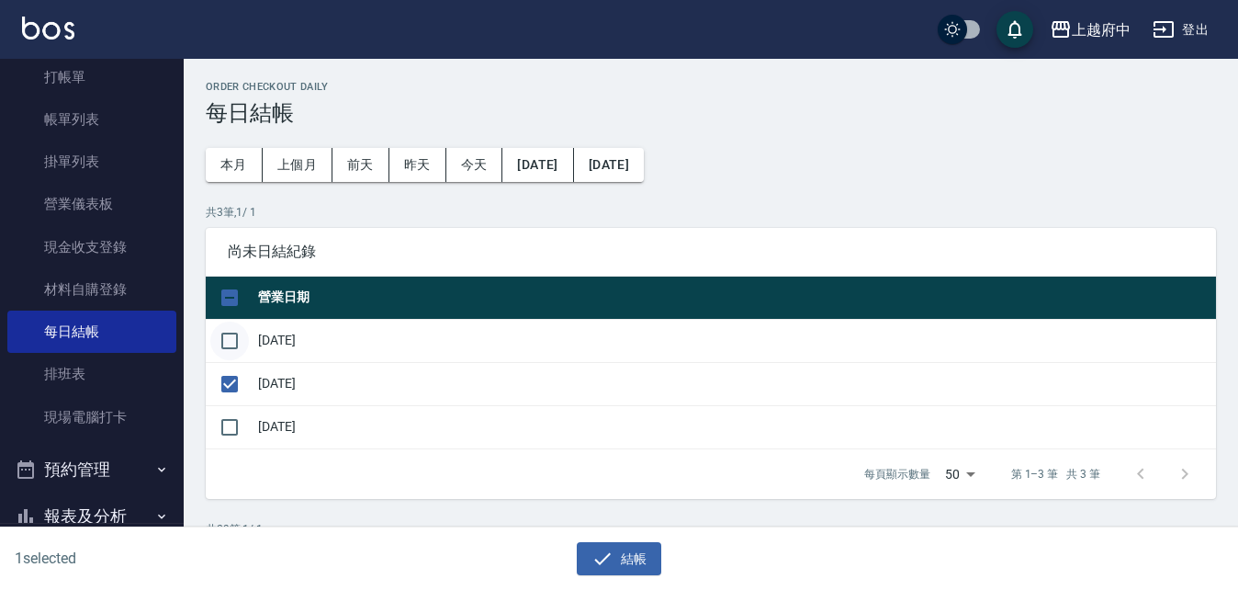
click at [229, 335] on input "checkbox" at bounding box center [229, 341] width 39 height 39
click at [636, 562] on button "結帳" at bounding box center [619, 559] width 85 height 34
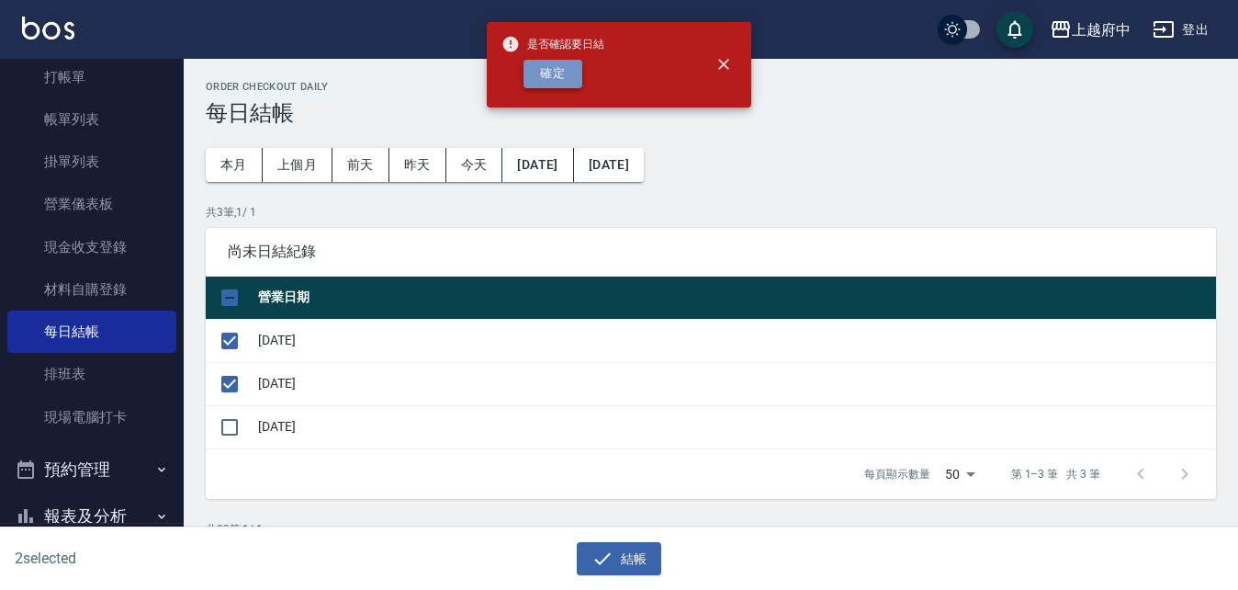
click at [542, 73] on button "確定" at bounding box center [553, 74] width 59 height 28
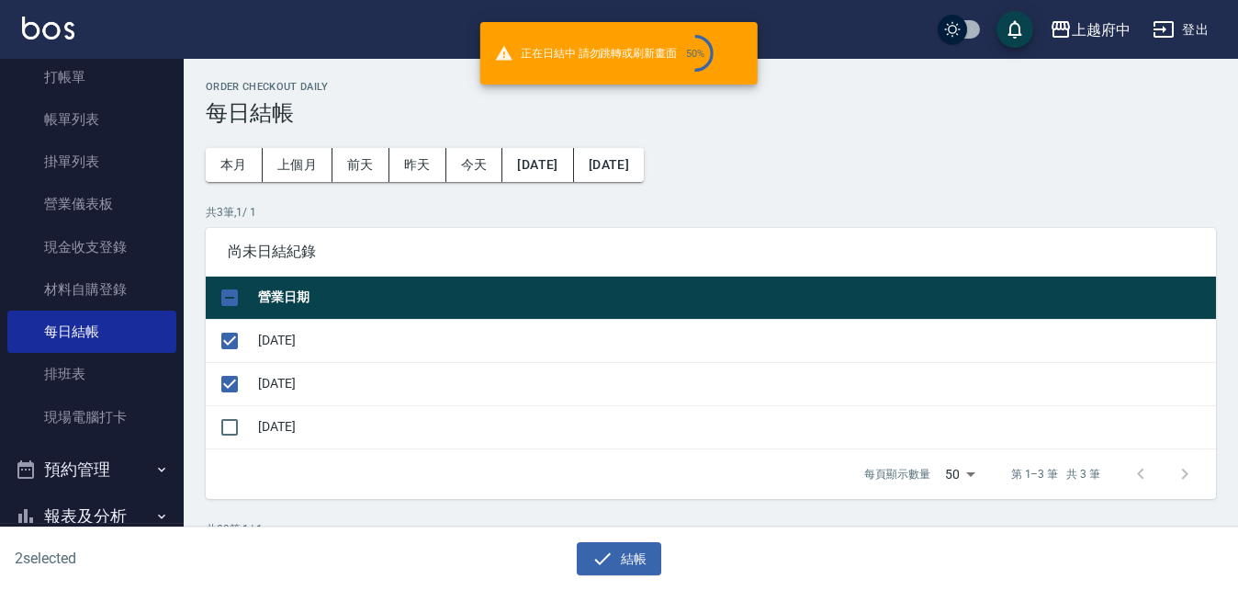
checkbox input "false"
